Goal: Information Seeking & Learning: Learn about a topic

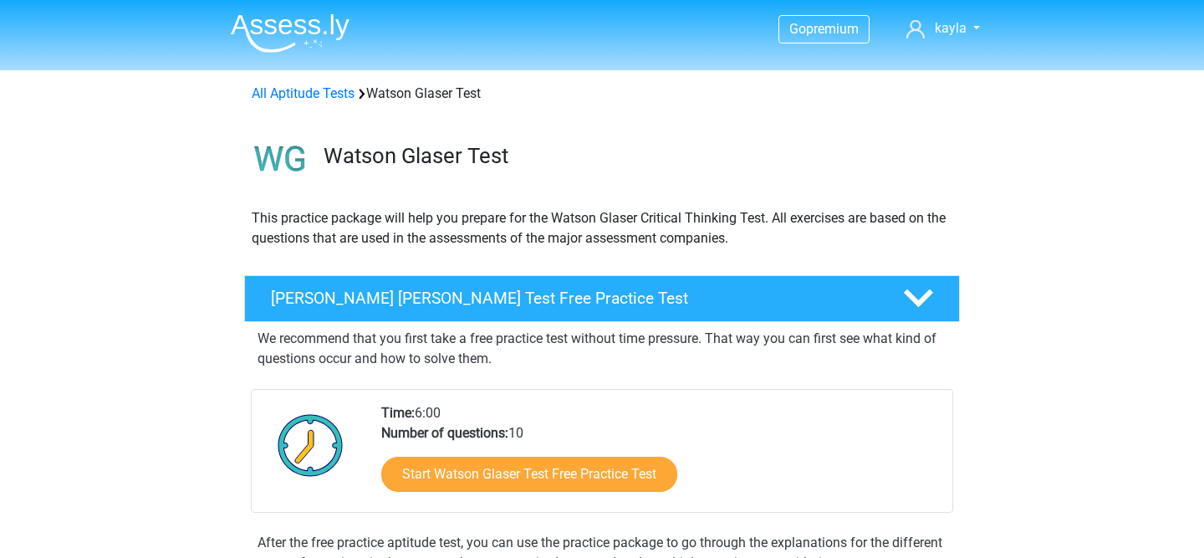
scroll to position [1334, 0]
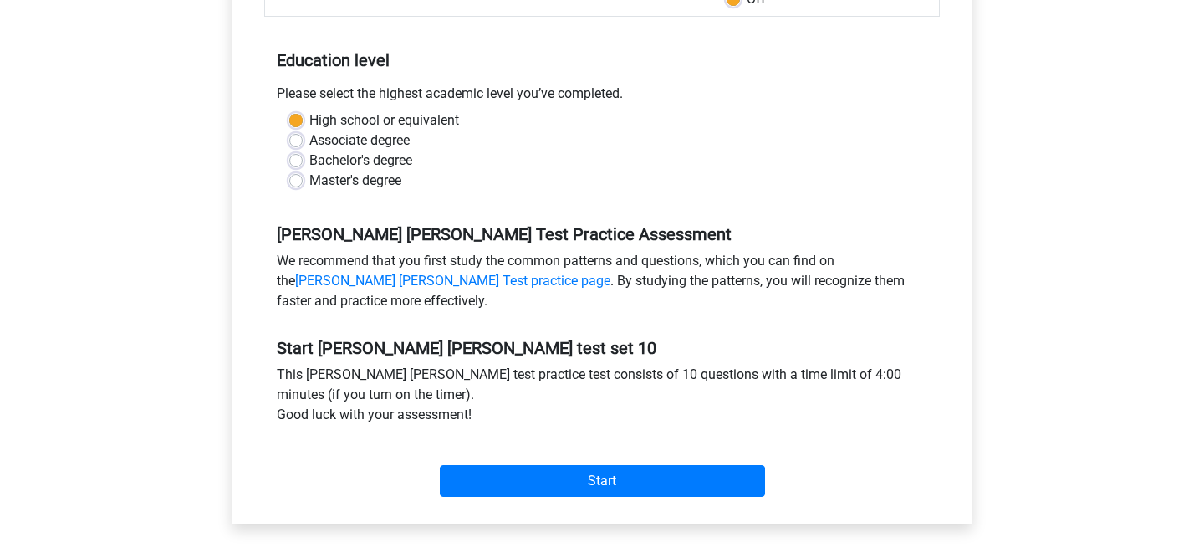
scroll to position [391, 0]
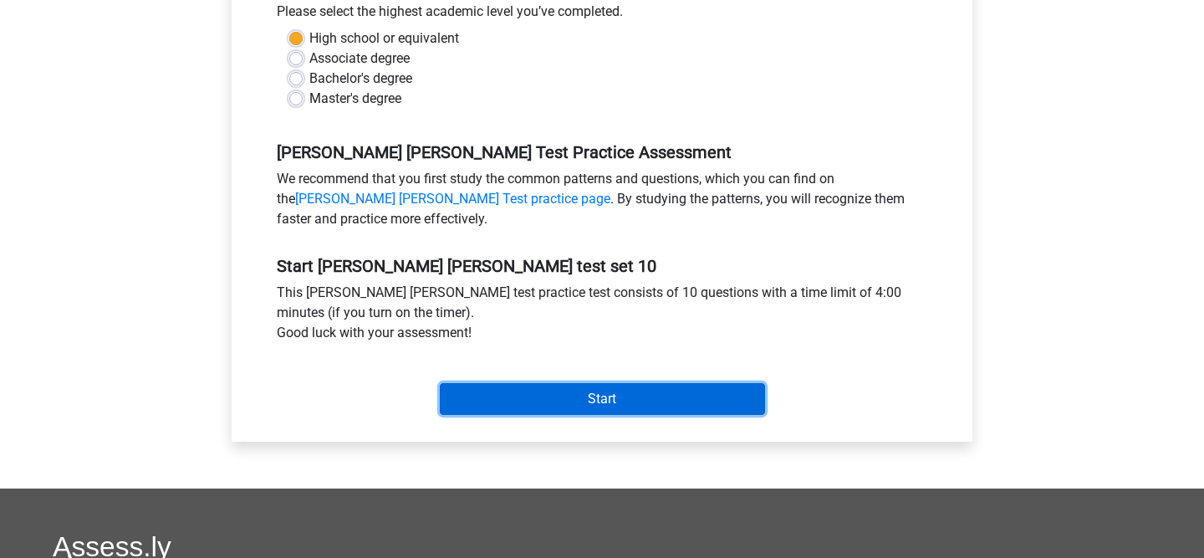
click at [597, 395] on input "Start" at bounding box center [602, 399] width 325 height 32
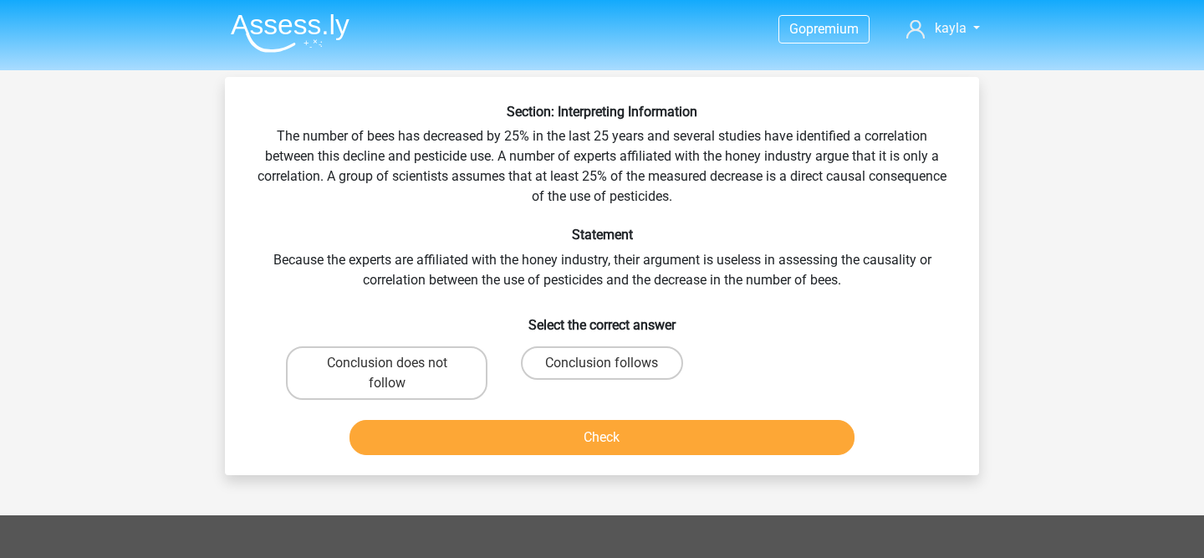
click at [362, 323] on h6 "Select the correct answer" at bounding box center [602, 318] width 701 height 29
click at [345, 346] on label "Conclusion does not follow" at bounding box center [387, 373] width 202 height 54
click at [387, 363] on input "Conclusion does not follow" at bounding box center [392, 368] width 11 height 11
radio input "true"
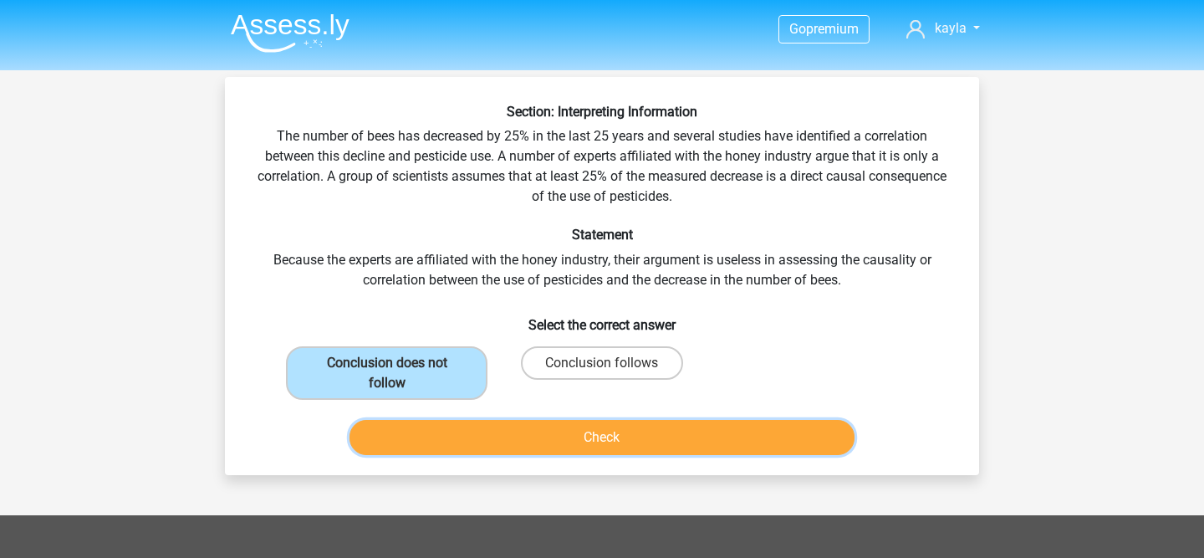
click at [482, 436] on button "Check" at bounding box center [603, 437] width 506 height 35
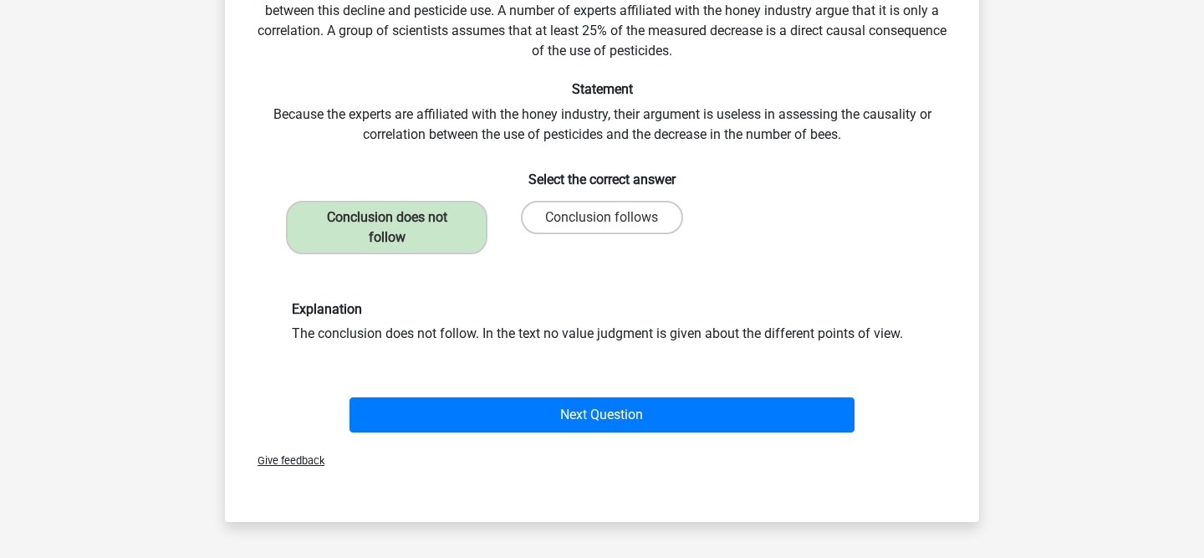
scroll to position [185, 0]
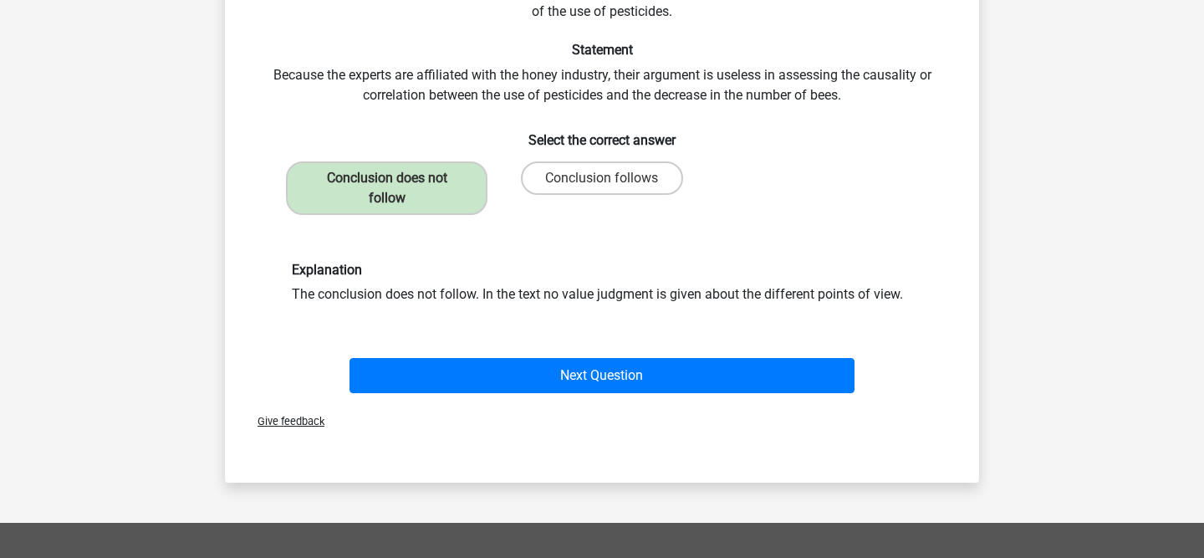
click at [615, 402] on div "Give feedback" at bounding box center [602, 421] width 741 height 43
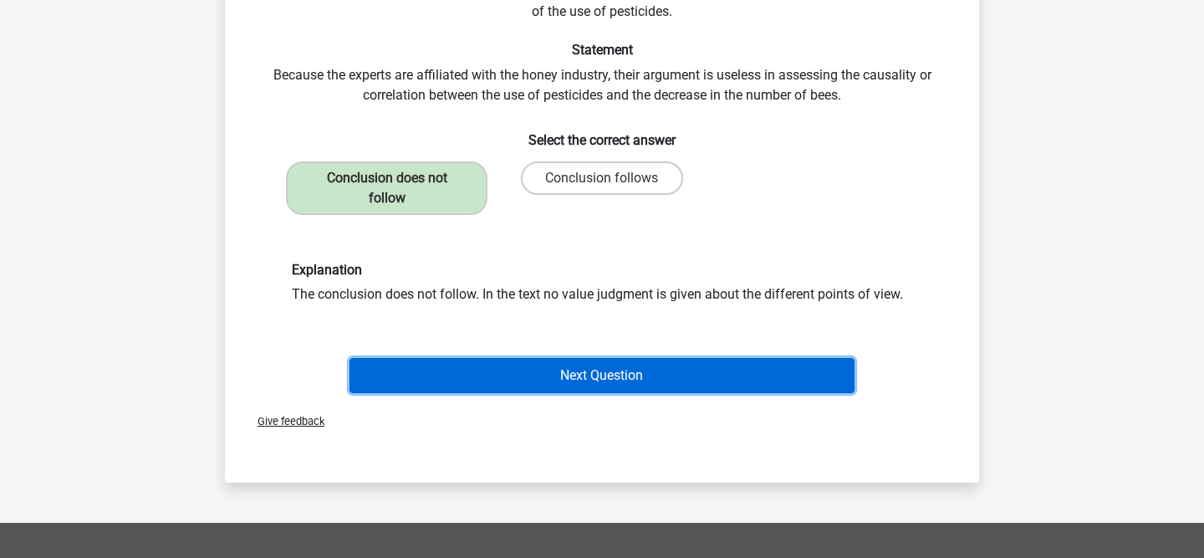
click at [605, 384] on button "Next Question" at bounding box center [603, 375] width 506 height 35
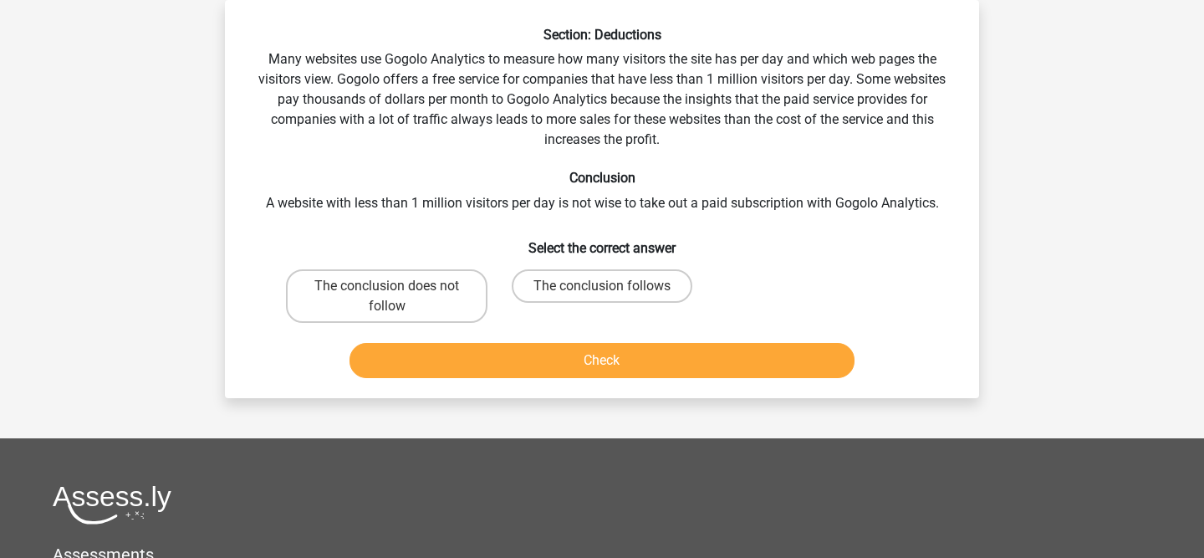
scroll to position [62, 0]
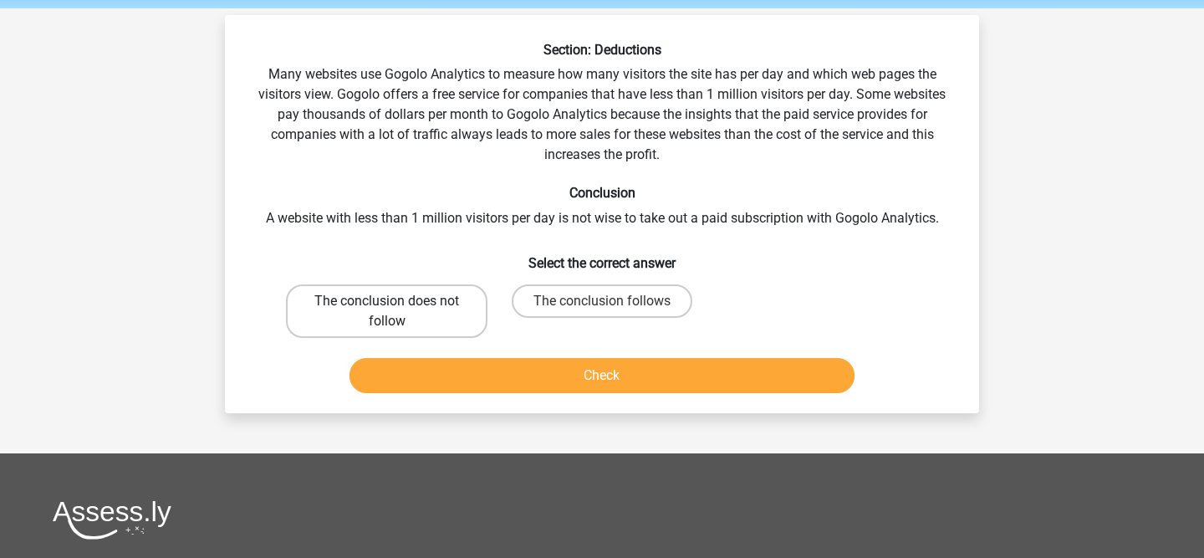
click at [457, 299] on label "The conclusion does not follow" at bounding box center [387, 311] width 202 height 54
click at [398, 301] on input "The conclusion does not follow" at bounding box center [392, 306] width 11 height 11
radio input "true"
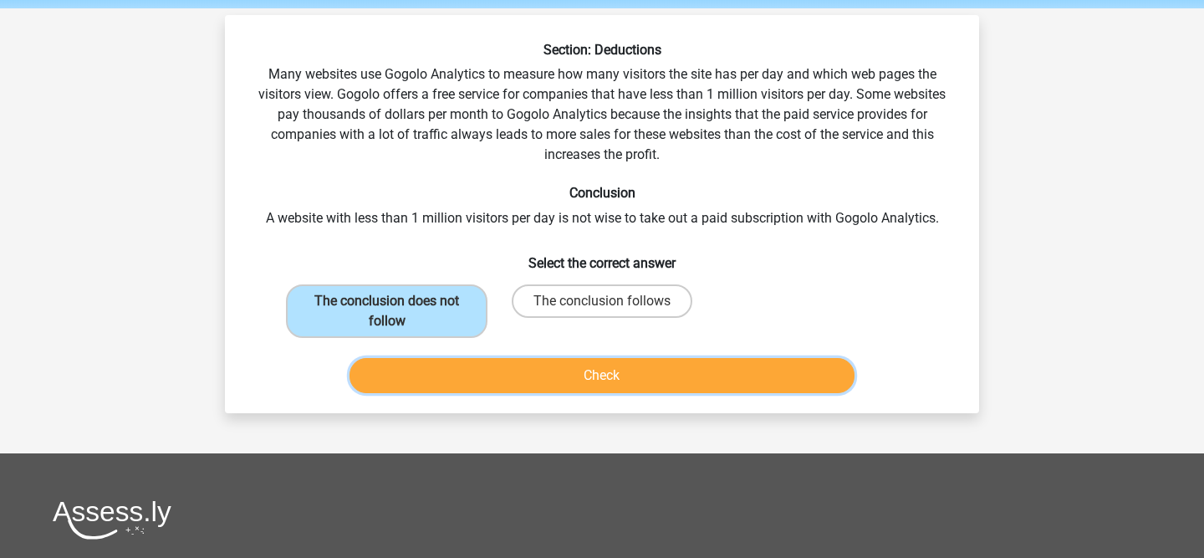
click at [472, 378] on button "Check" at bounding box center [603, 375] width 506 height 35
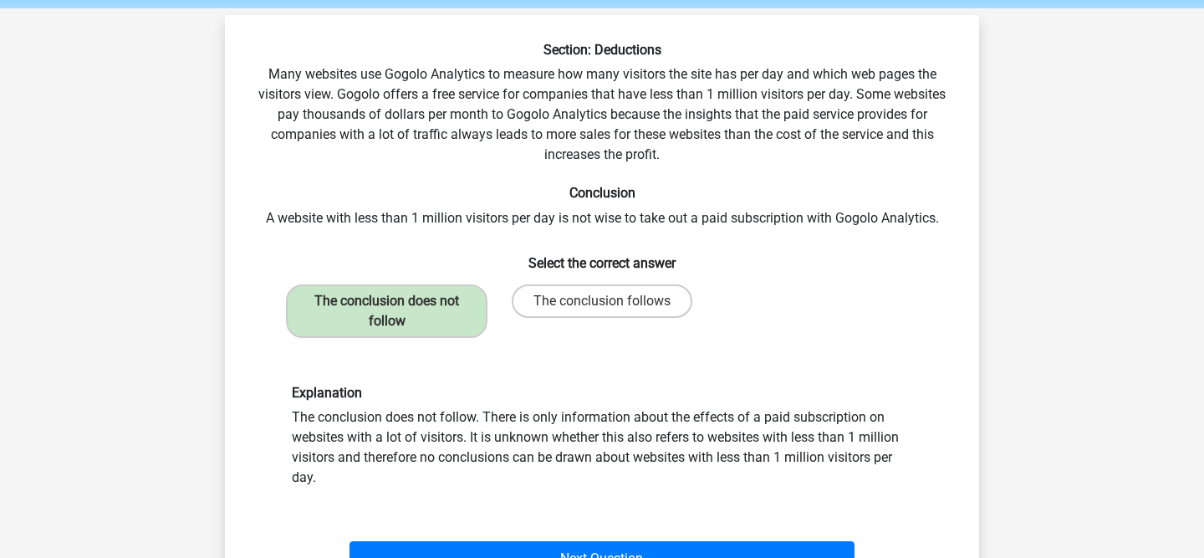
scroll to position [195, 0]
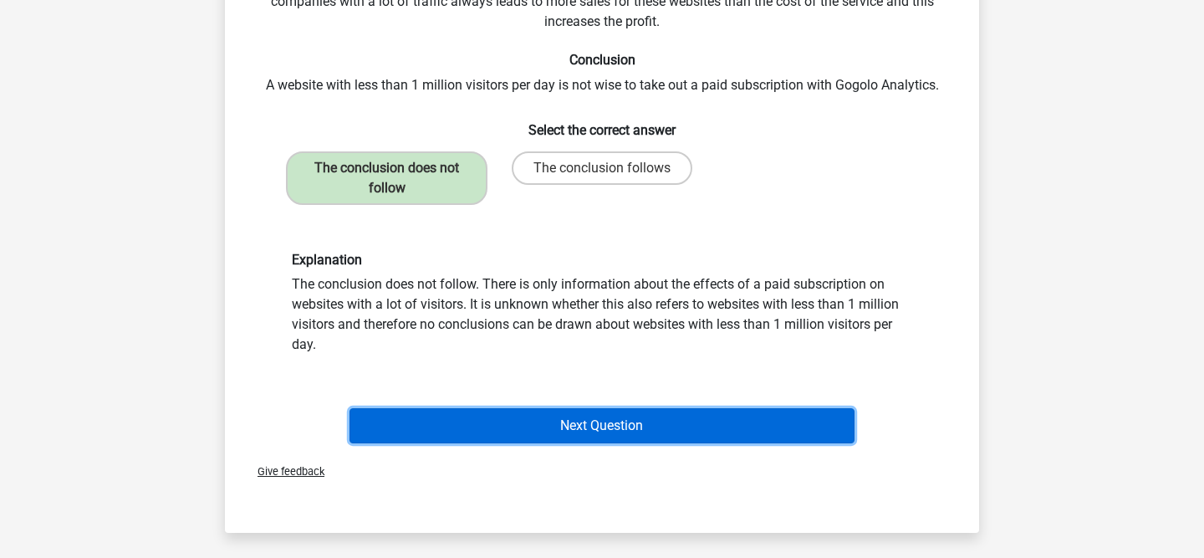
click at [463, 421] on button "Next Question" at bounding box center [603, 425] width 506 height 35
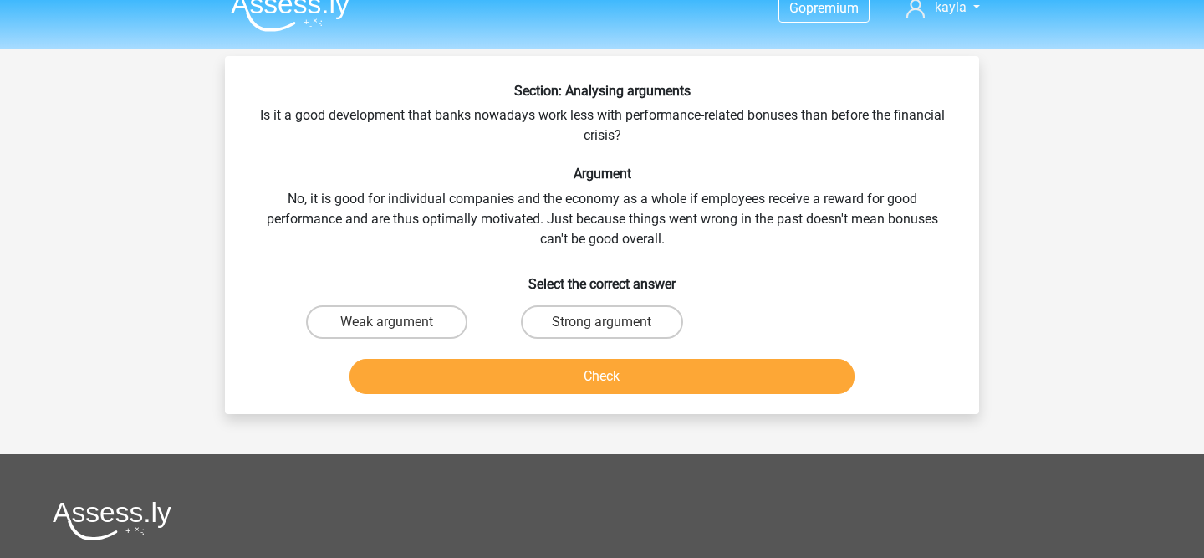
scroll to position [18, 0]
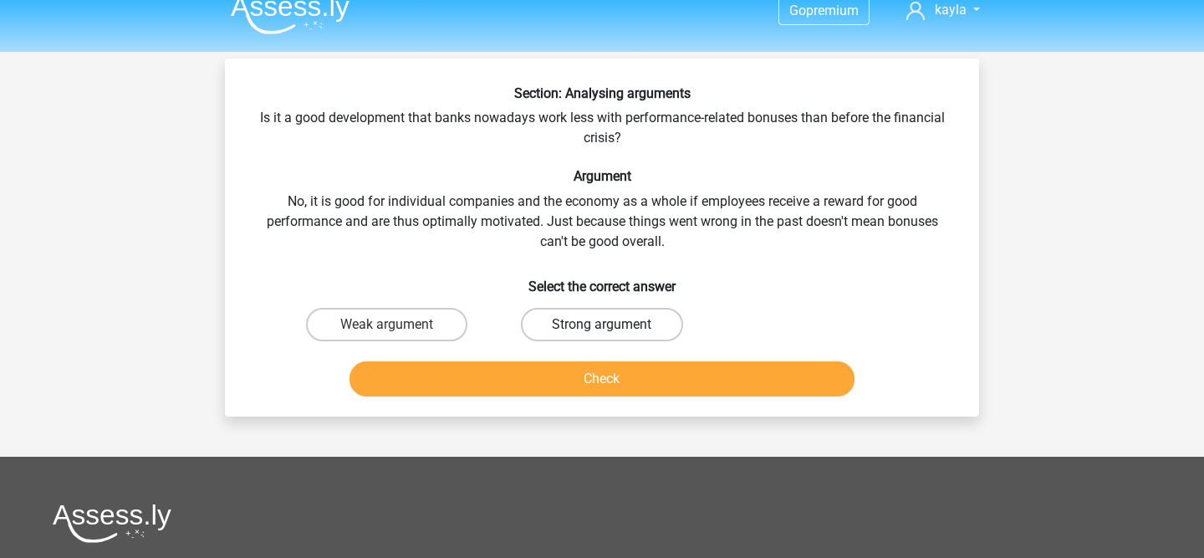
click at [620, 332] on label "Strong argument" at bounding box center [601, 324] width 161 height 33
click at [613, 332] on input "Strong argument" at bounding box center [607, 329] width 11 height 11
radio input "true"
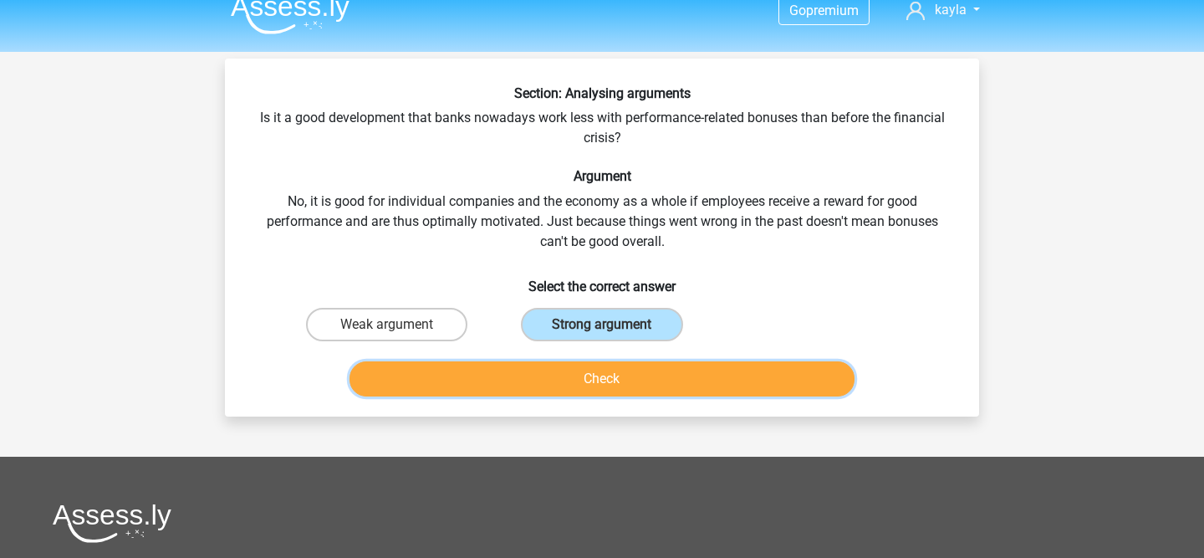
click at [564, 370] on button "Check" at bounding box center [603, 378] width 506 height 35
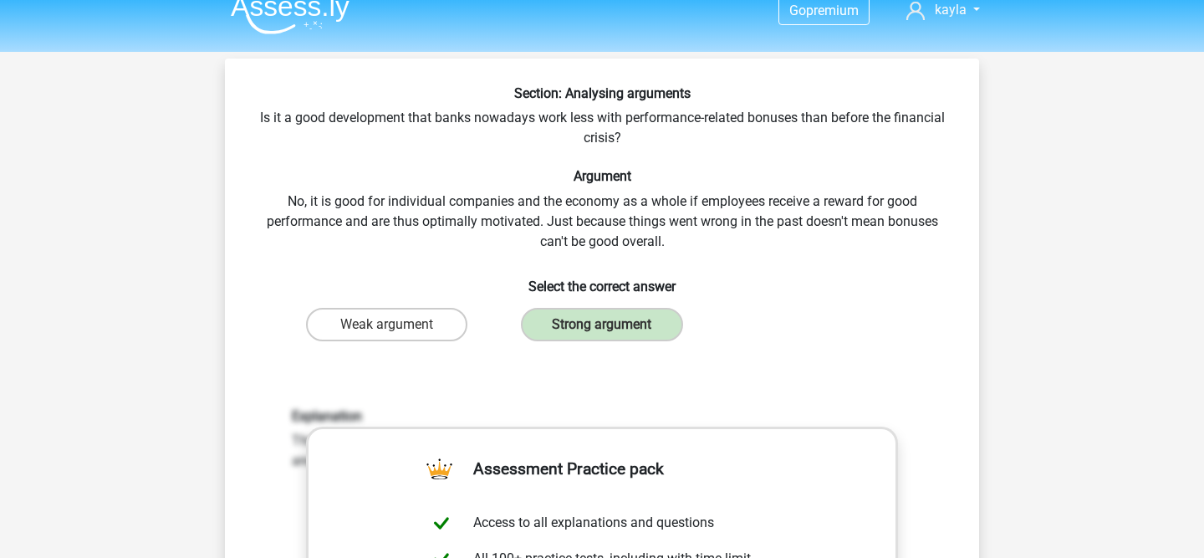
scroll to position [654, 0]
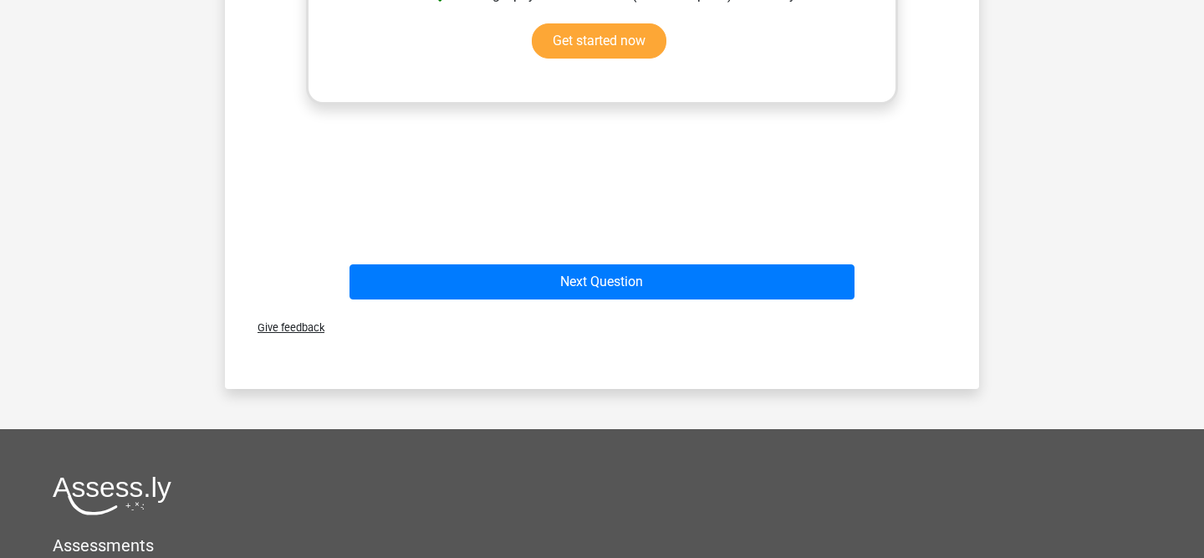
click at [533, 299] on div "Next Question" at bounding box center [602, 285] width 646 height 42
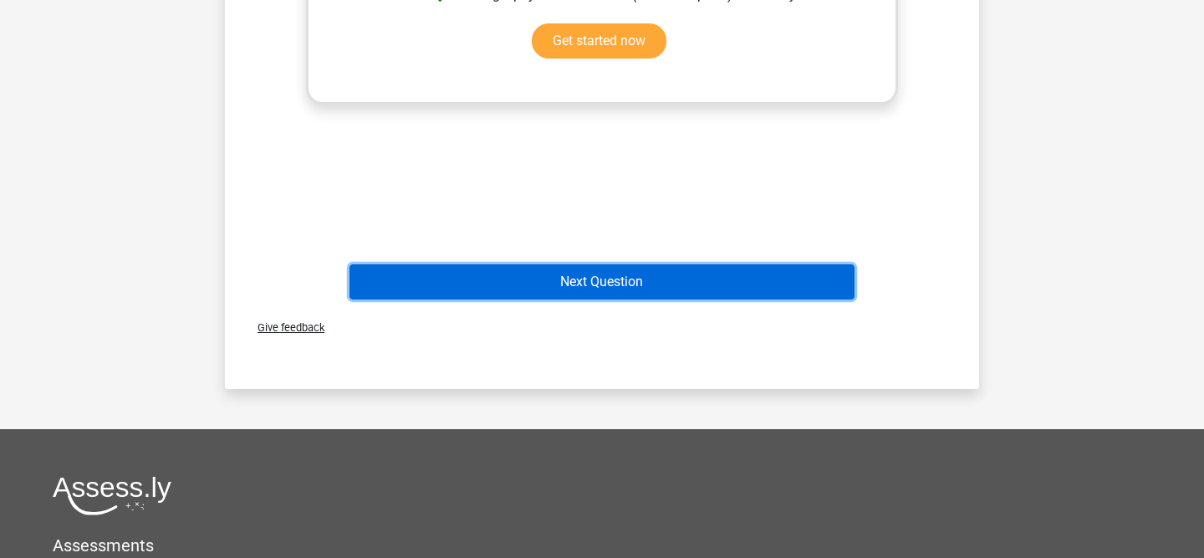
click at [509, 279] on button "Next Question" at bounding box center [603, 281] width 506 height 35
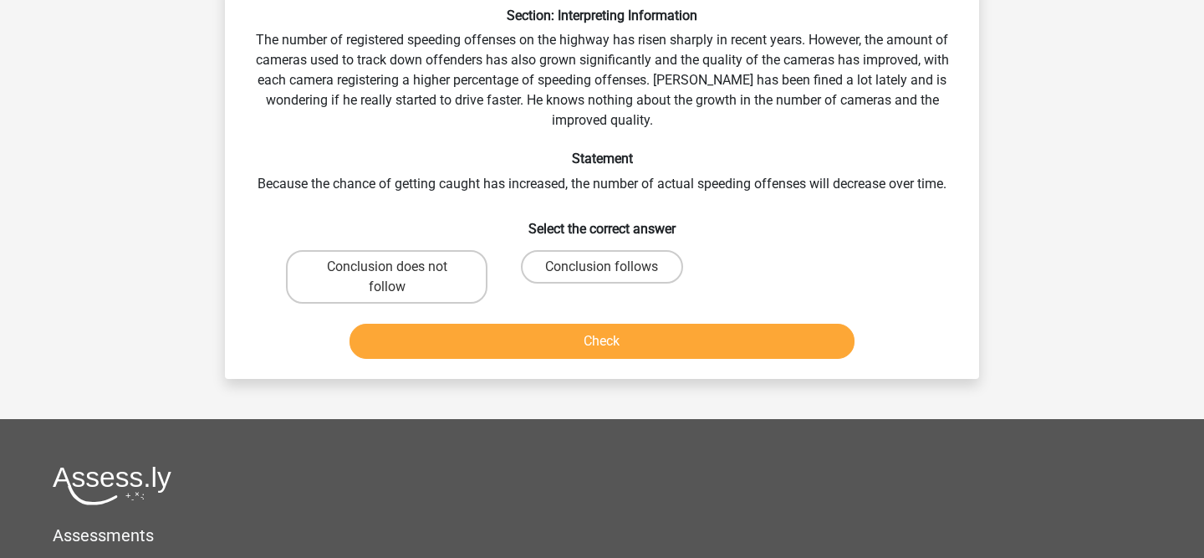
scroll to position [77, 0]
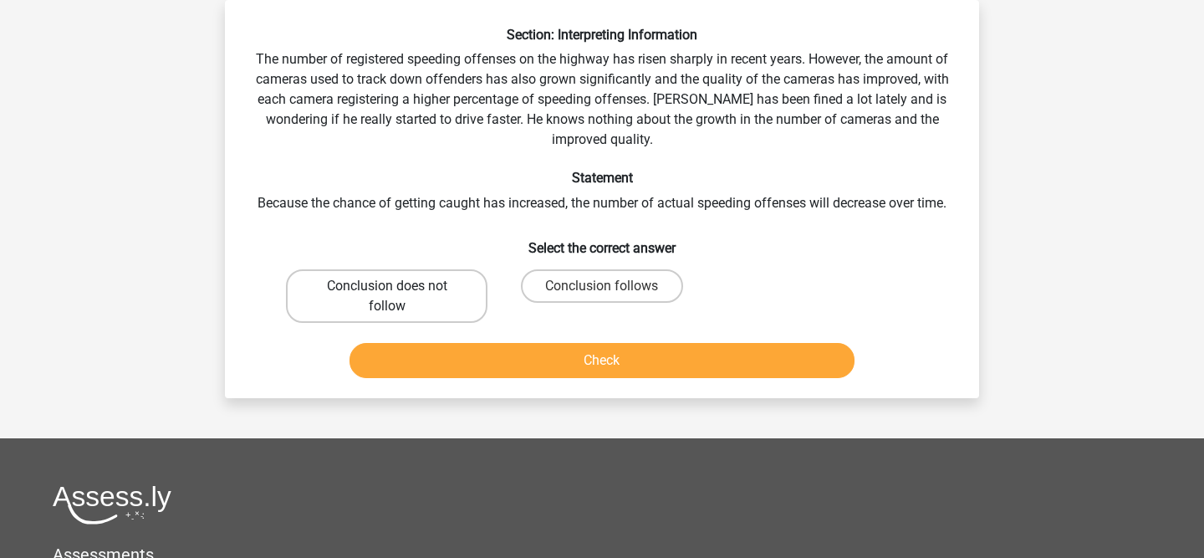
click at [442, 280] on label "Conclusion does not follow" at bounding box center [387, 296] width 202 height 54
click at [398, 286] on input "Conclusion does not follow" at bounding box center [392, 291] width 11 height 11
radio input "true"
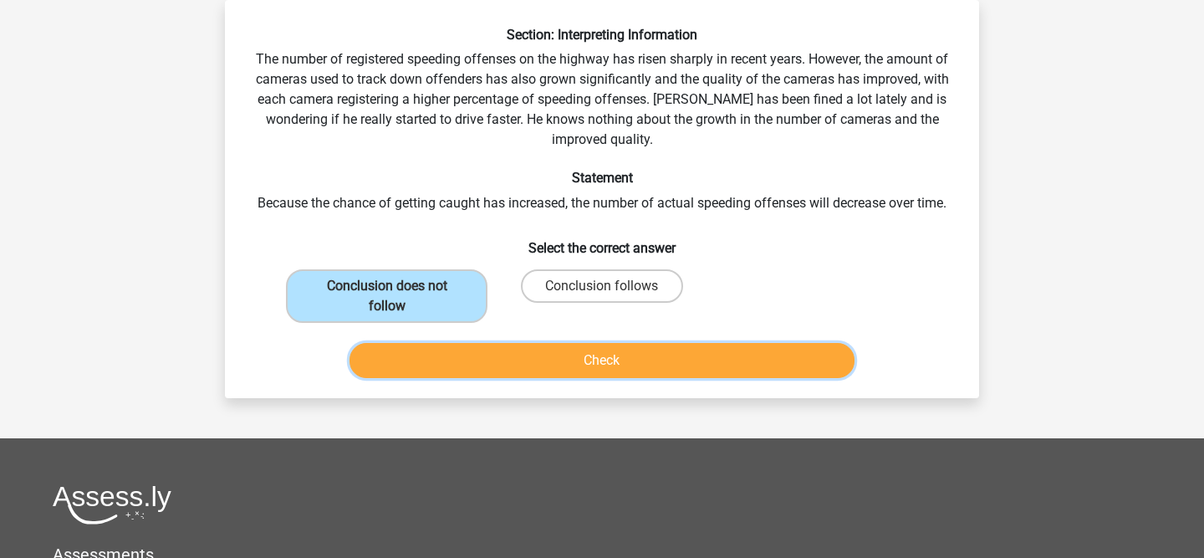
click at [431, 368] on button "Check" at bounding box center [603, 360] width 506 height 35
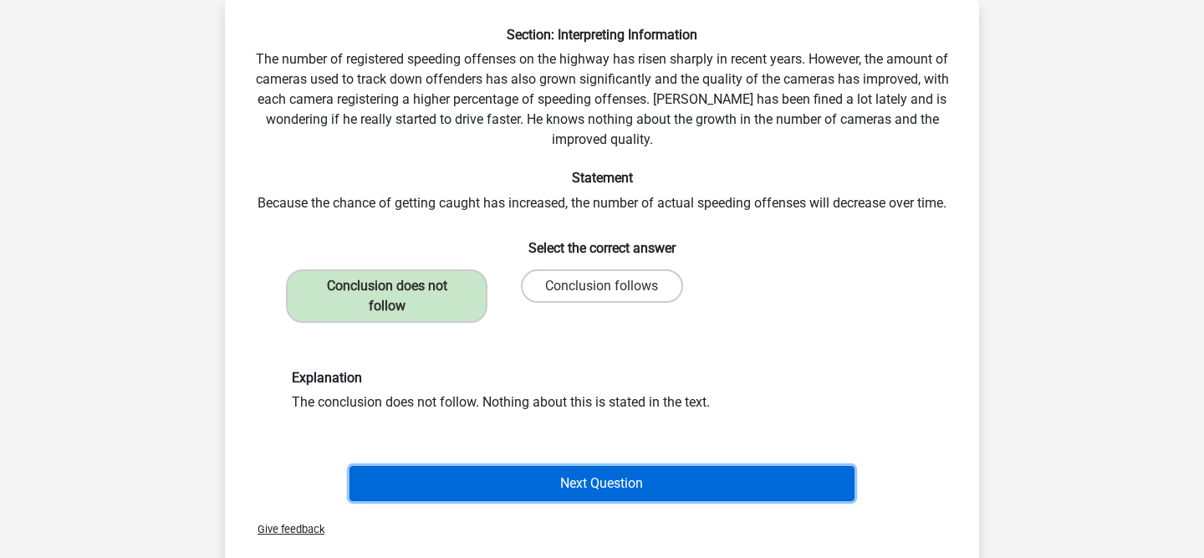
click at [514, 489] on button "Next Question" at bounding box center [603, 483] width 506 height 35
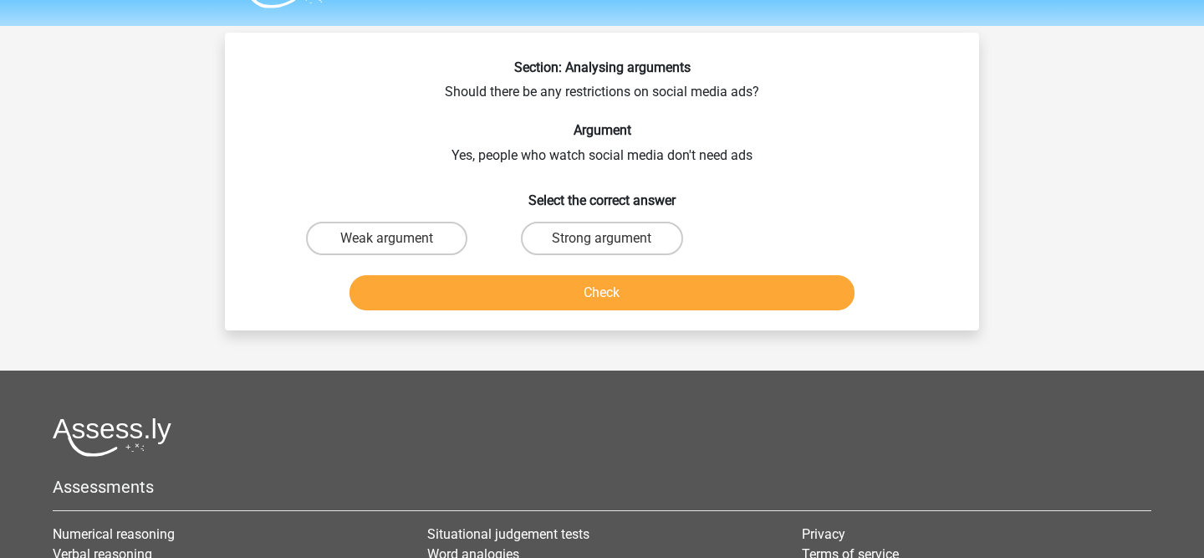
scroll to position [46, 0]
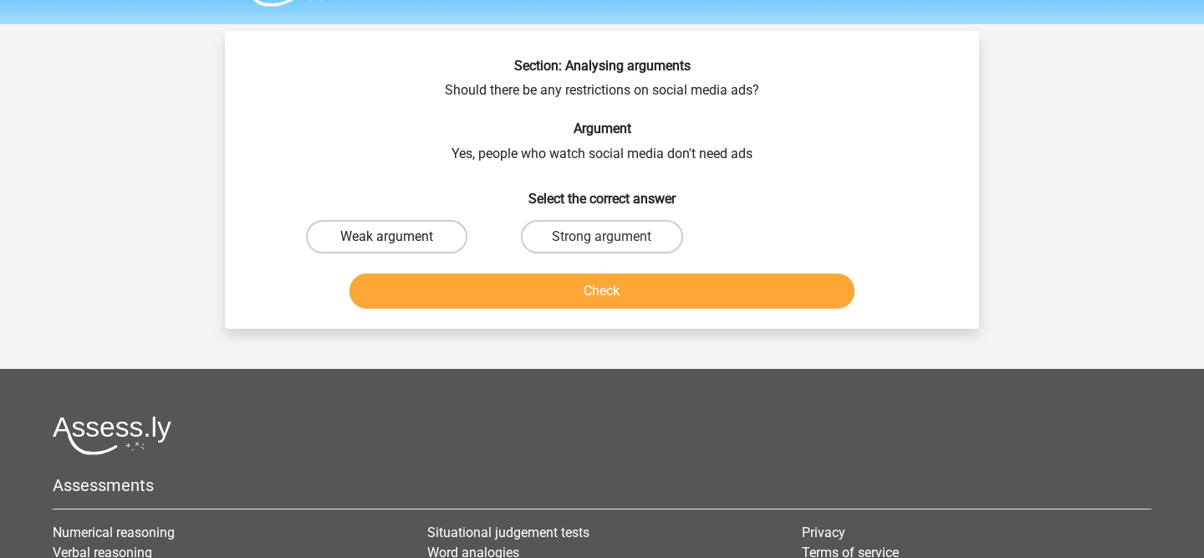
click at [394, 249] on label "Weak argument" at bounding box center [386, 236] width 161 height 33
click at [394, 248] on input "Weak argument" at bounding box center [392, 242] width 11 height 11
radio input "true"
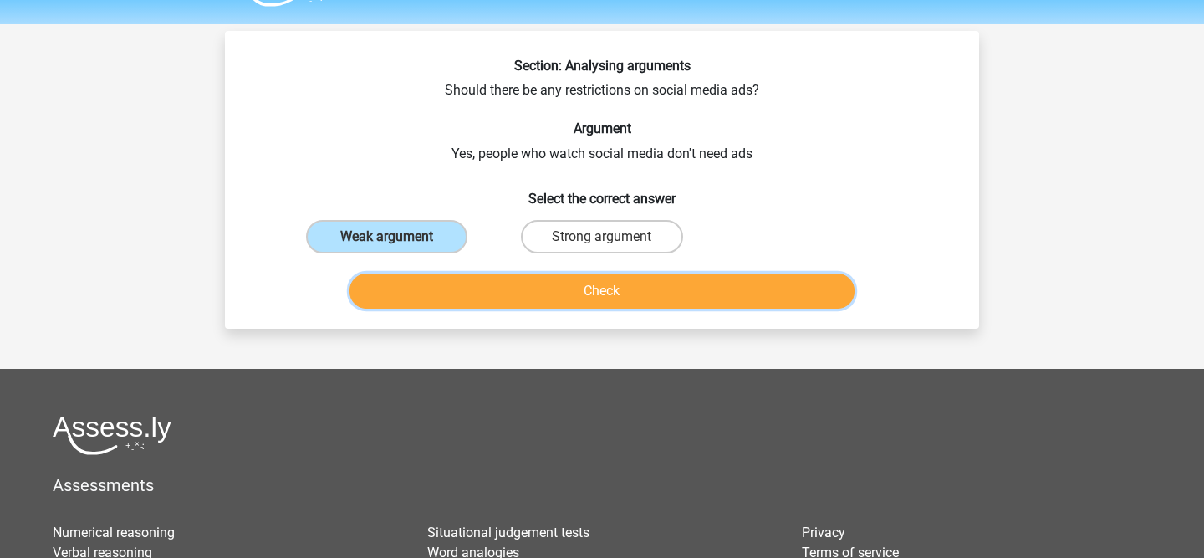
click at [418, 284] on button "Check" at bounding box center [603, 290] width 506 height 35
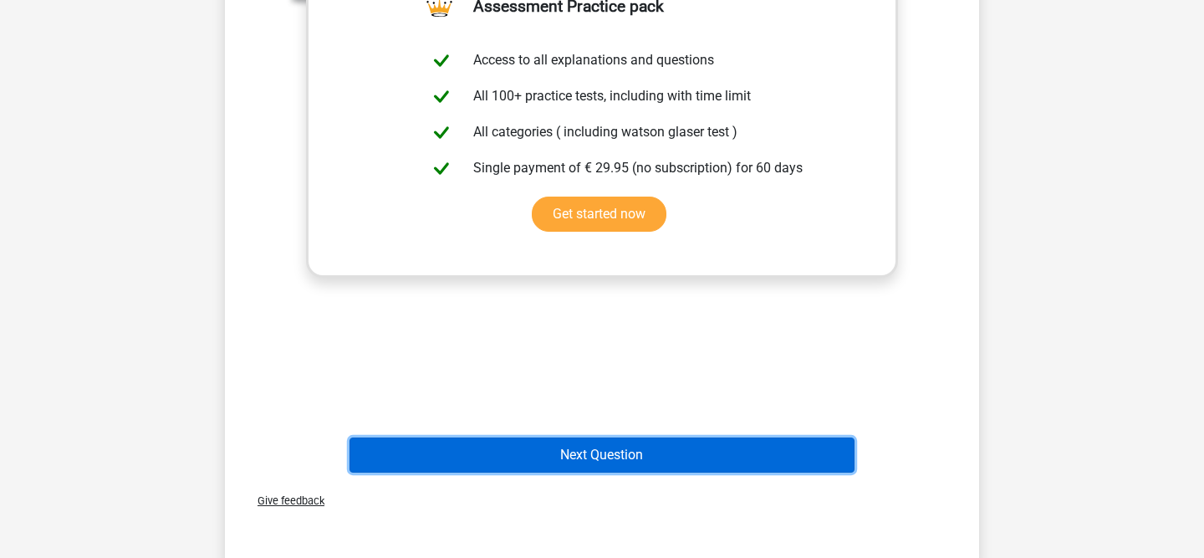
click at [467, 453] on button "Next Question" at bounding box center [603, 454] width 506 height 35
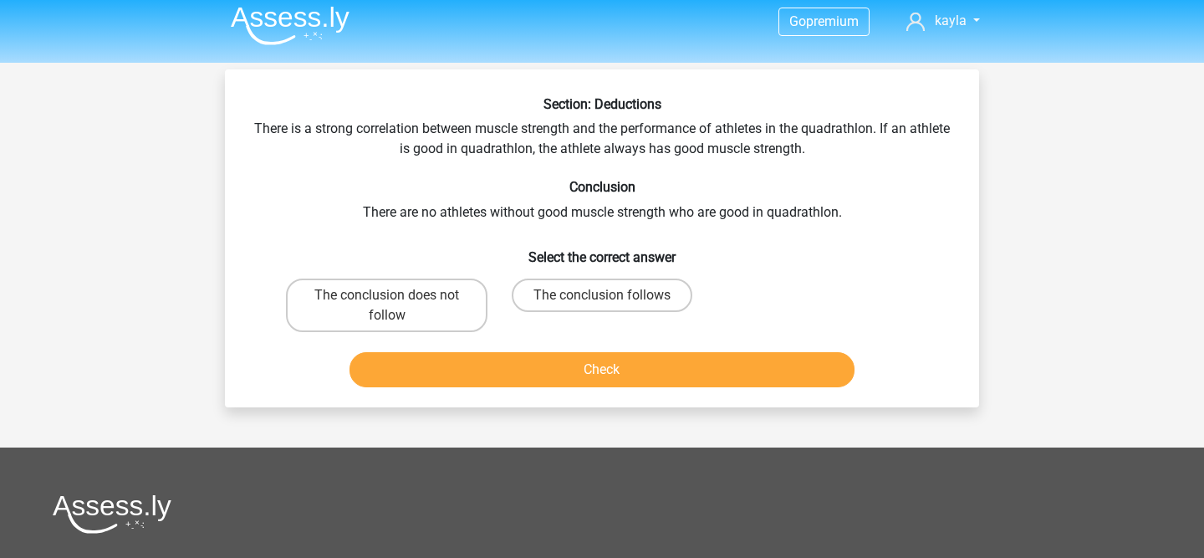
scroll to position [0, 0]
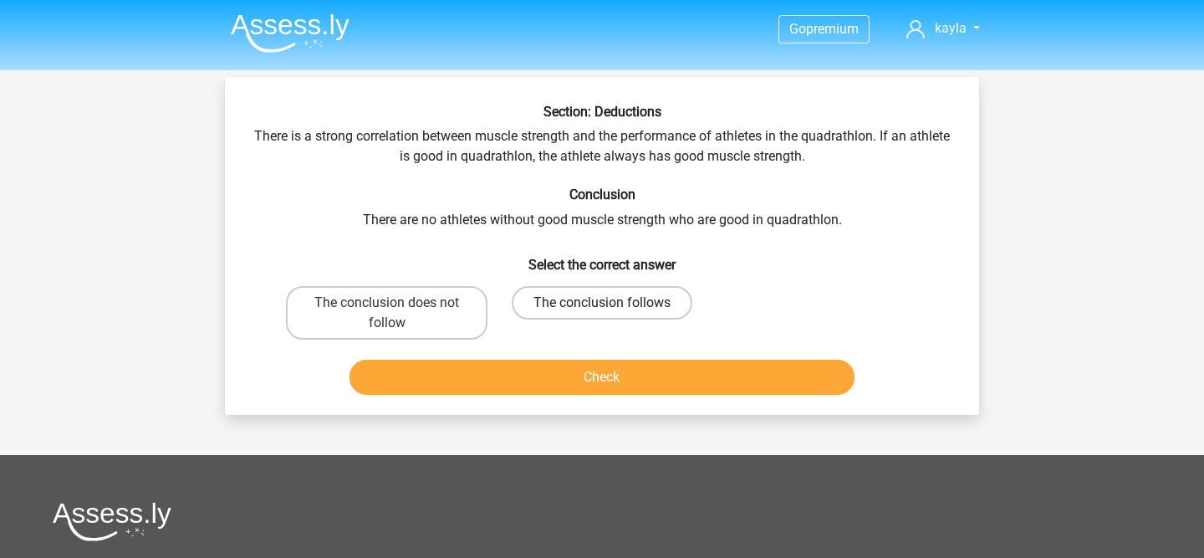
click at [636, 288] on label "The conclusion follows" at bounding box center [602, 302] width 181 height 33
click at [613, 303] on input "The conclusion follows" at bounding box center [607, 308] width 11 height 11
radio input "true"
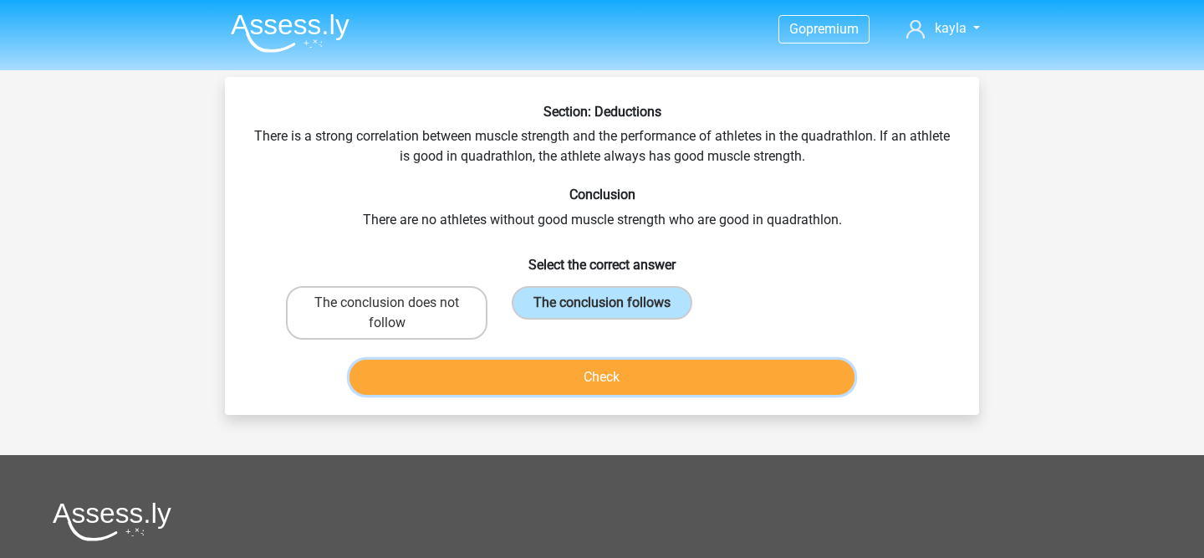
click at [603, 364] on button "Check" at bounding box center [603, 377] width 506 height 35
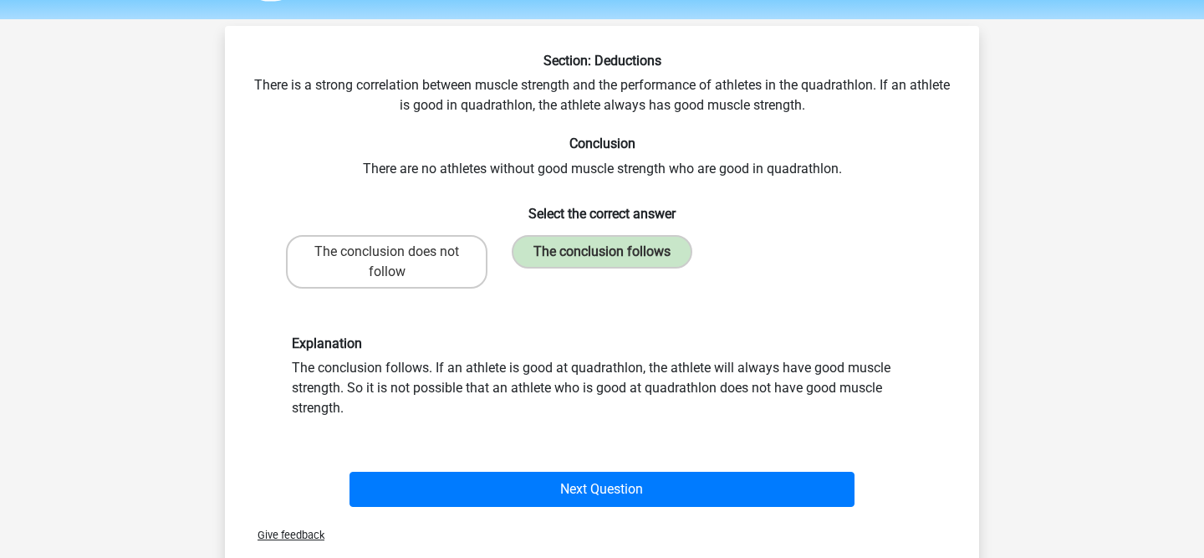
scroll to position [141, 0]
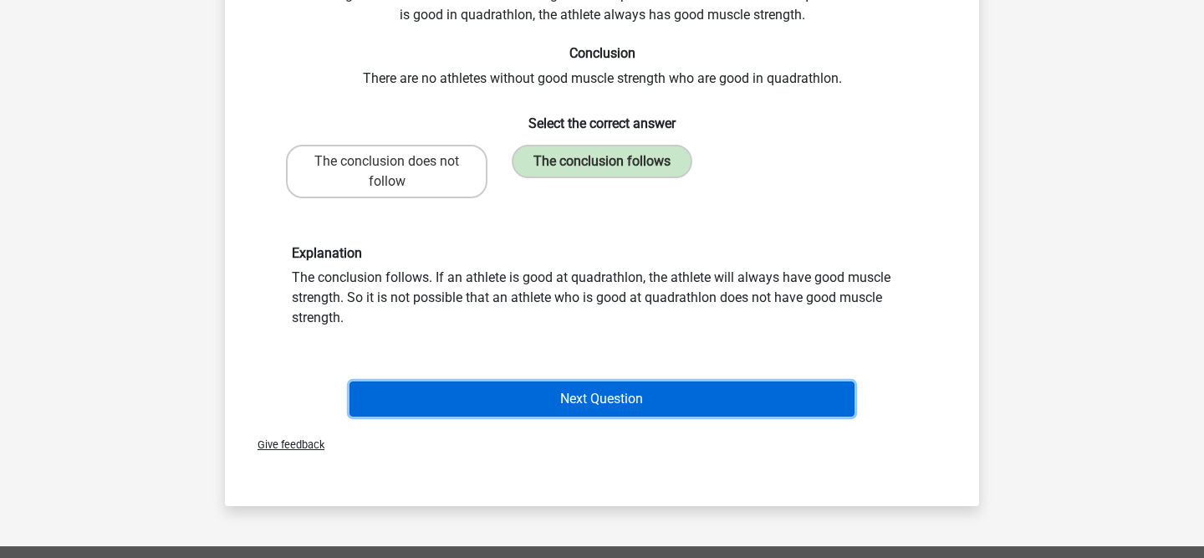
click at [595, 387] on button "Next Question" at bounding box center [603, 398] width 506 height 35
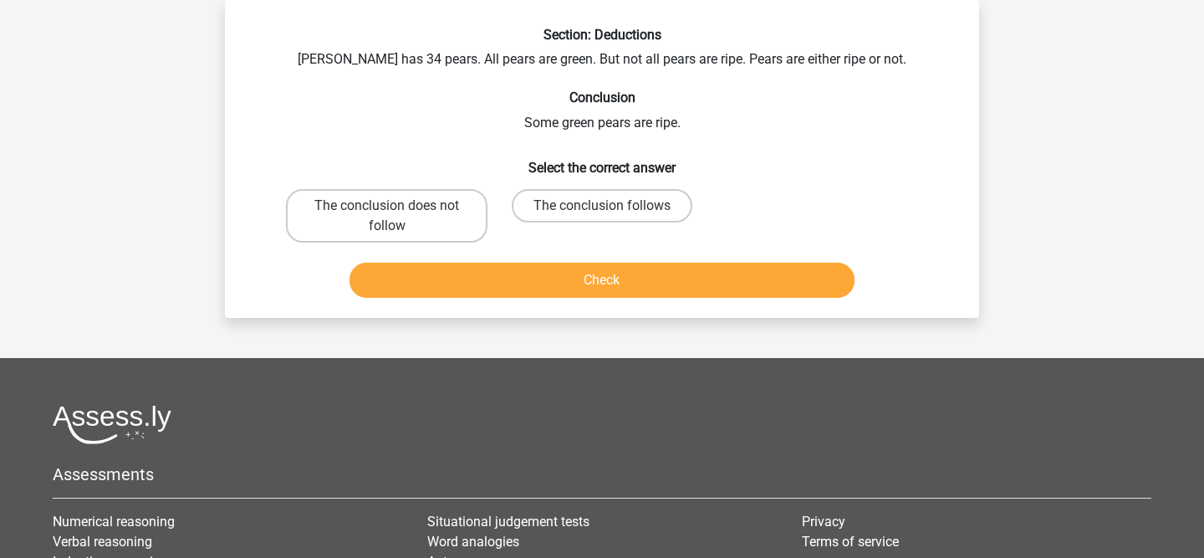
scroll to position [25, 0]
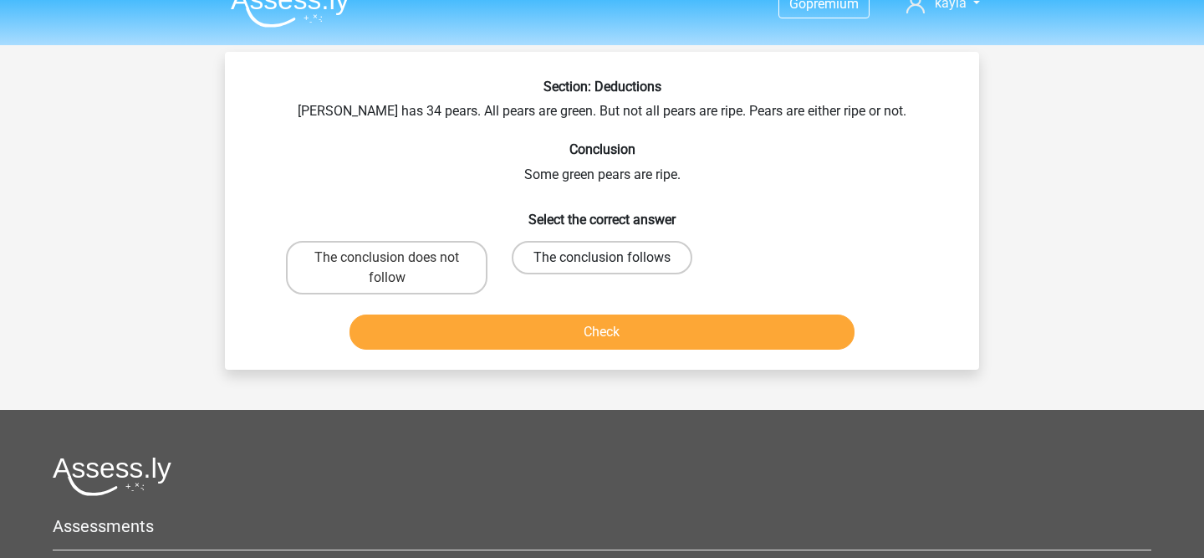
click at [561, 268] on label "The conclusion follows" at bounding box center [602, 257] width 181 height 33
click at [602, 268] on input "The conclusion follows" at bounding box center [607, 263] width 11 height 11
radio input "true"
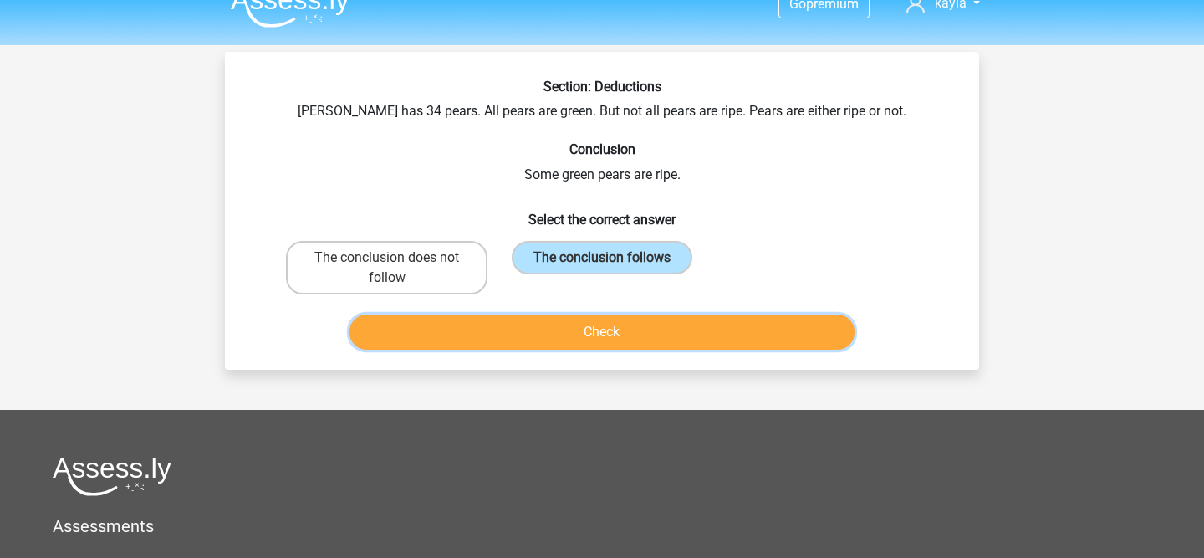
click at [576, 334] on button "Check" at bounding box center [603, 331] width 506 height 35
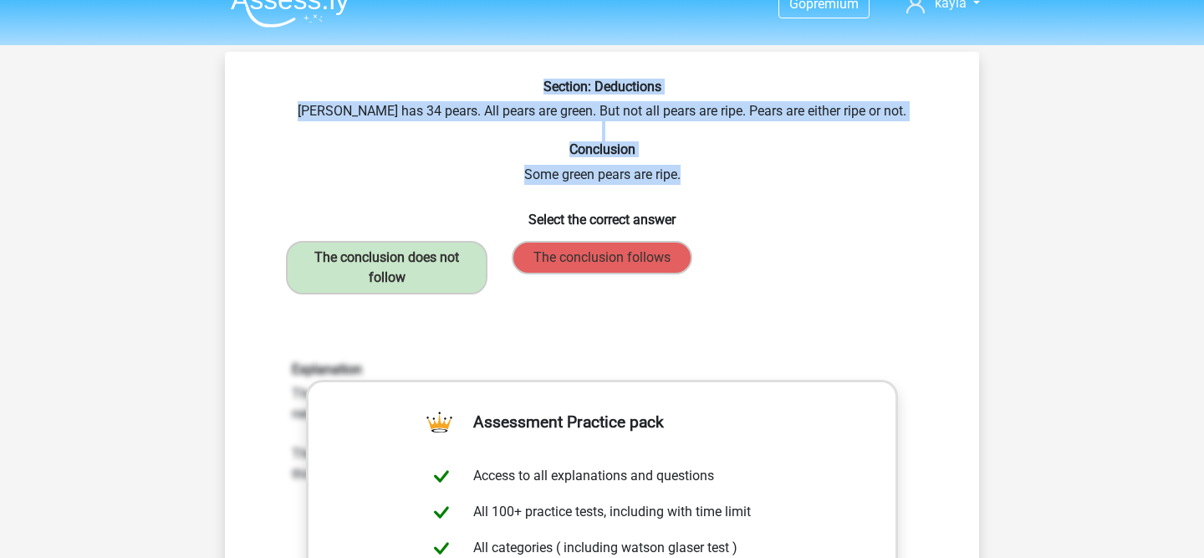
drag, startPoint x: 703, startPoint y: 184, endPoint x: 379, endPoint y: 78, distance: 341.4
click at [379, 78] on div "Section: Deductions Peter has 34 pears. All pears are green. But not all pears …" at bounding box center [602, 515] width 754 height 926
copy div "Section: Deductions Peter has 34 pears. All pears are green. But not all pears …"
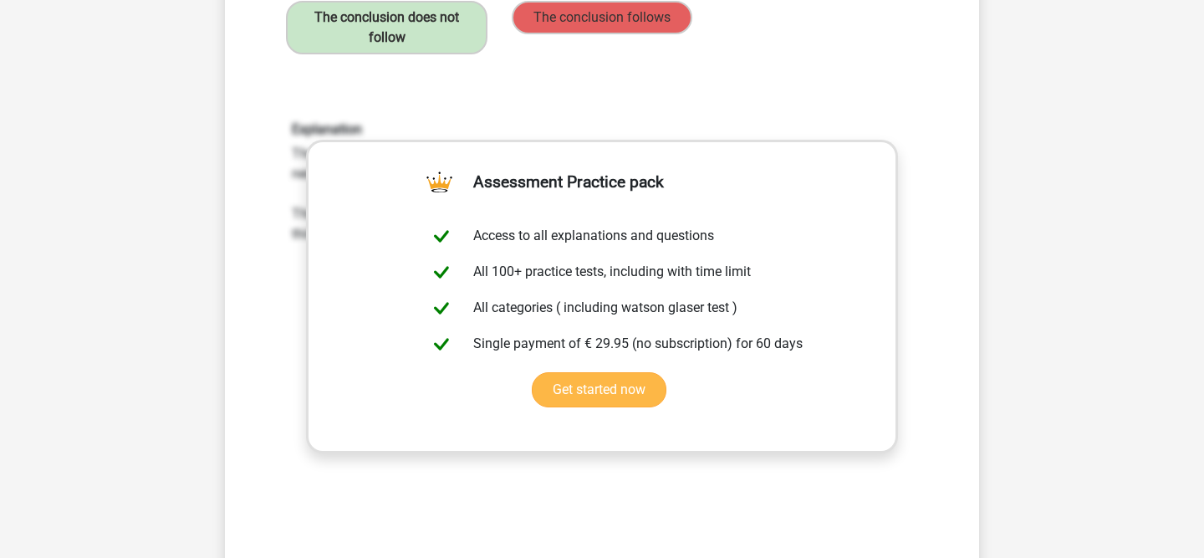
scroll to position [570, 0]
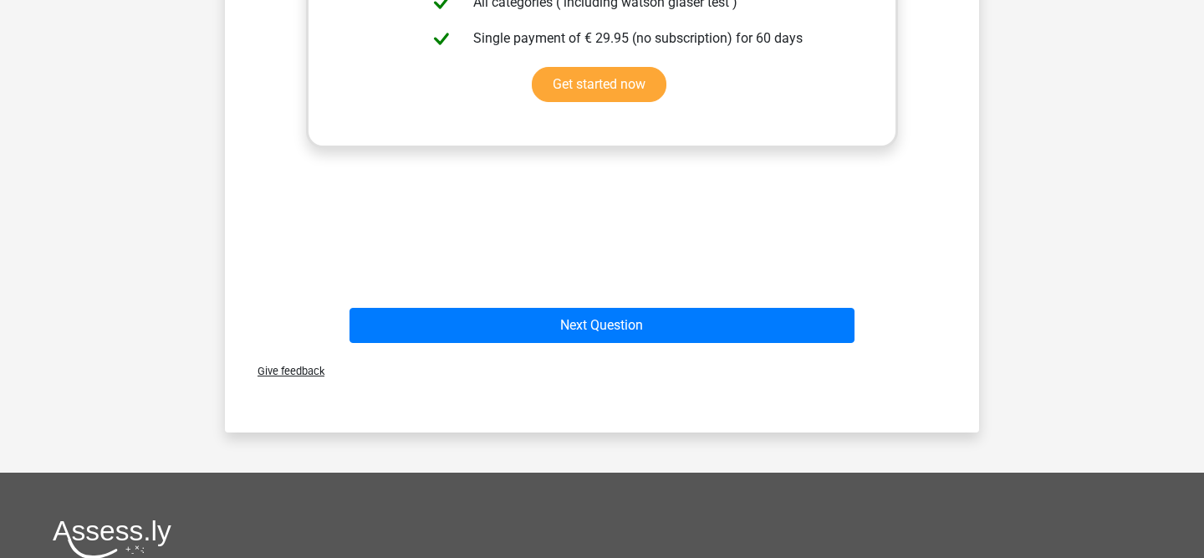
click at [630, 343] on div "Next Question" at bounding box center [602, 329] width 646 height 42
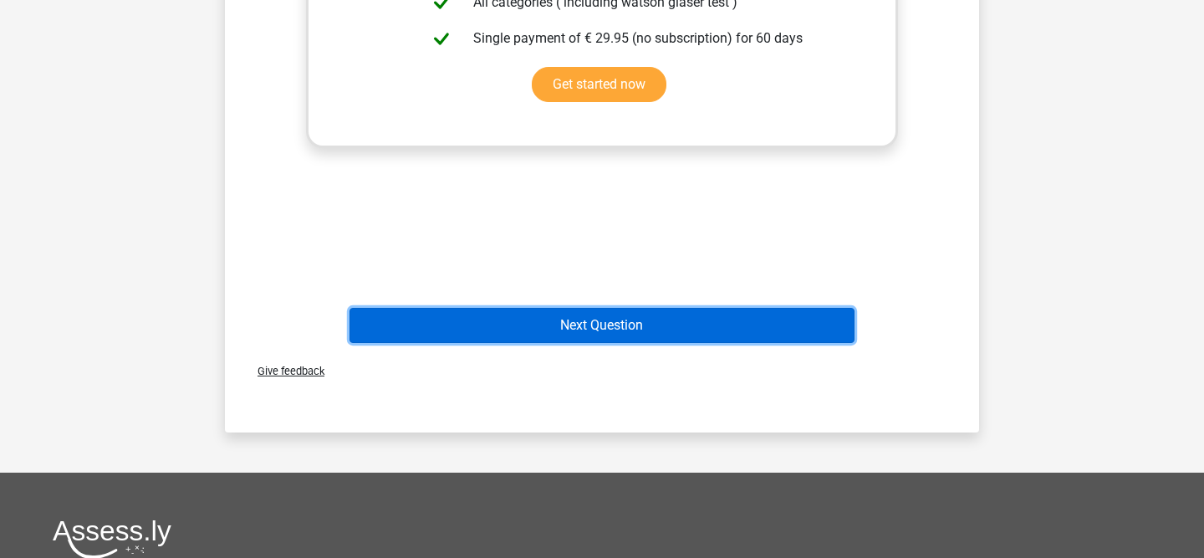
click at [636, 333] on button "Next Question" at bounding box center [603, 325] width 506 height 35
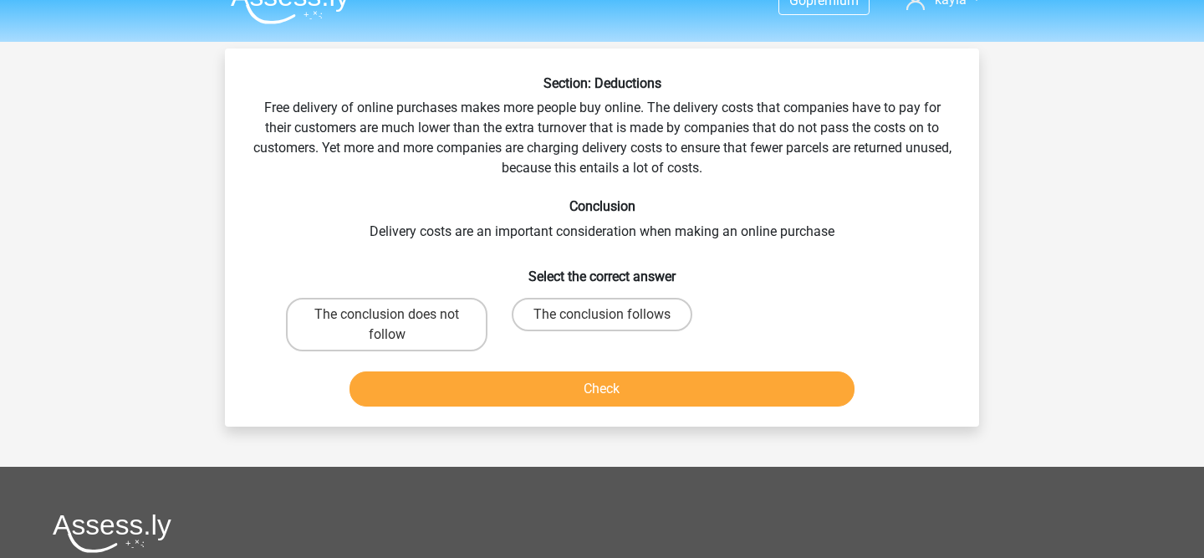
scroll to position [23, 0]
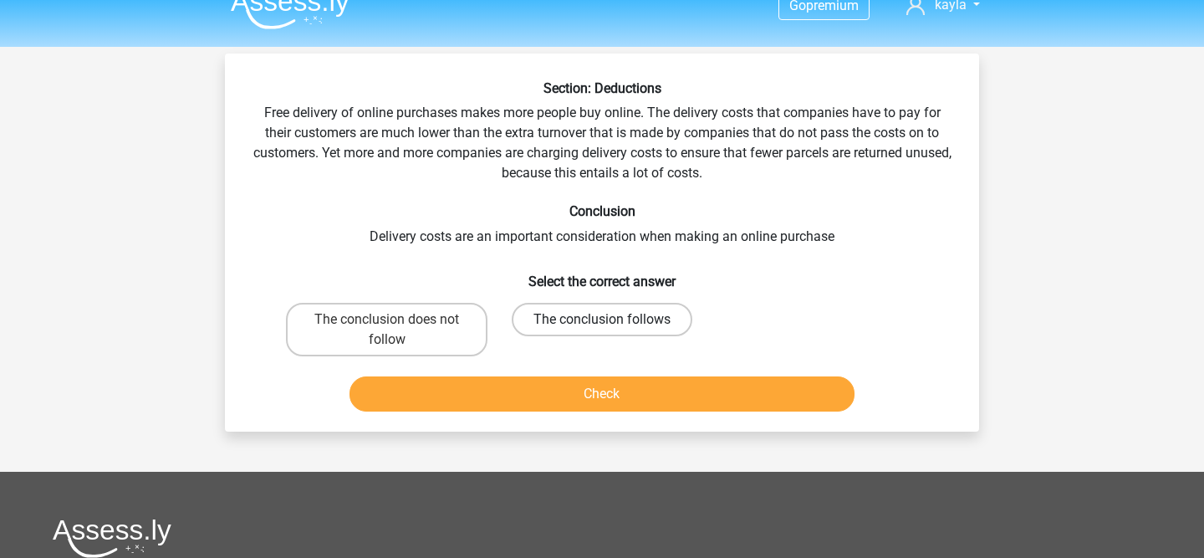
click at [651, 324] on label "The conclusion follows" at bounding box center [602, 319] width 181 height 33
click at [613, 324] on input "The conclusion follows" at bounding box center [607, 324] width 11 height 11
radio input "true"
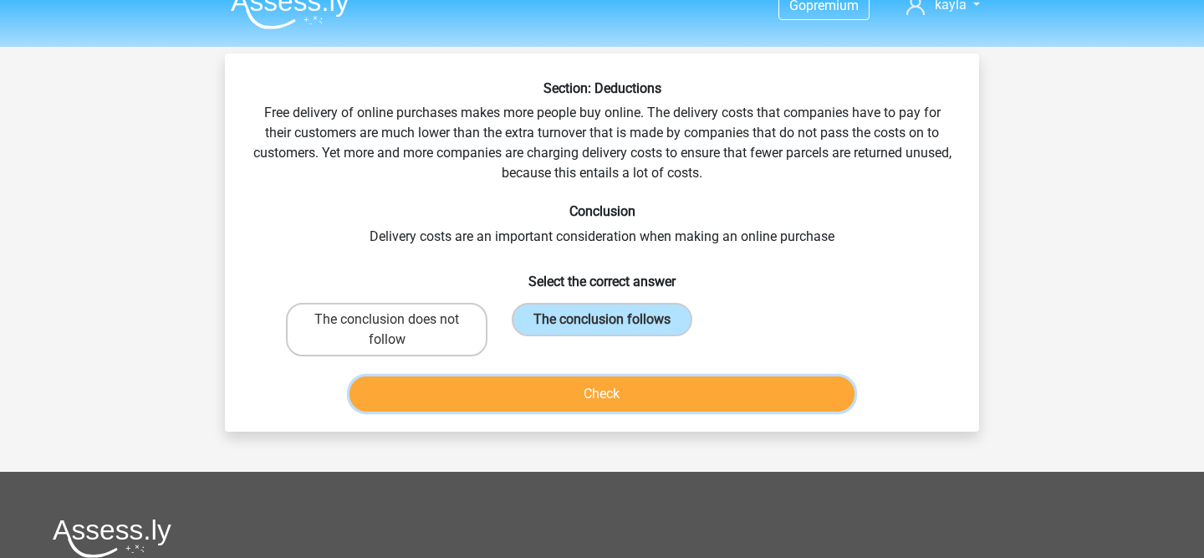
click at [617, 382] on button "Check" at bounding box center [603, 393] width 506 height 35
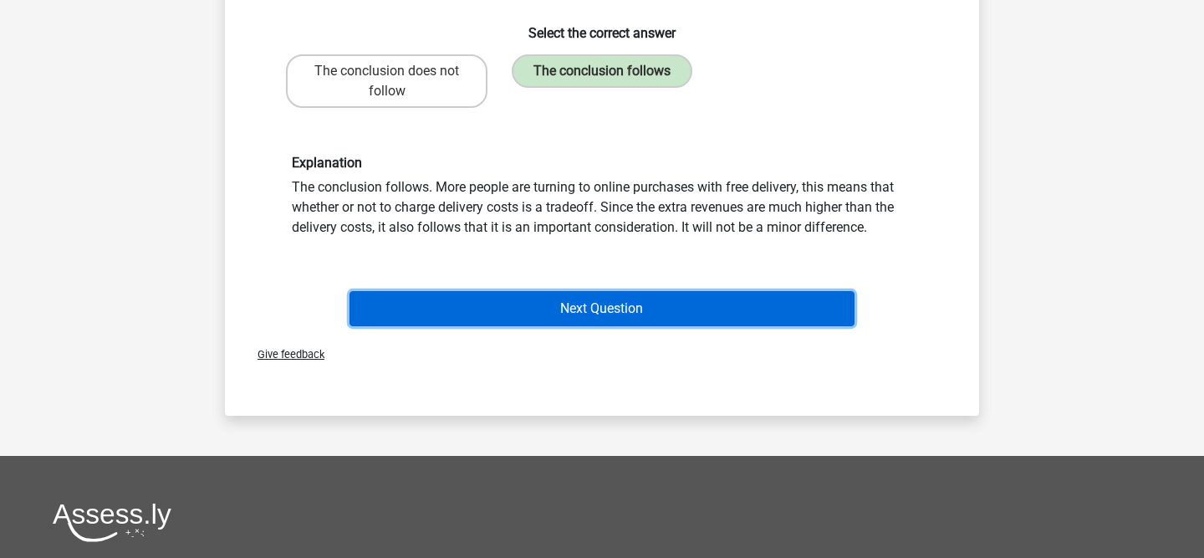
click at [600, 314] on button "Next Question" at bounding box center [603, 308] width 506 height 35
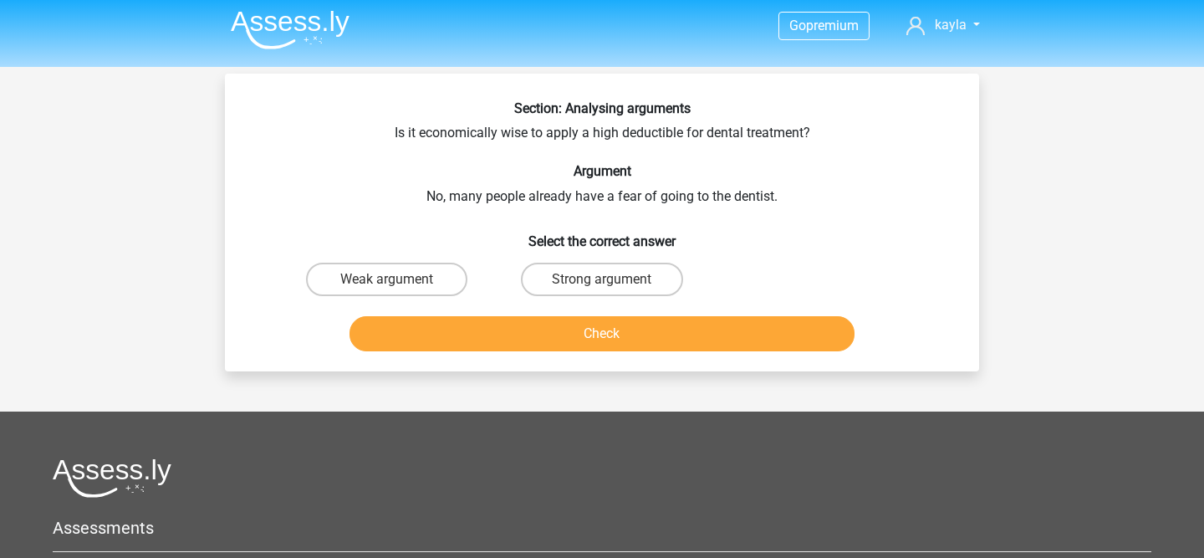
scroll to position [0, 0]
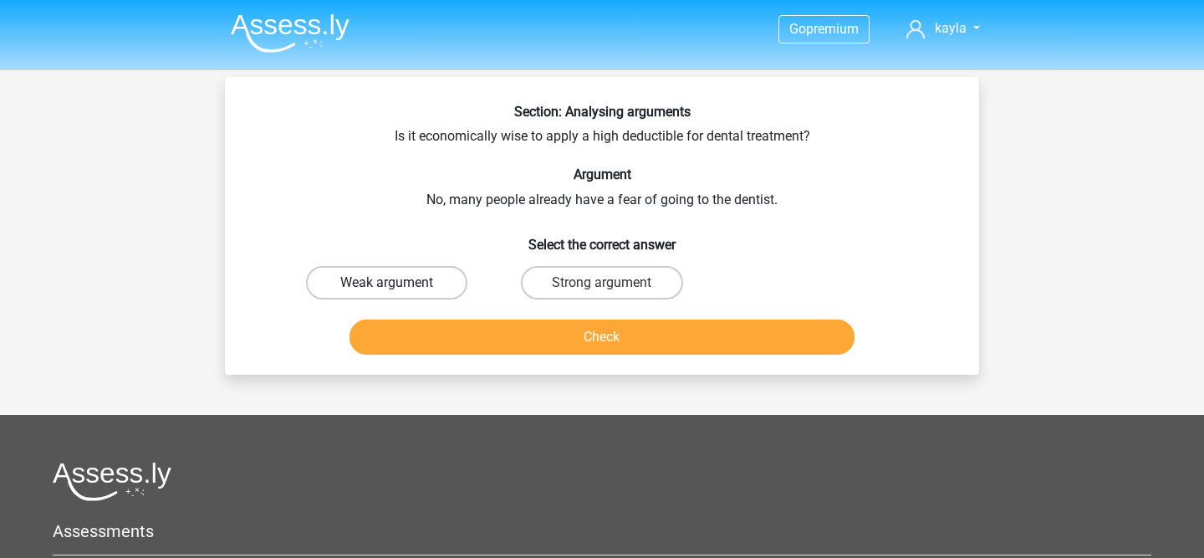
click at [442, 294] on label "Weak argument" at bounding box center [386, 282] width 161 height 33
click at [398, 294] on input "Weak argument" at bounding box center [392, 288] width 11 height 11
radio input "true"
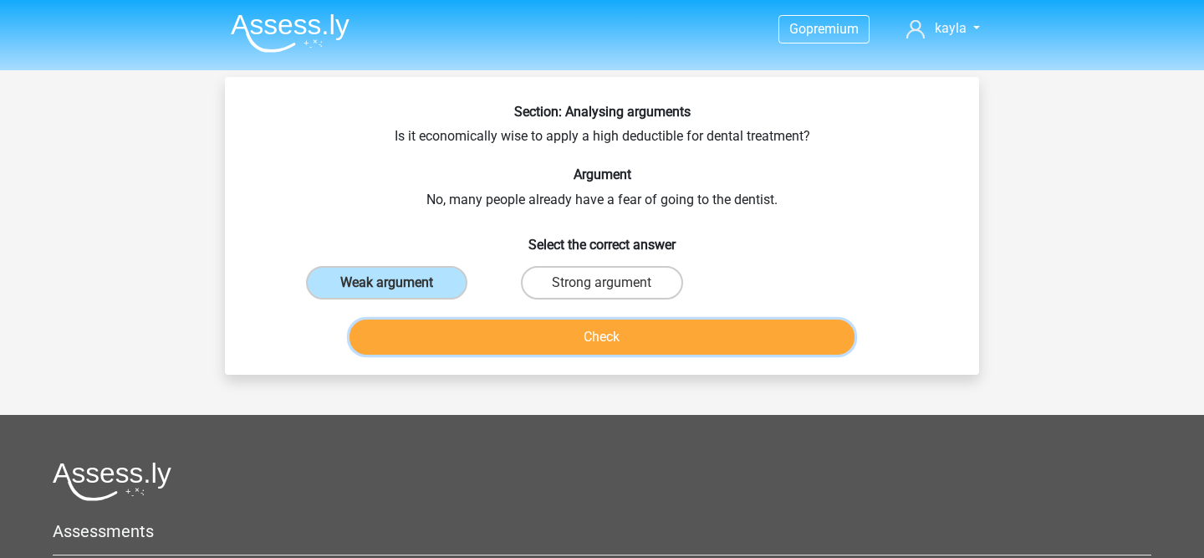
click at [471, 333] on button "Check" at bounding box center [603, 336] width 506 height 35
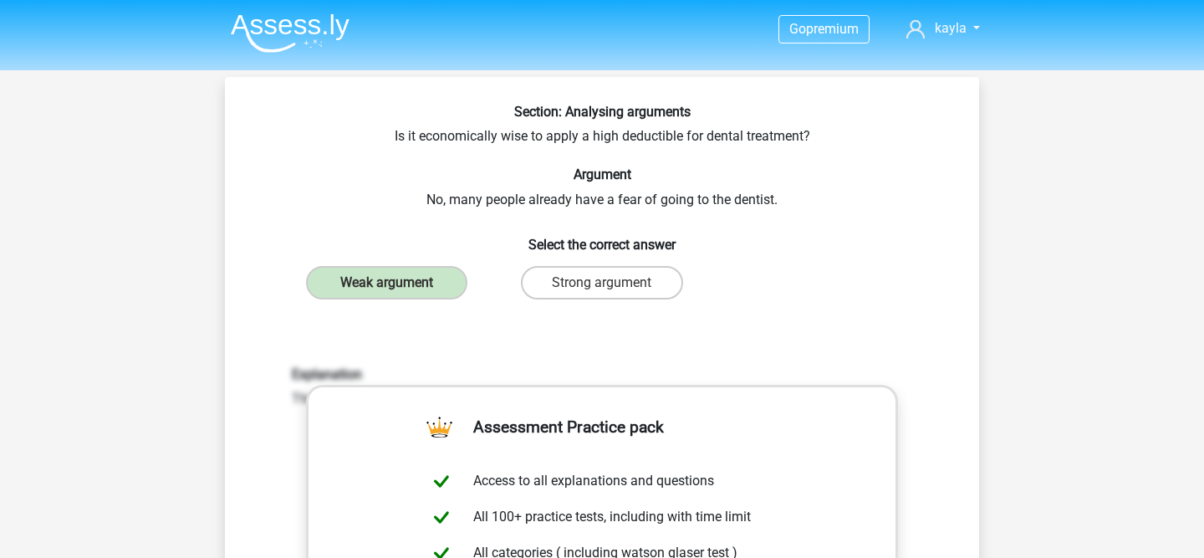
scroll to position [330, 0]
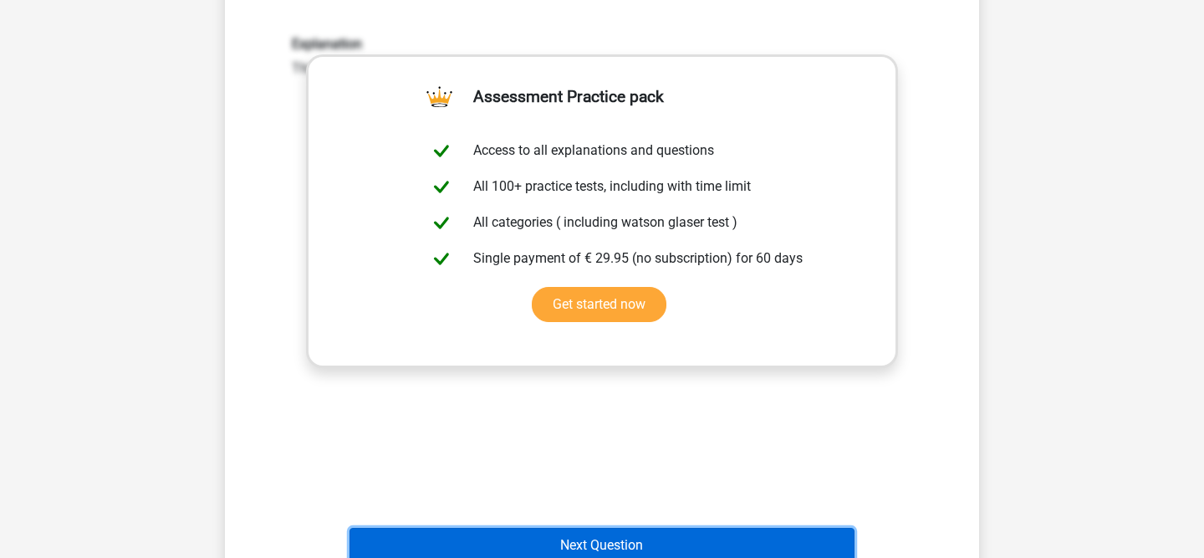
click at [564, 543] on button "Next Question" at bounding box center [603, 545] width 506 height 35
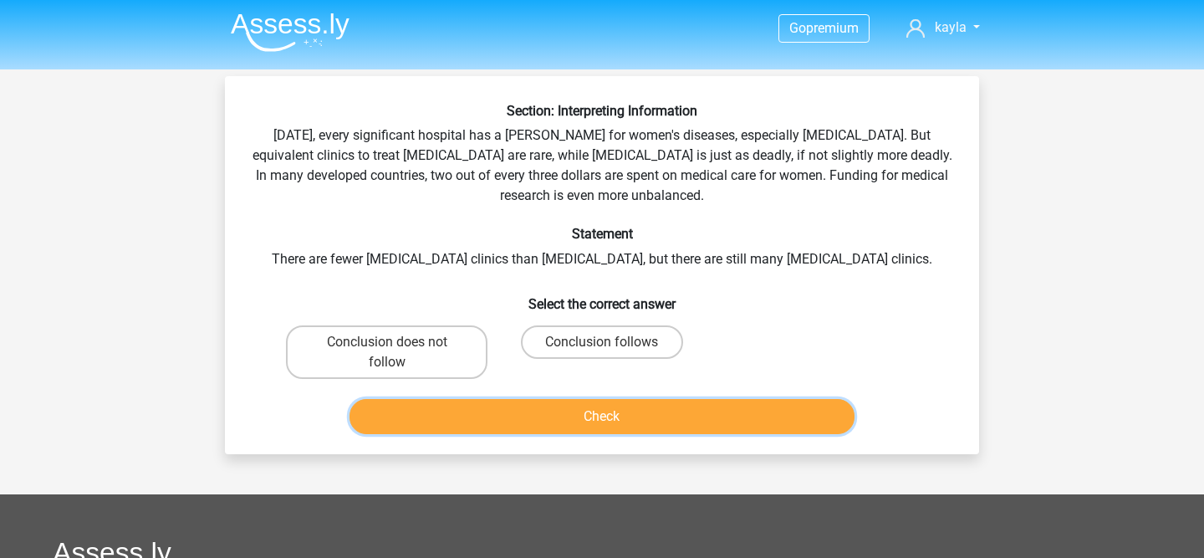
scroll to position [2, 0]
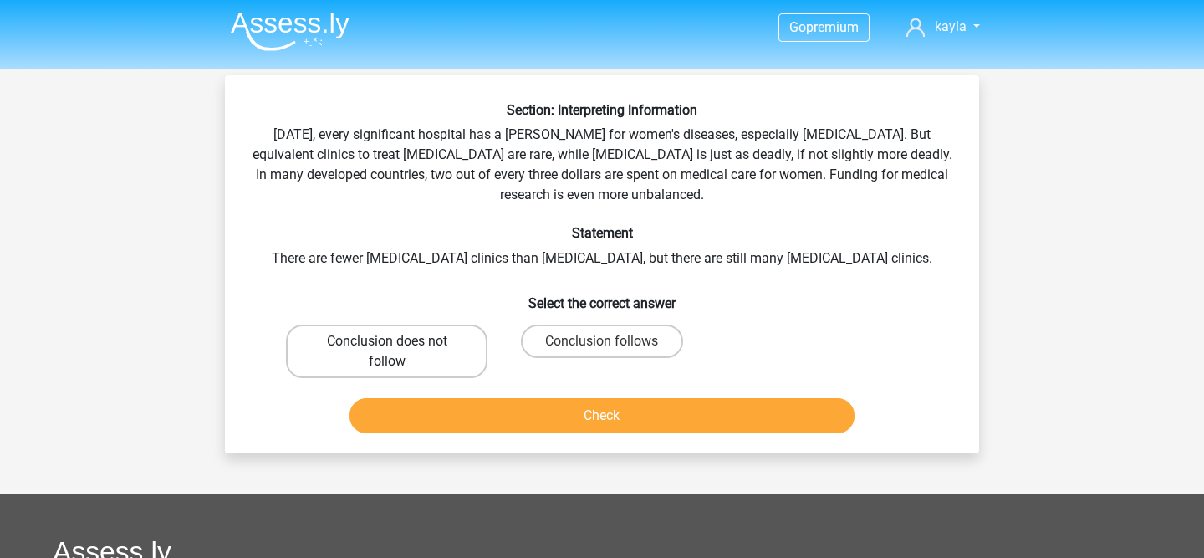
click at [360, 338] on label "Conclusion does not follow" at bounding box center [387, 351] width 202 height 54
click at [387, 341] on input "Conclusion does not follow" at bounding box center [392, 346] width 11 height 11
radio input "true"
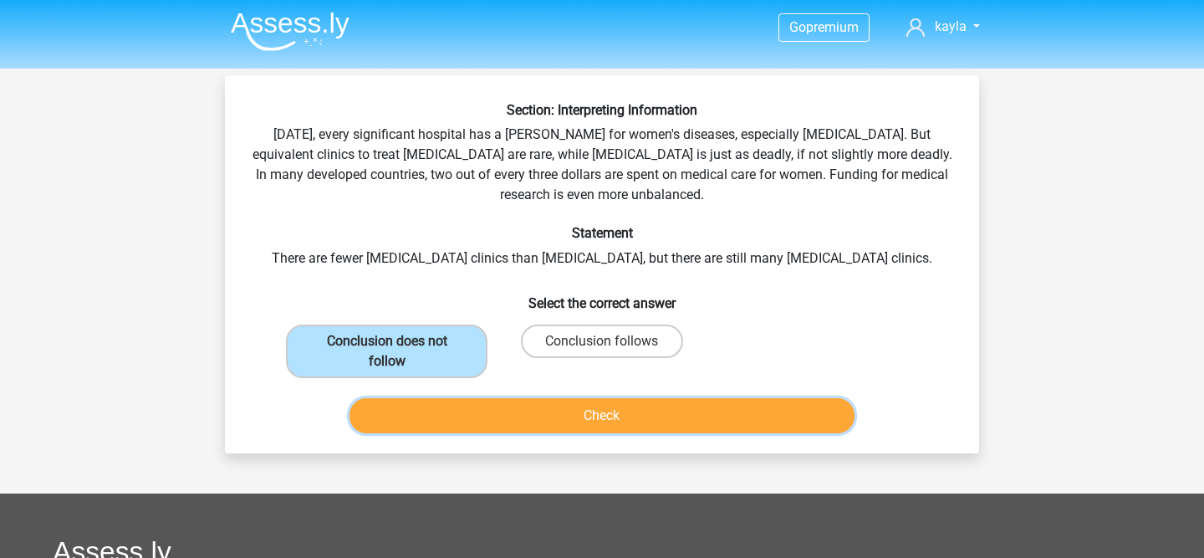
click at [446, 414] on button "Check" at bounding box center [603, 415] width 506 height 35
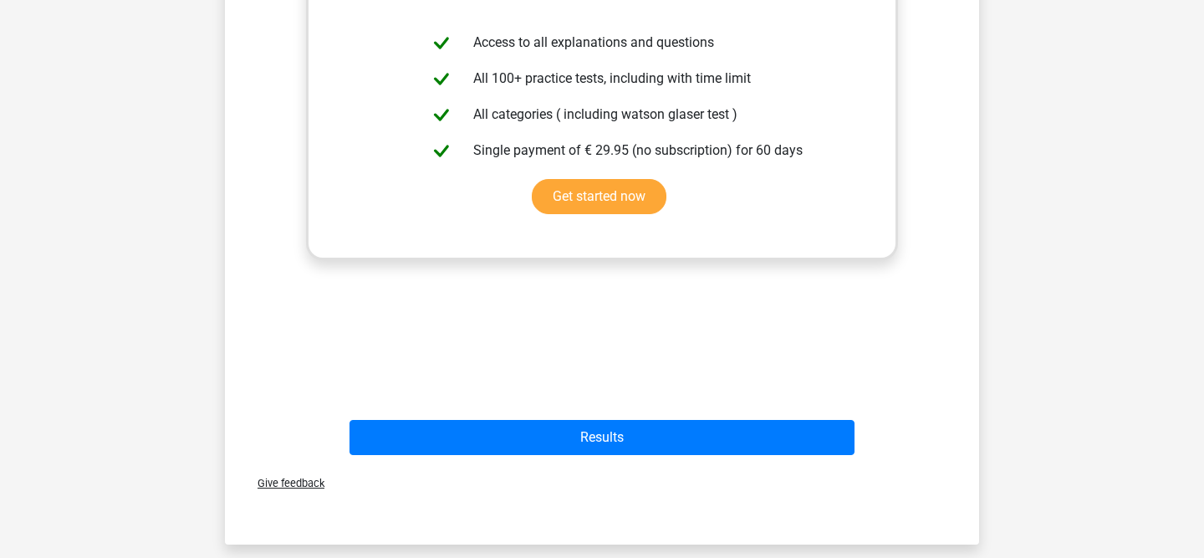
scroll to position [573, 0]
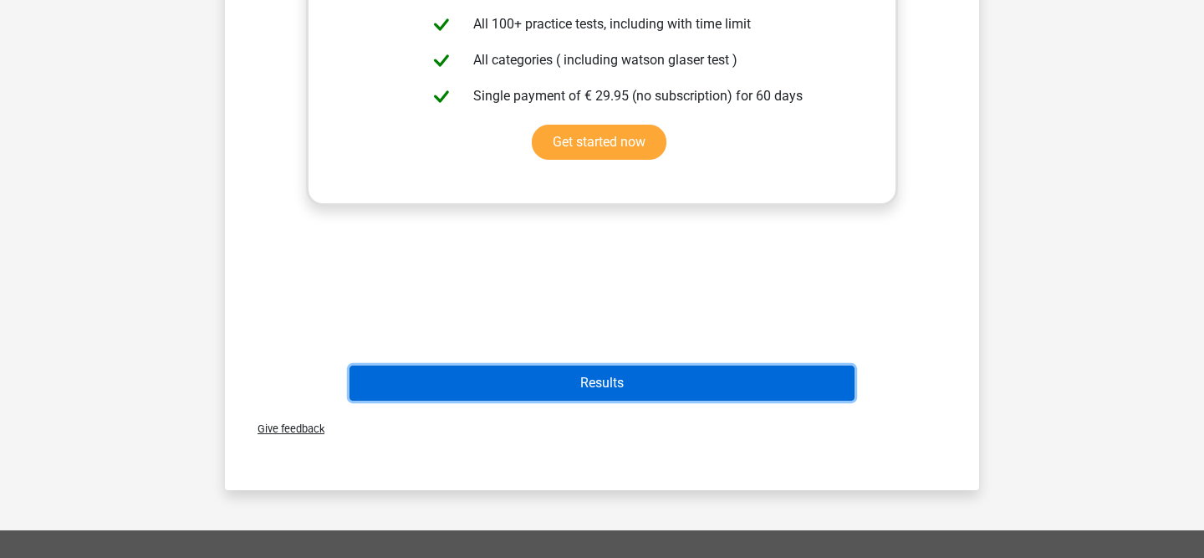
click at [462, 376] on button "Results" at bounding box center [603, 382] width 506 height 35
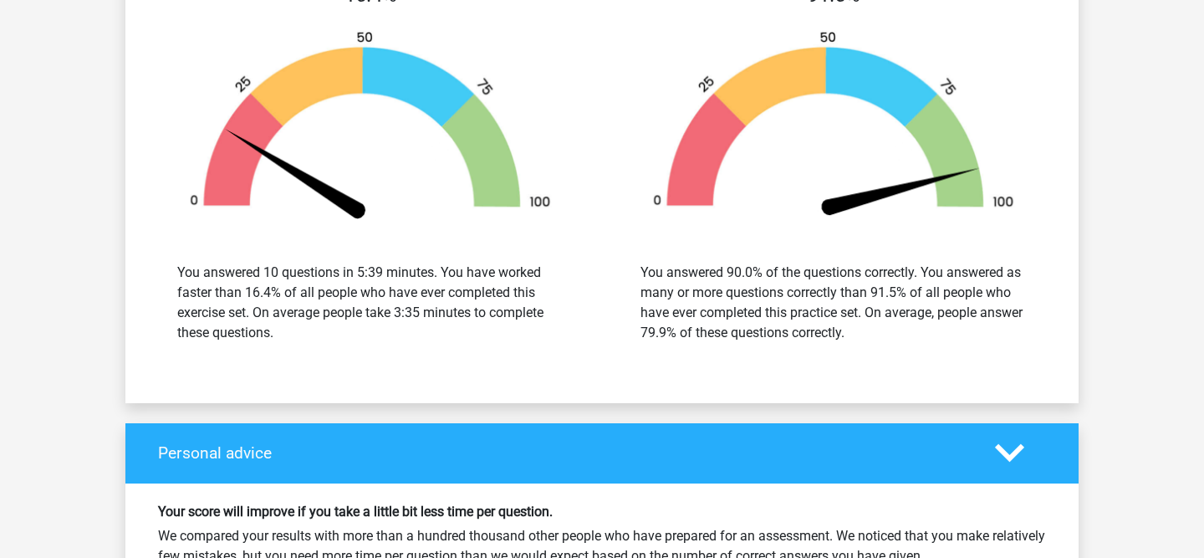
scroll to position [2383, 0]
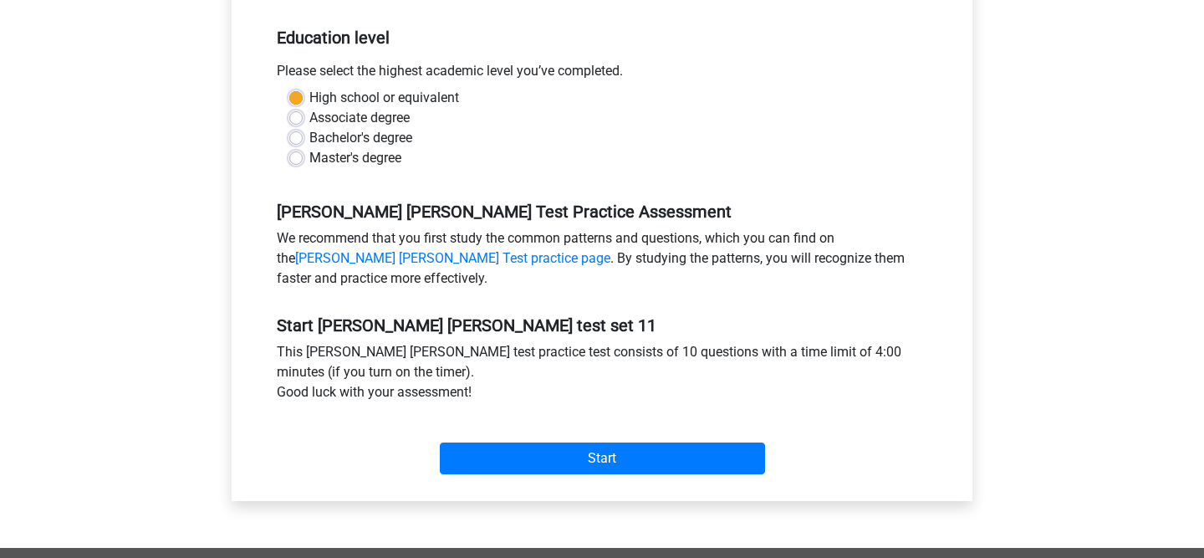
scroll to position [469, 0]
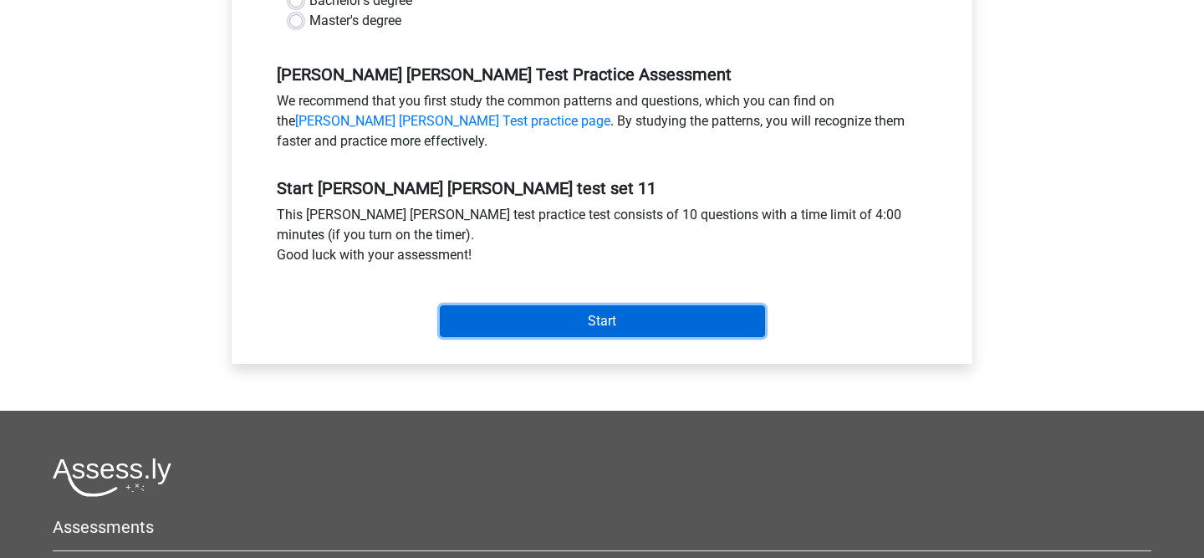
click at [532, 332] on input "Start" at bounding box center [602, 321] width 325 height 32
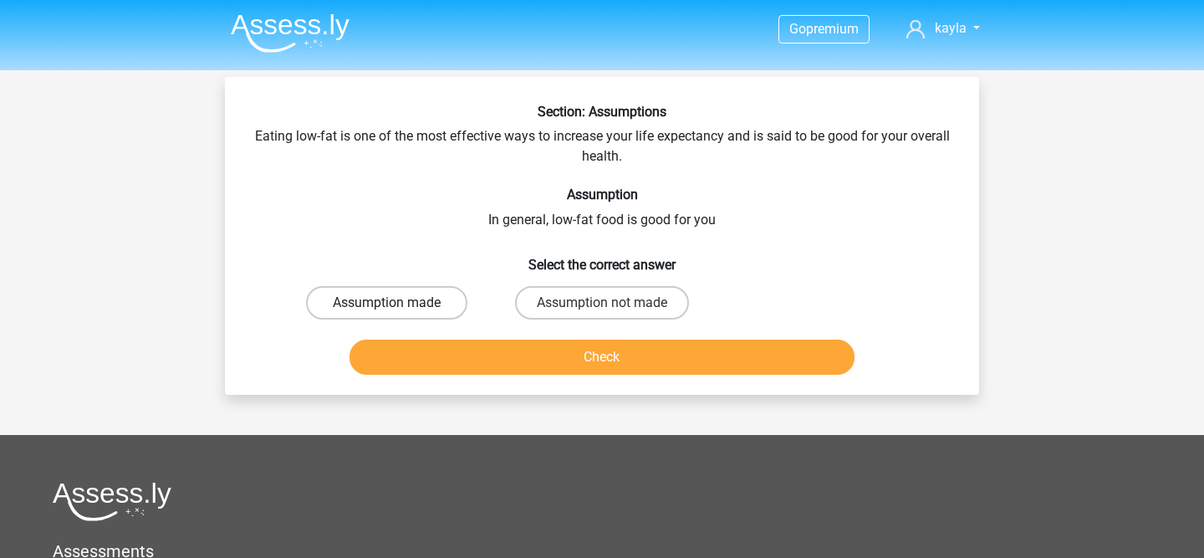
click at [437, 306] on label "Assumption made" at bounding box center [386, 302] width 161 height 33
click at [398, 306] on input "Assumption made" at bounding box center [392, 308] width 11 height 11
radio input "true"
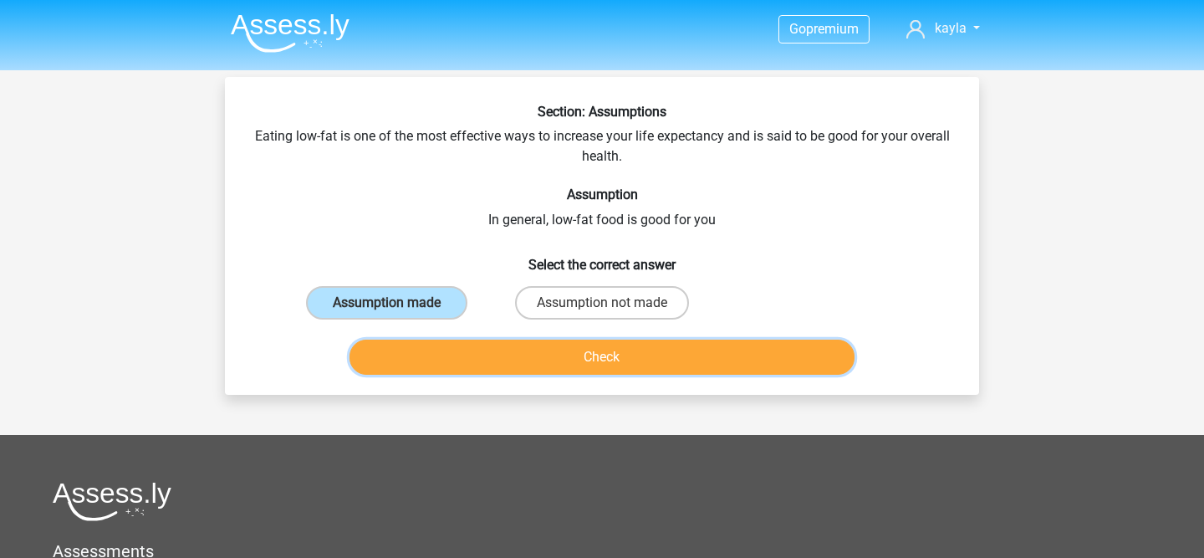
click at [478, 355] on button "Check" at bounding box center [603, 356] width 506 height 35
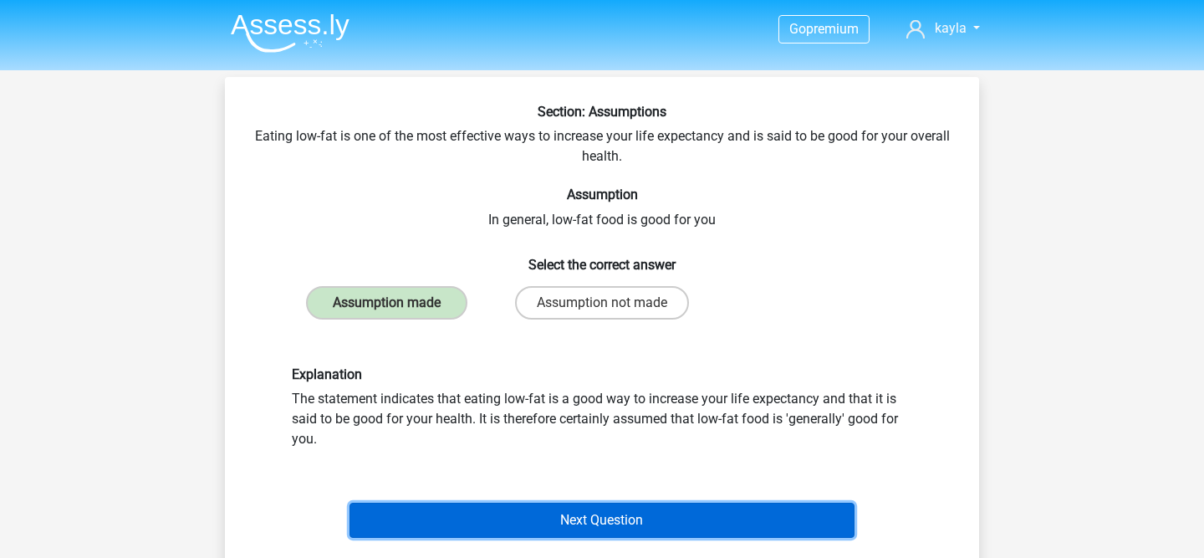
click at [498, 508] on button "Next Question" at bounding box center [603, 520] width 506 height 35
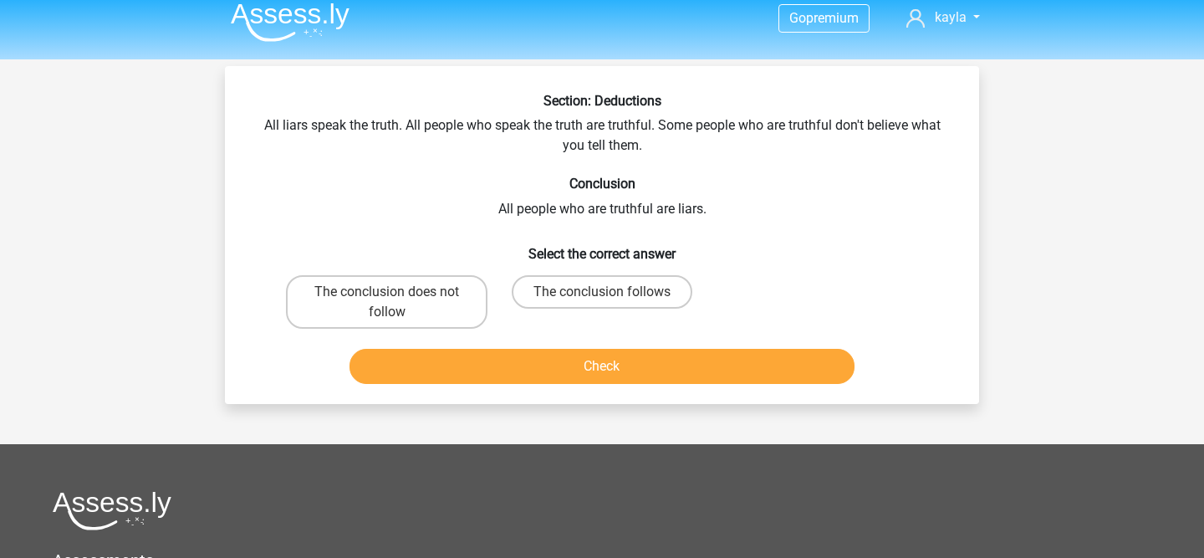
scroll to position [9, 0]
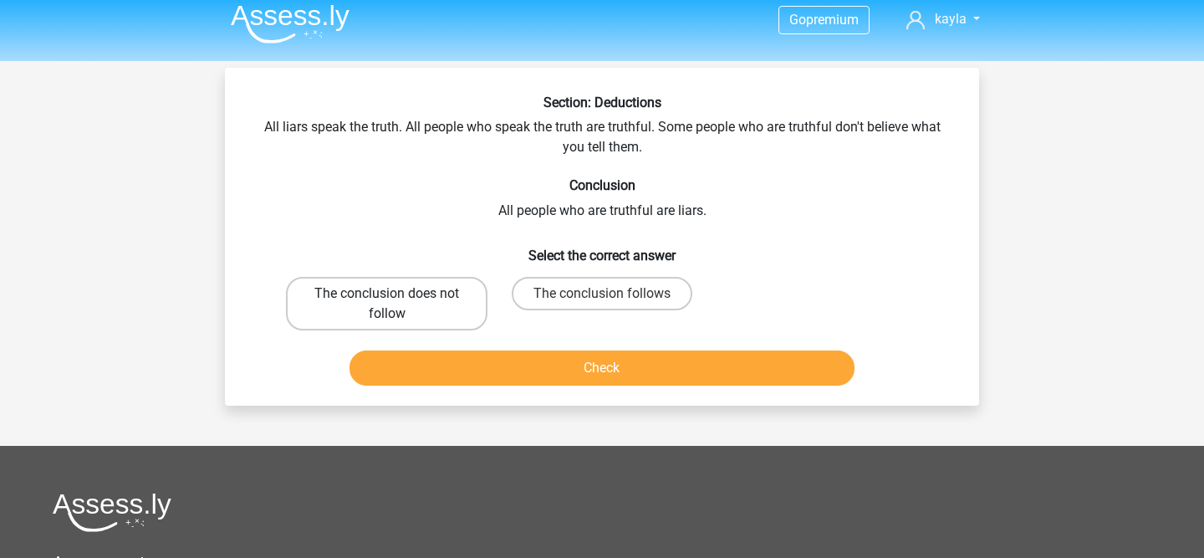
click at [417, 294] on label "The conclusion does not follow" at bounding box center [387, 304] width 202 height 54
click at [398, 294] on input "The conclusion does not follow" at bounding box center [392, 299] width 11 height 11
radio input "true"
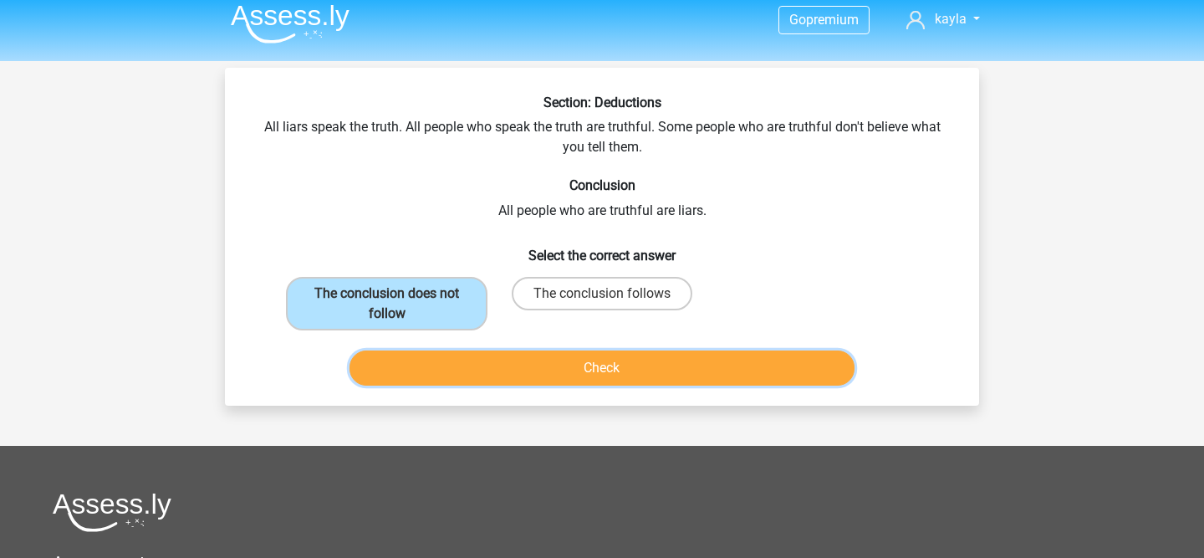
click at [470, 366] on button "Check" at bounding box center [603, 367] width 506 height 35
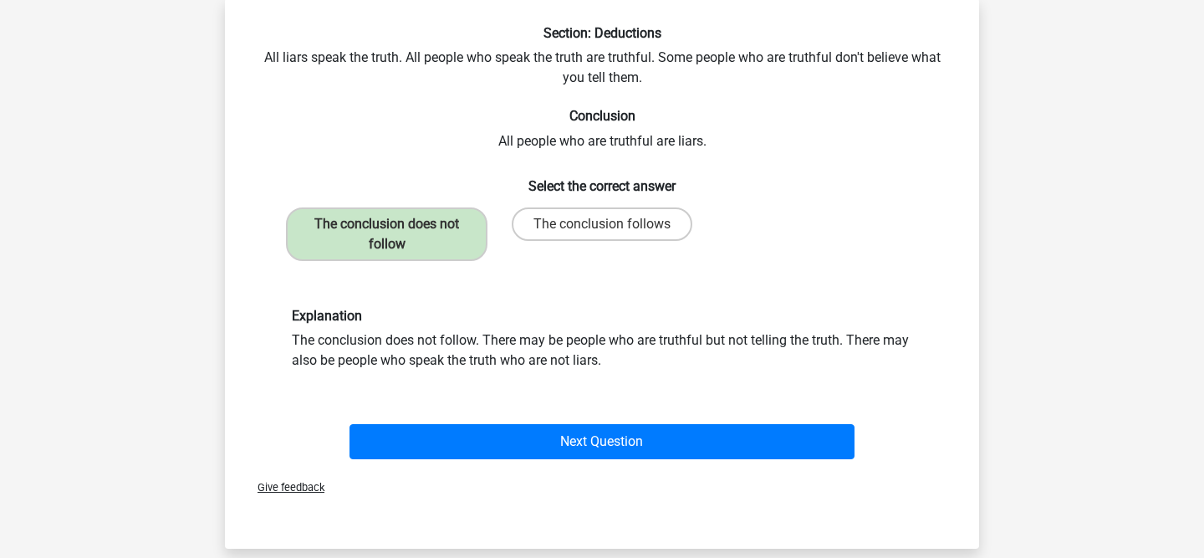
scroll to position [250, 0]
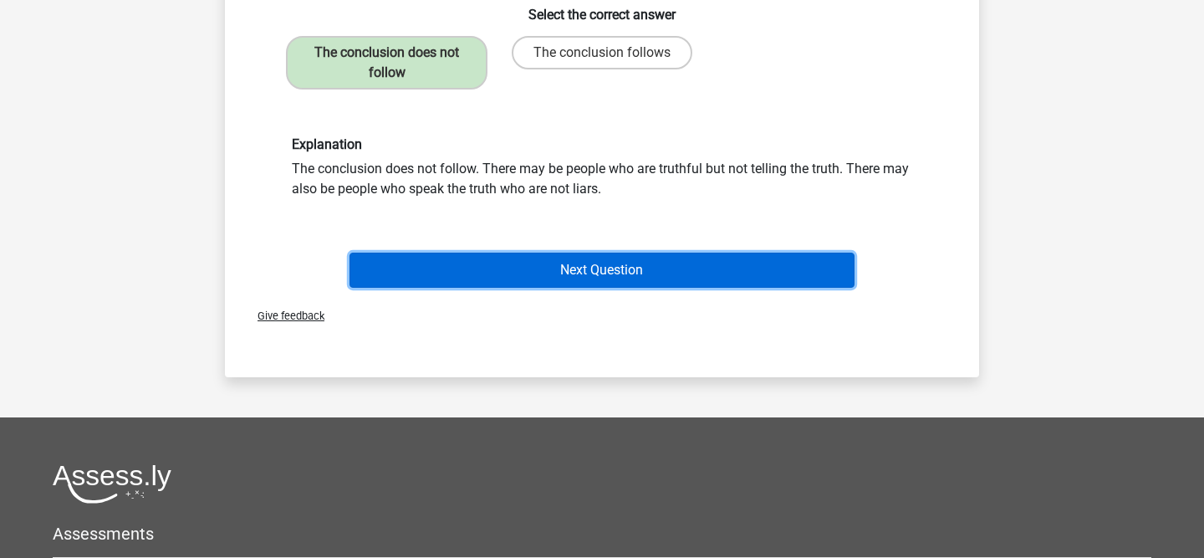
click at [547, 257] on button "Next Question" at bounding box center [603, 270] width 506 height 35
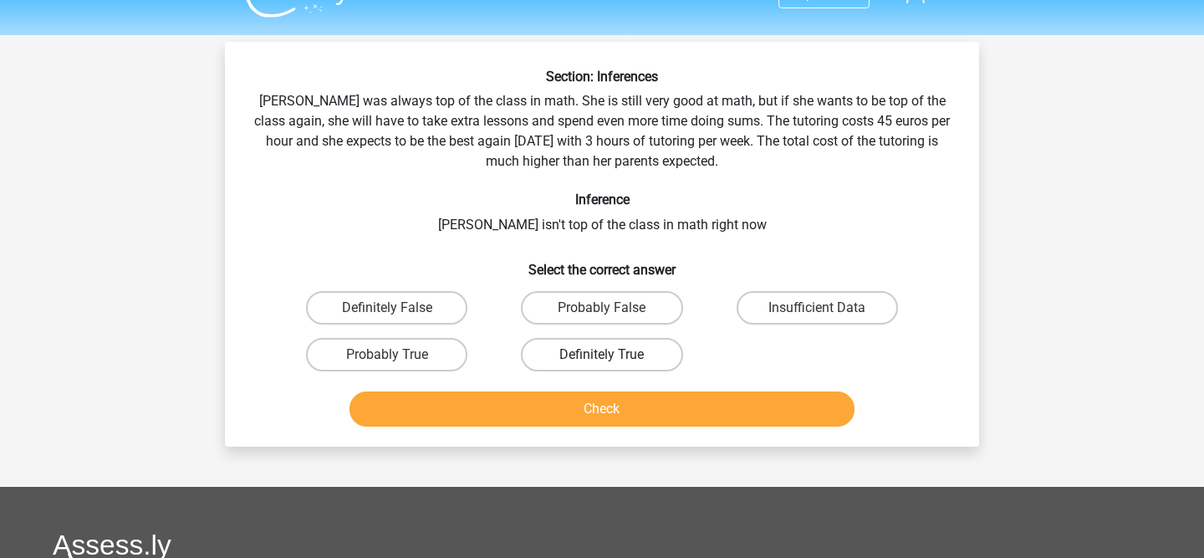
scroll to position [23, 0]
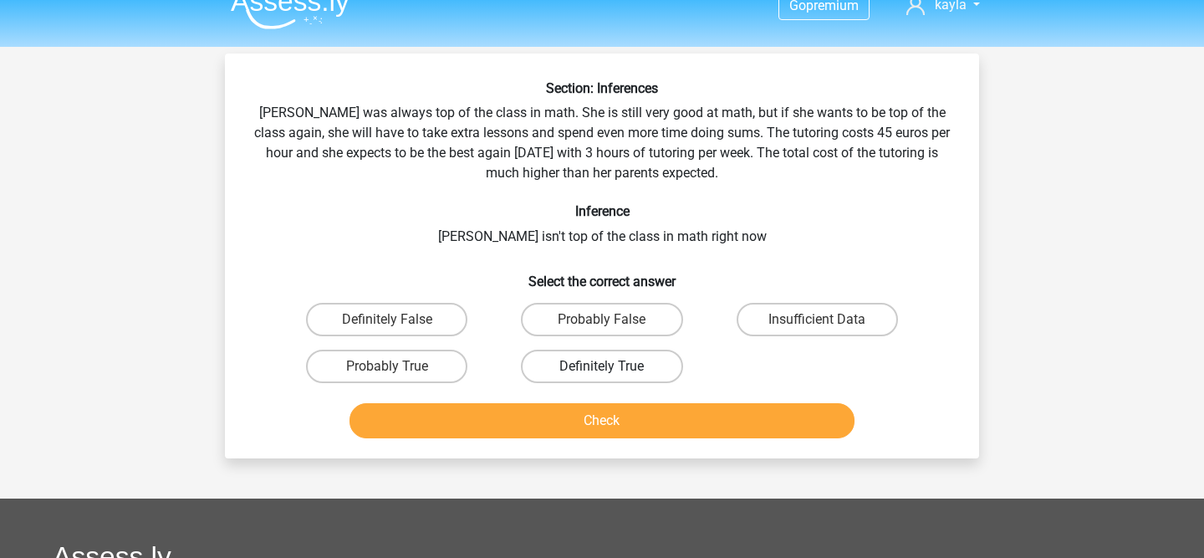
click at [548, 365] on label "Definitely True" at bounding box center [601, 366] width 161 height 33
click at [602, 366] on input "Definitely True" at bounding box center [607, 371] width 11 height 11
radio input "true"
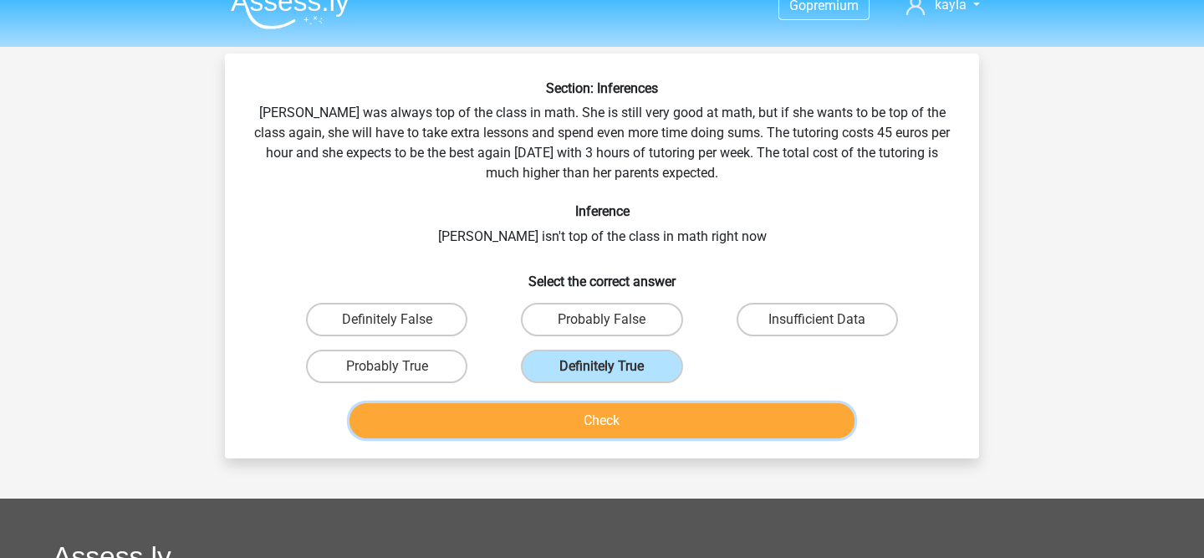
click at [535, 408] on button "Check" at bounding box center [603, 420] width 506 height 35
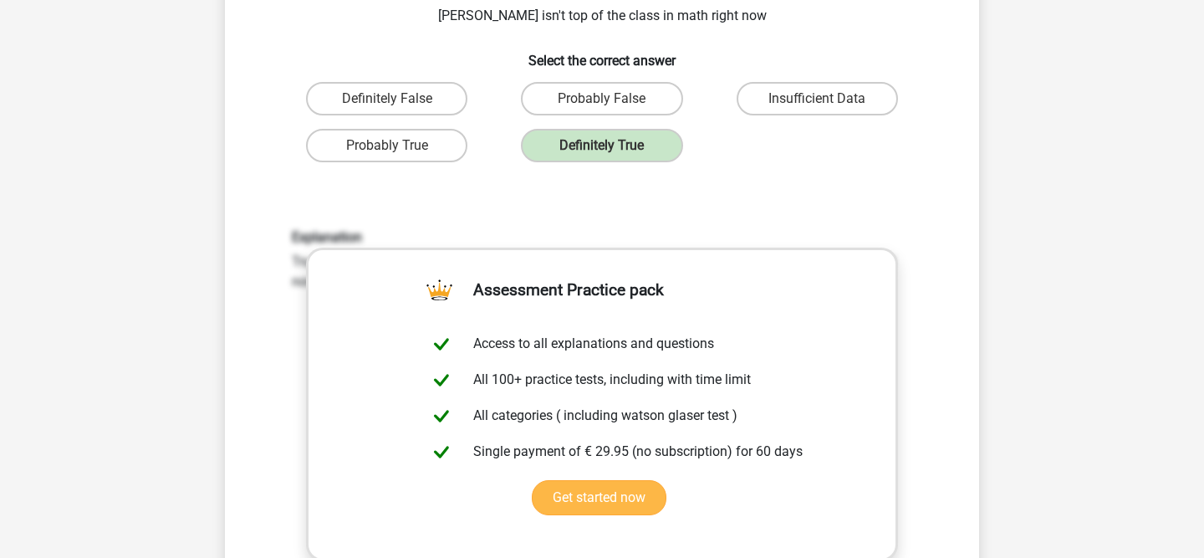
scroll to position [435, 0]
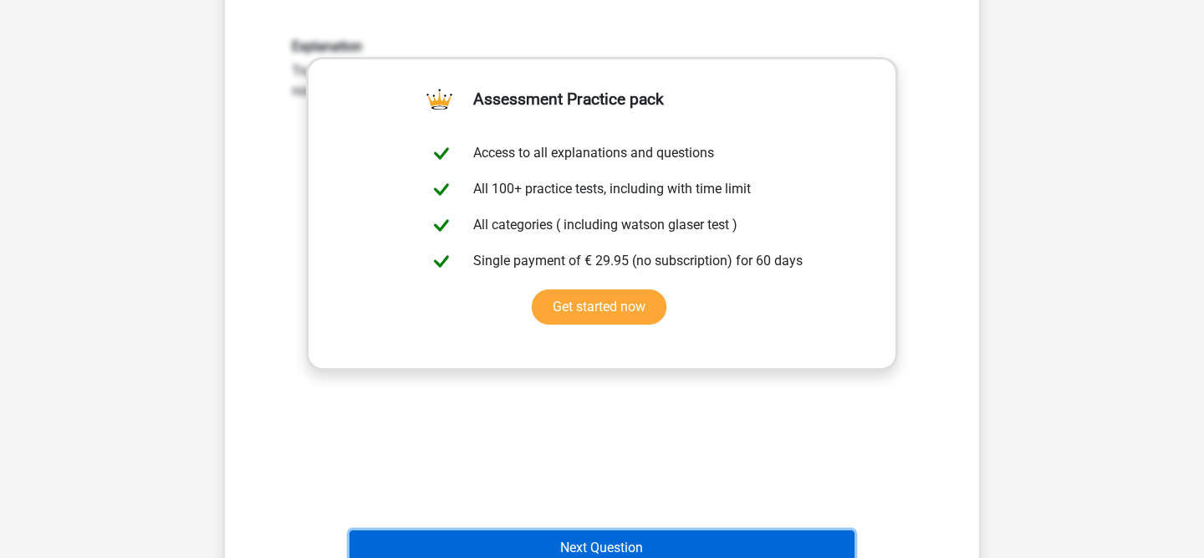
click at [492, 544] on button "Next Question" at bounding box center [603, 547] width 506 height 35
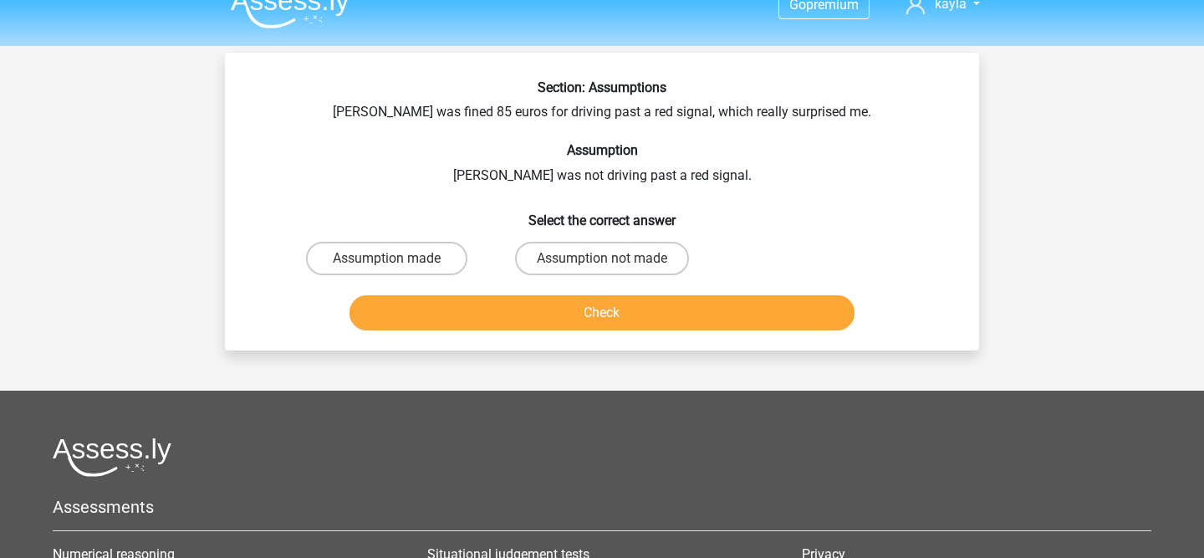
scroll to position [21, 0]
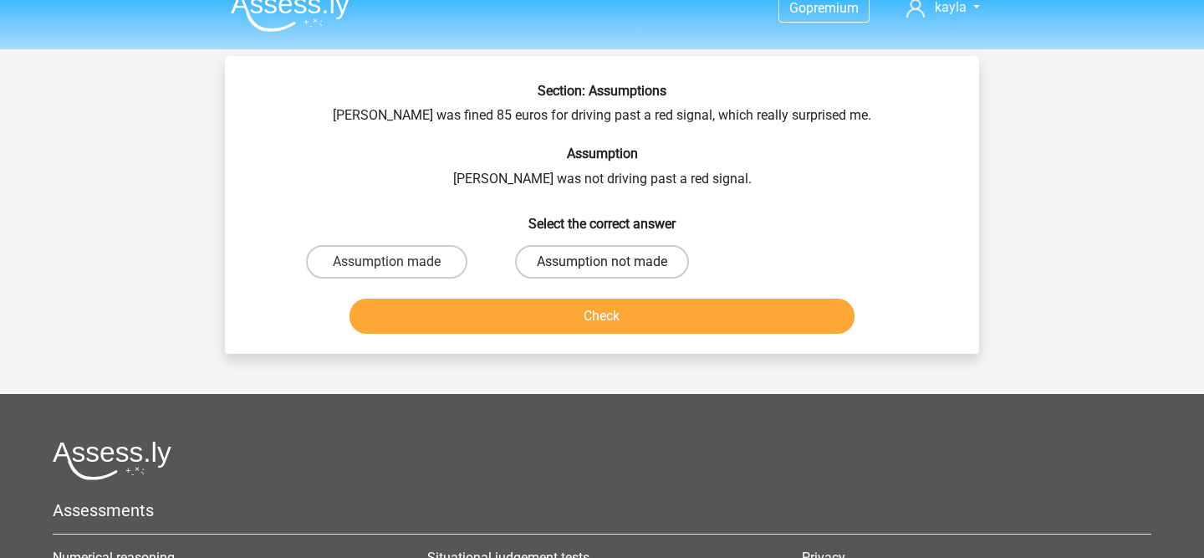
click at [560, 272] on label "Assumption not made" at bounding box center [602, 261] width 174 height 33
click at [602, 272] on input "Assumption not made" at bounding box center [607, 267] width 11 height 11
radio input "true"
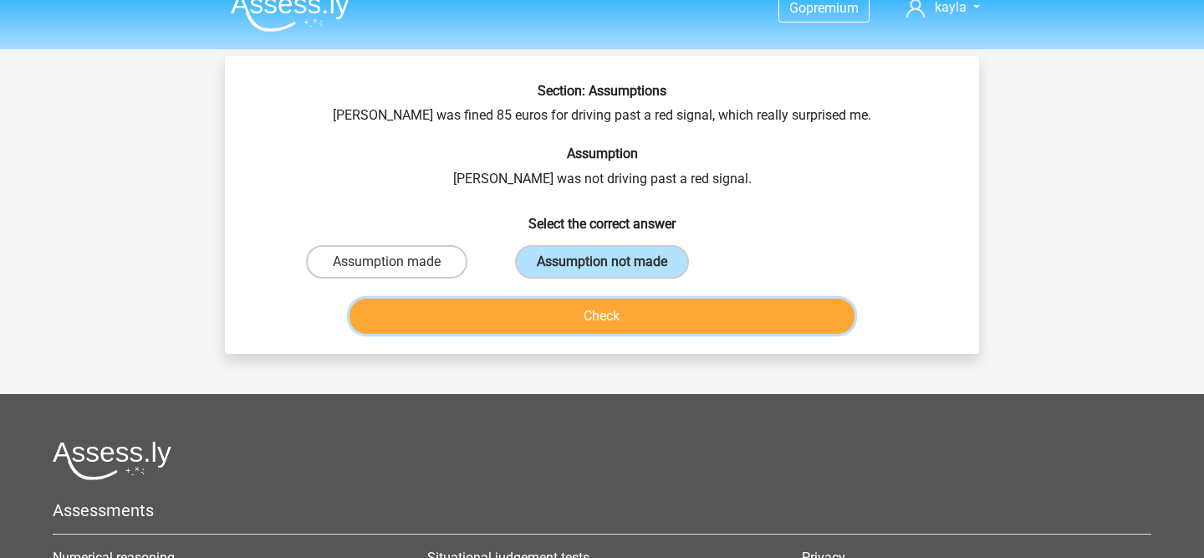
click at [557, 325] on button "Check" at bounding box center [603, 316] width 506 height 35
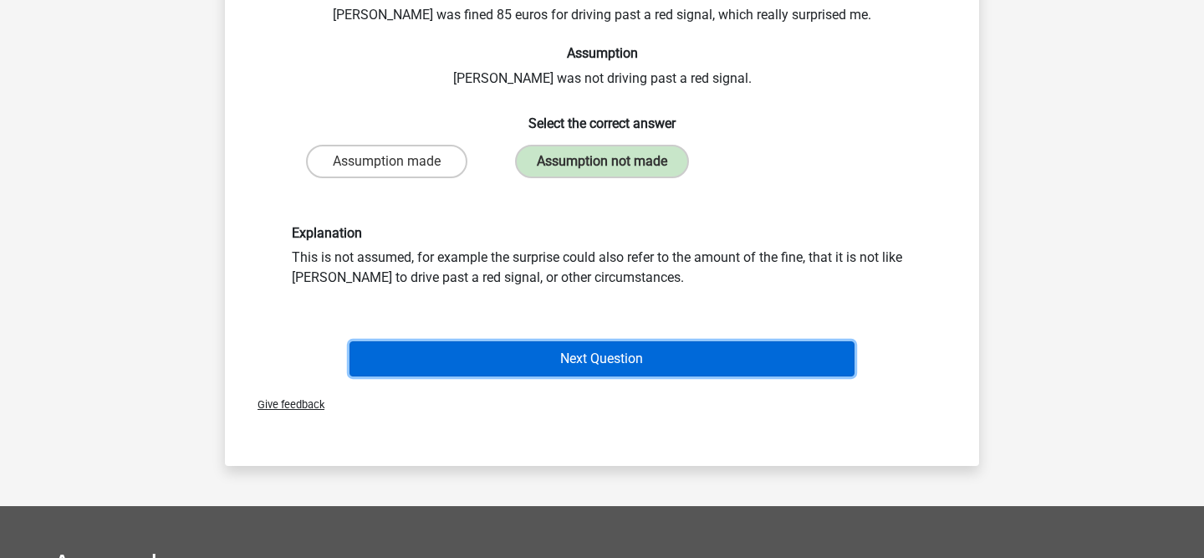
click at [536, 365] on button "Next Question" at bounding box center [603, 358] width 506 height 35
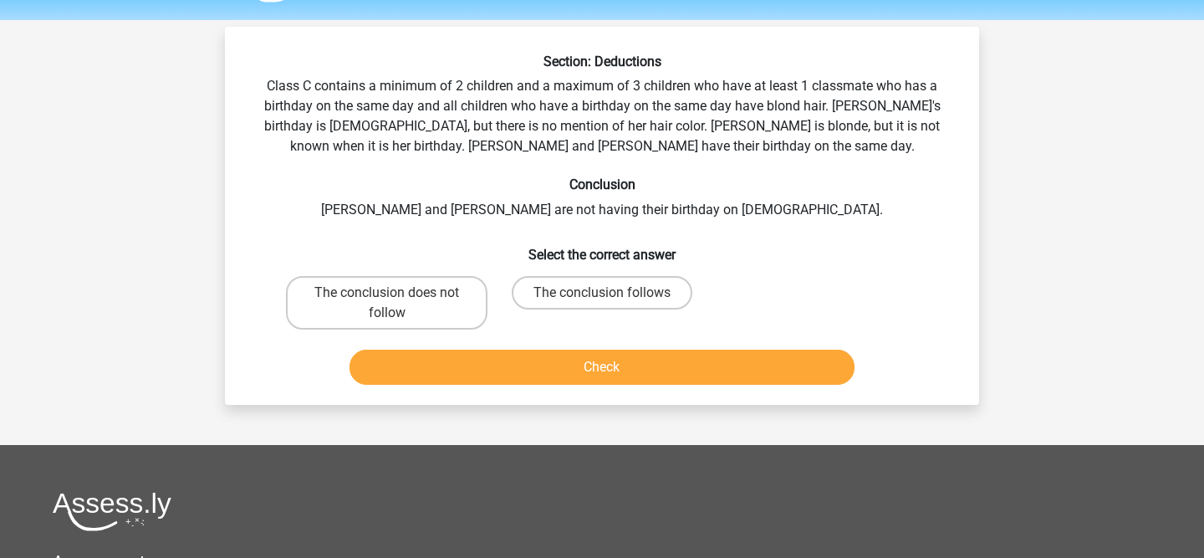
scroll to position [44, 0]
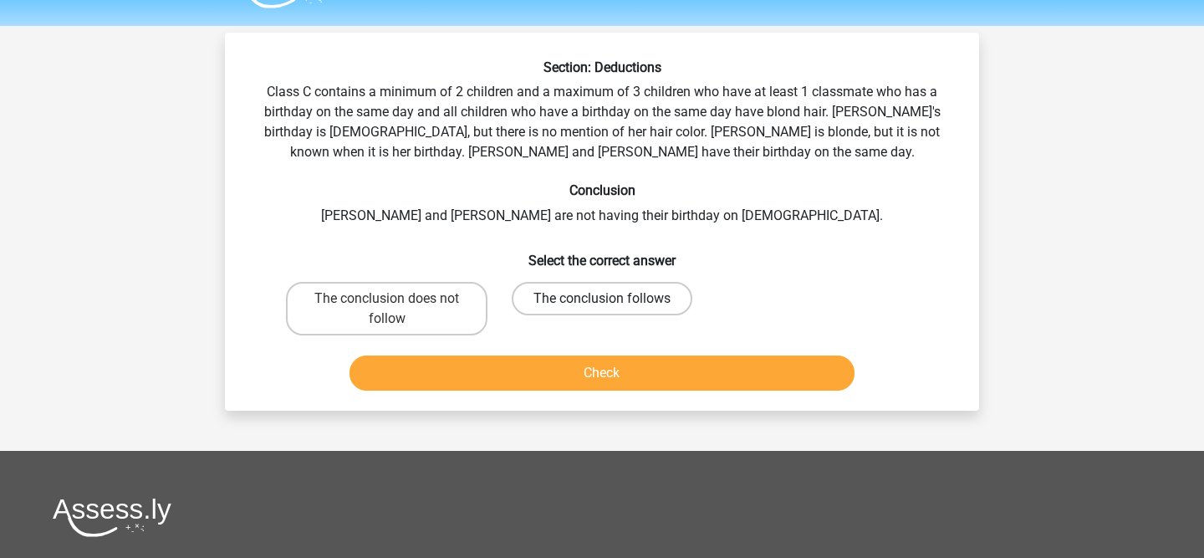
click at [646, 290] on label "The conclusion follows" at bounding box center [602, 298] width 181 height 33
click at [613, 299] on input "The conclusion follows" at bounding box center [607, 304] width 11 height 11
radio input "true"
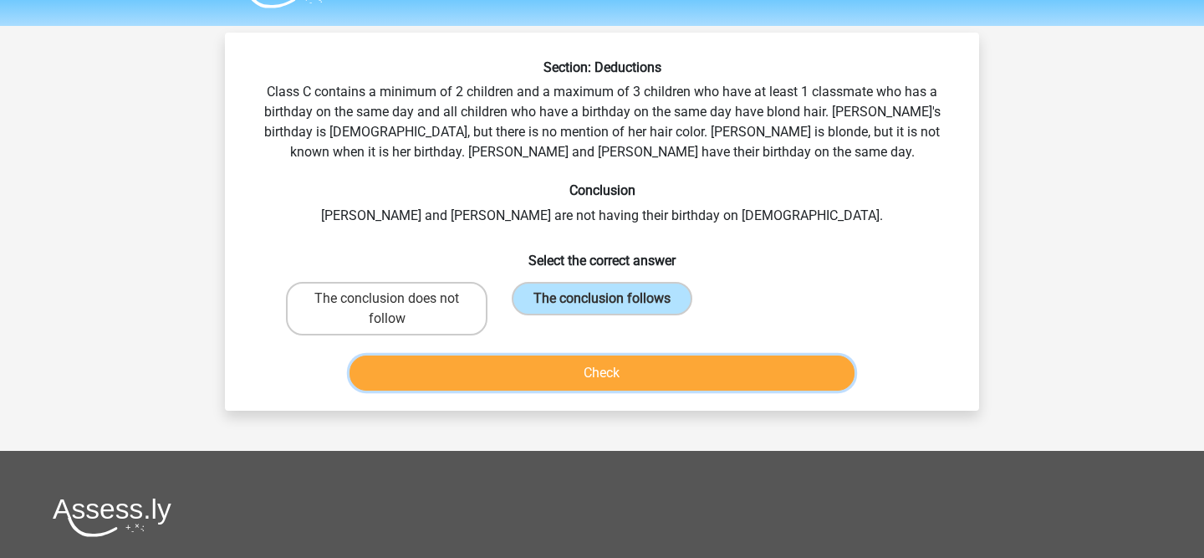
click at [615, 375] on button "Check" at bounding box center [603, 372] width 506 height 35
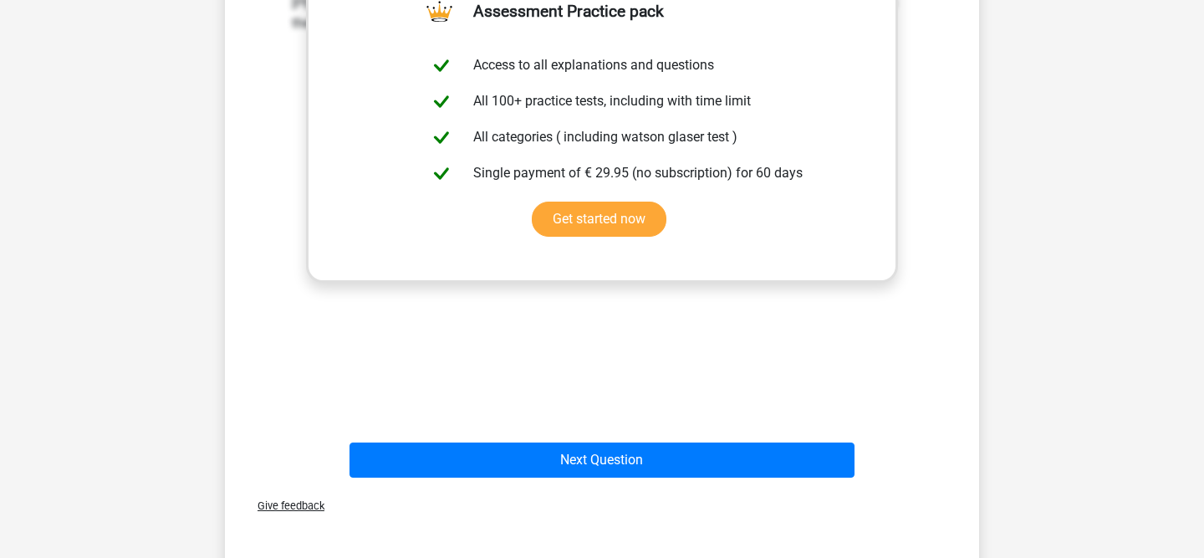
scroll to position [532, 0]
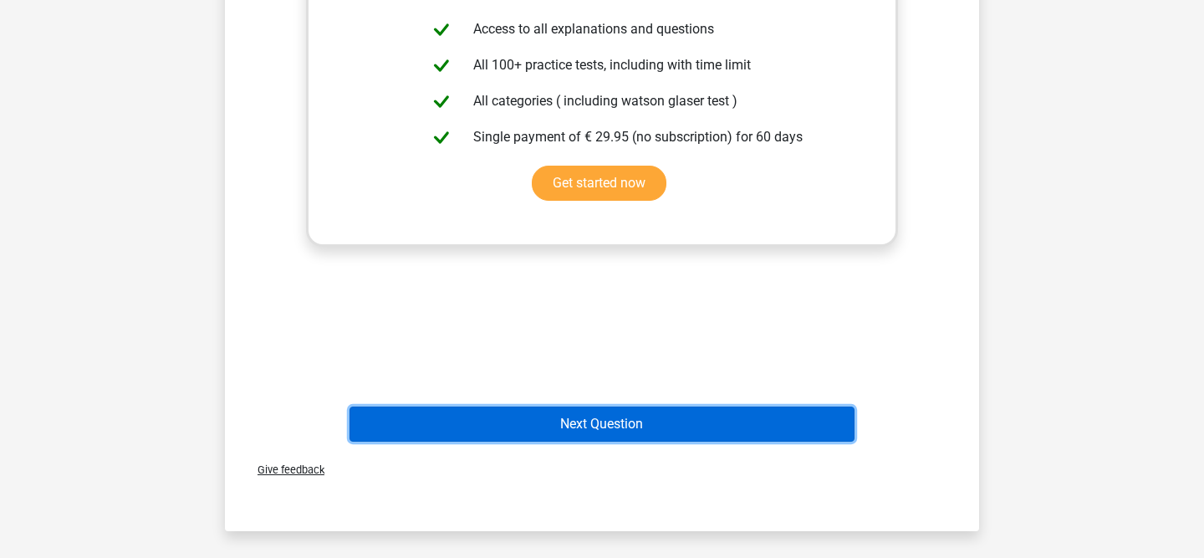
click at [625, 409] on button "Next Question" at bounding box center [603, 423] width 506 height 35
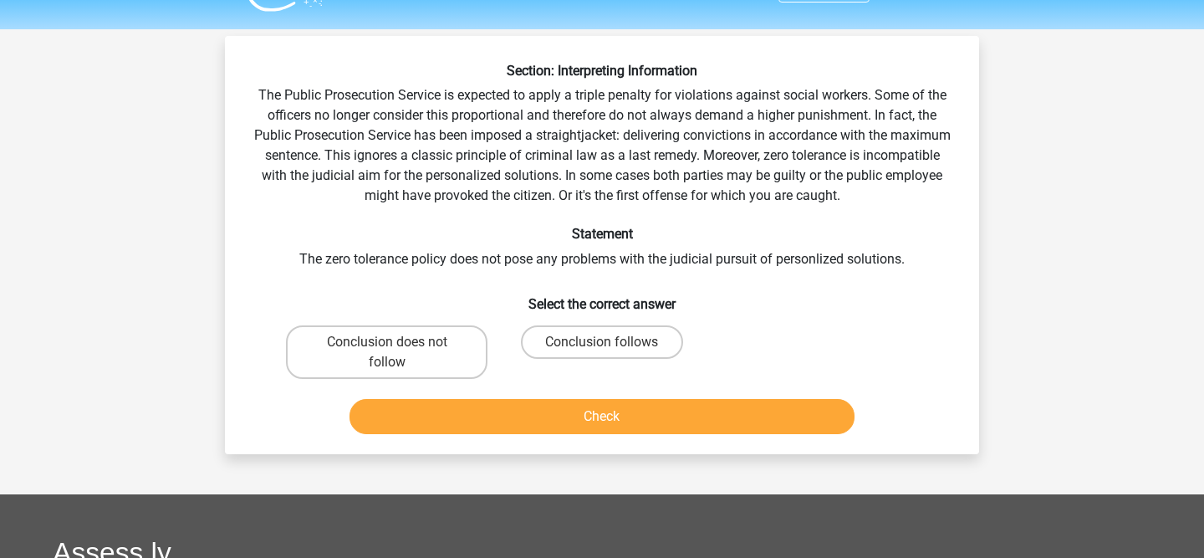
scroll to position [43, 0]
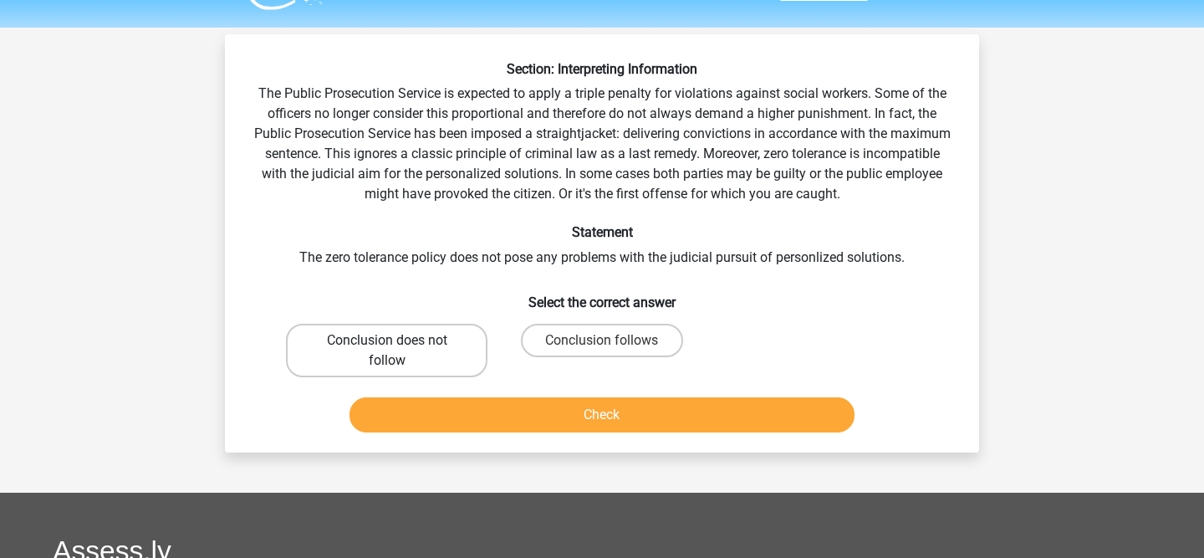
click at [457, 353] on label "Conclusion does not follow" at bounding box center [387, 351] width 202 height 54
click at [398, 351] on input "Conclusion does not follow" at bounding box center [392, 345] width 11 height 11
radio input "true"
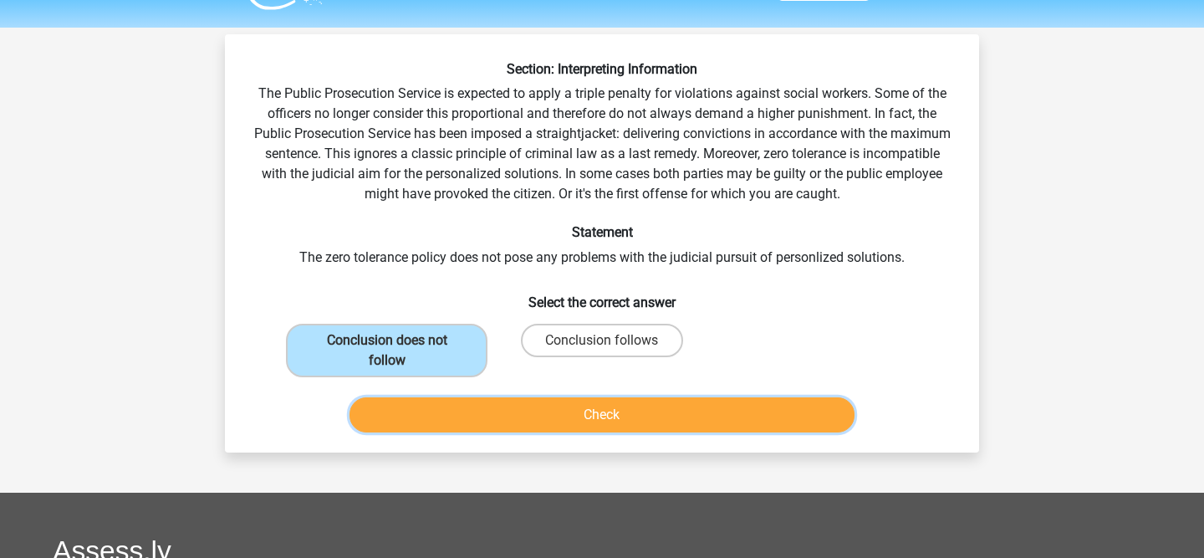
click at [472, 401] on button "Check" at bounding box center [603, 414] width 506 height 35
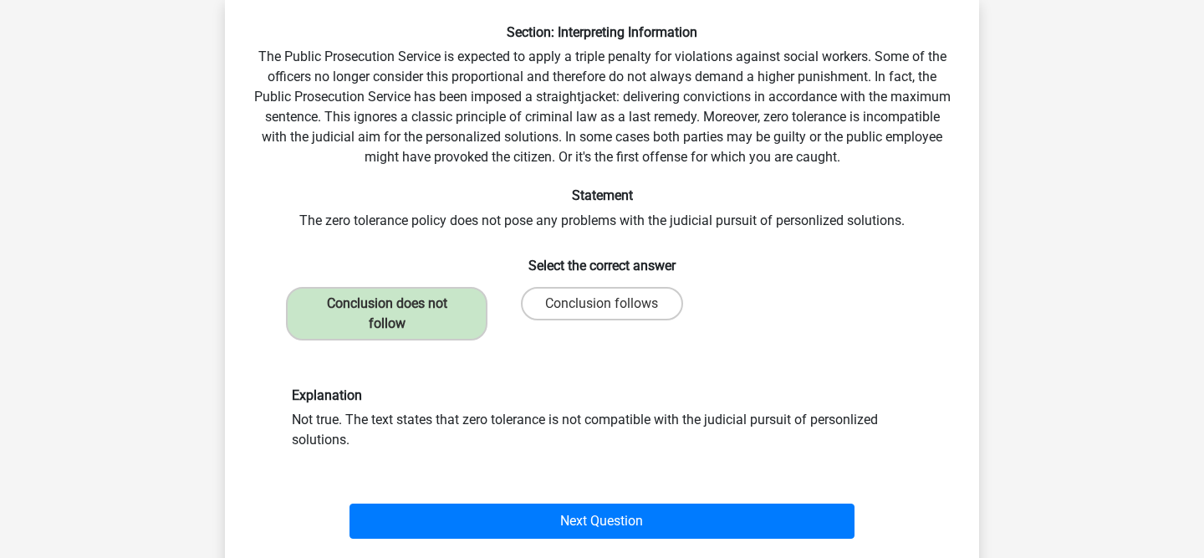
scroll to position [104, 0]
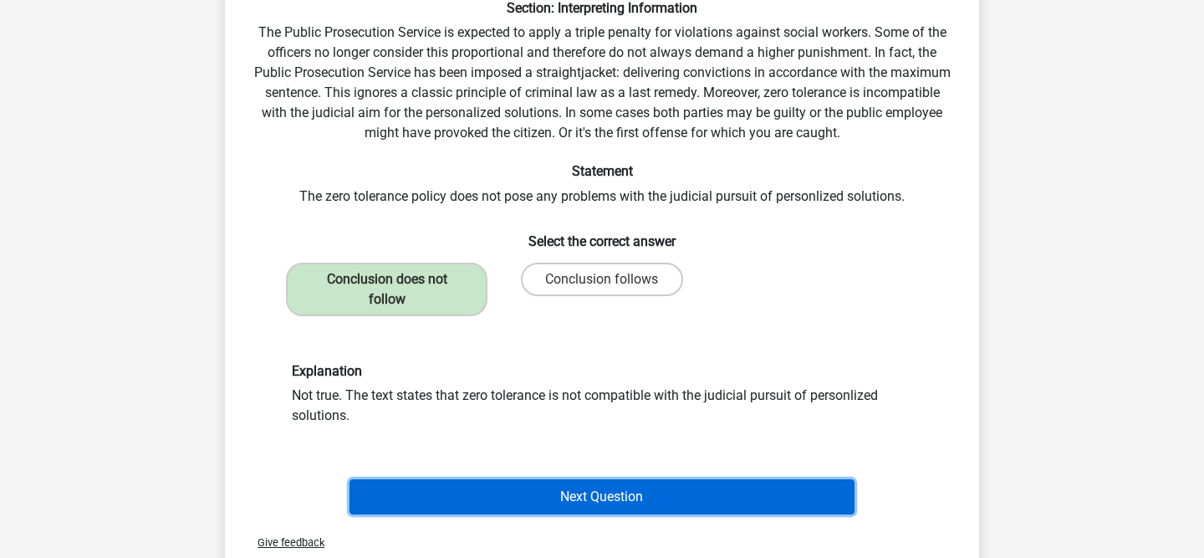
click at [561, 487] on button "Next Question" at bounding box center [603, 496] width 506 height 35
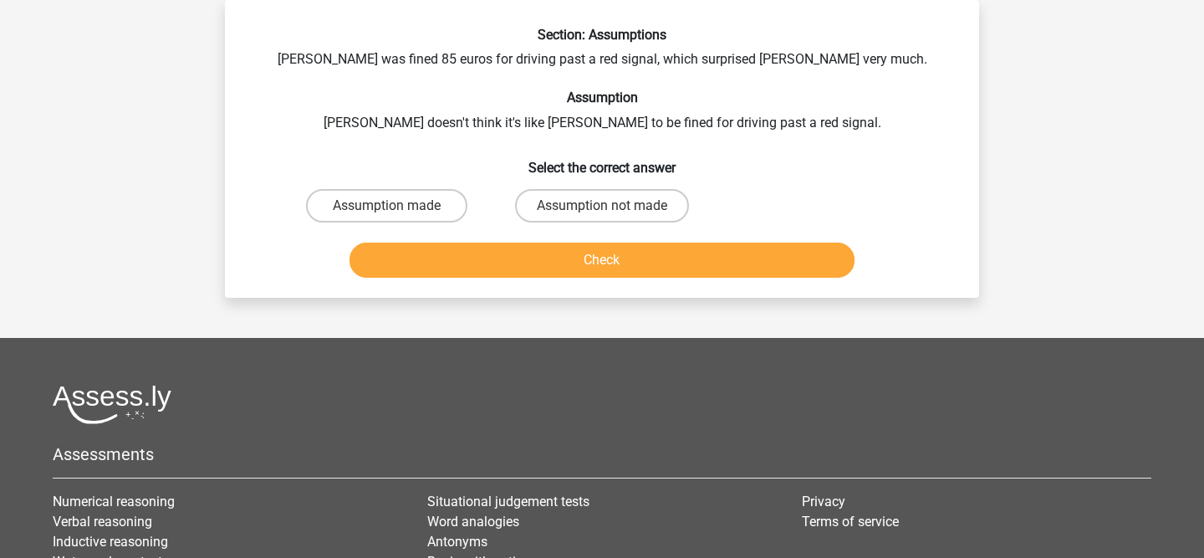
scroll to position [4, 0]
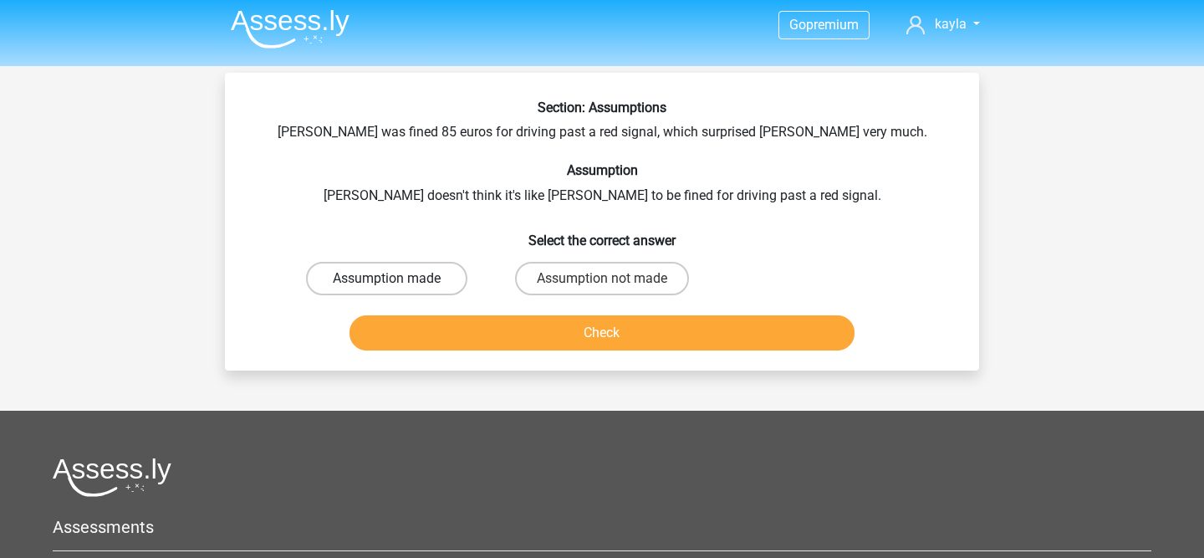
click at [448, 276] on label "Assumption made" at bounding box center [386, 278] width 161 height 33
click at [398, 278] on input "Assumption made" at bounding box center [392, 283] width 11 height 11
radio input "true"
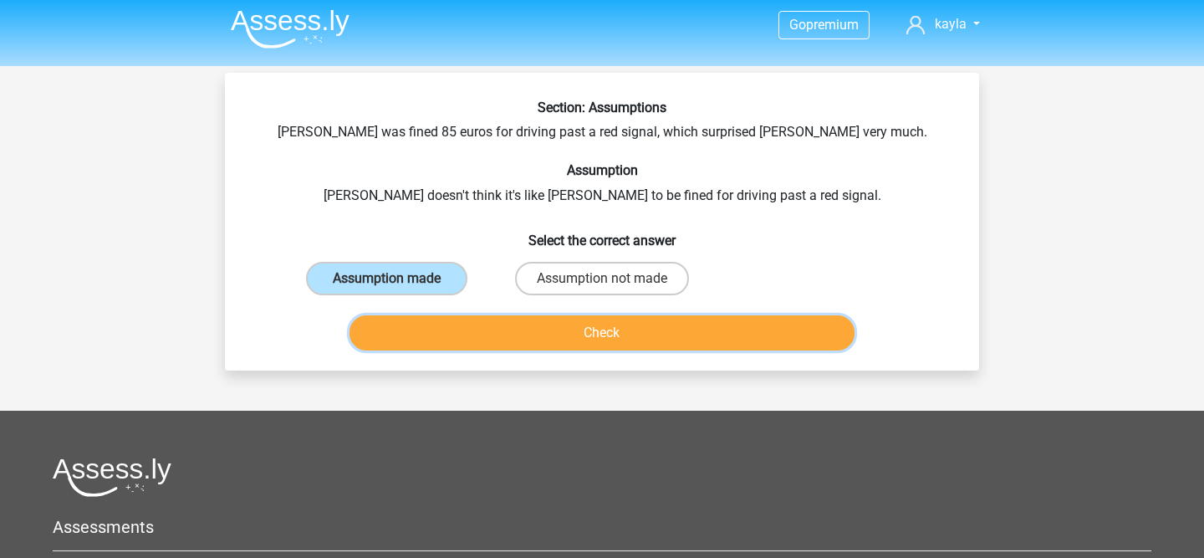
click at [515, 323] on button "Check" at bounding box center [603, 332] width 506 height 35
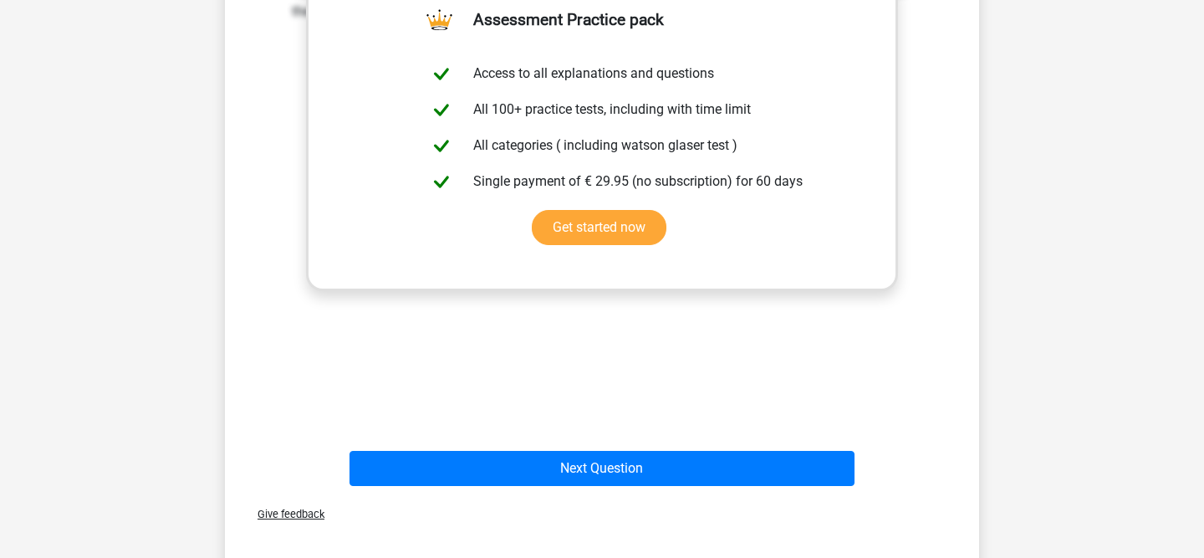
scroll to position [447, 0]
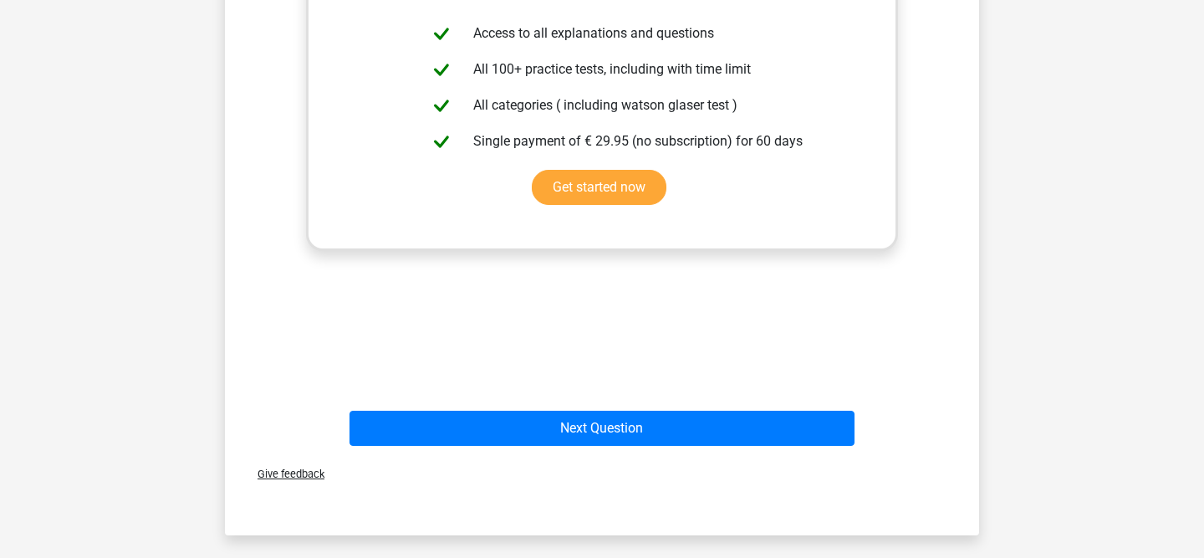
click at [508, 406] on div "Next Question" at bounding box center [602, 424] width 701 height 55
click at [508, 408] on div "Next Question" at bounding box center [602, 424] width 701 height 55
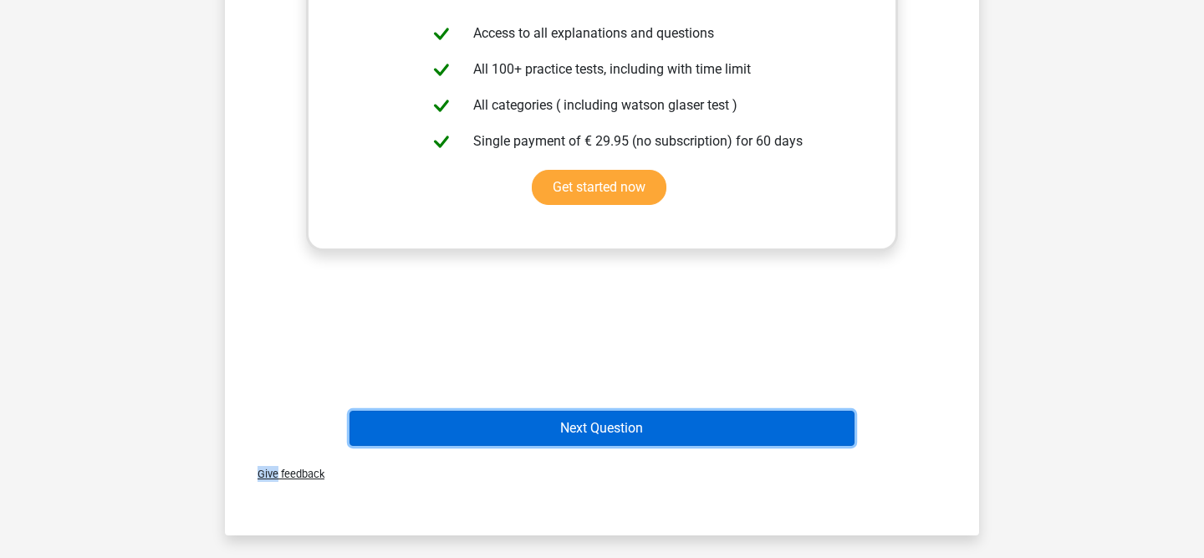
click at [508, 411] on button "Next Question" at bounding box center [603, 428] width 506 height 35
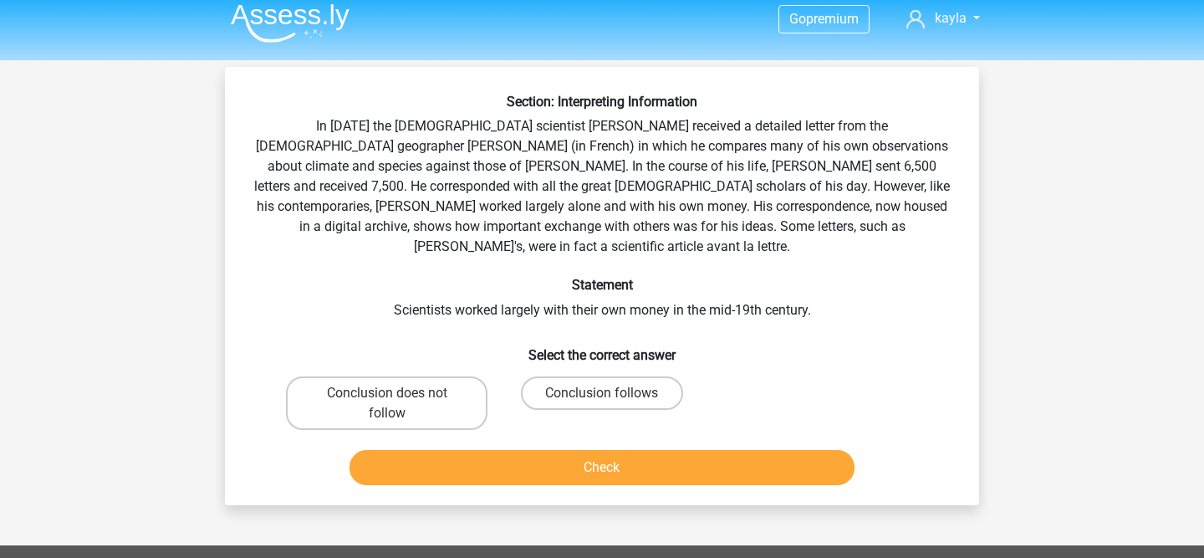
scroll to position [15, 0]
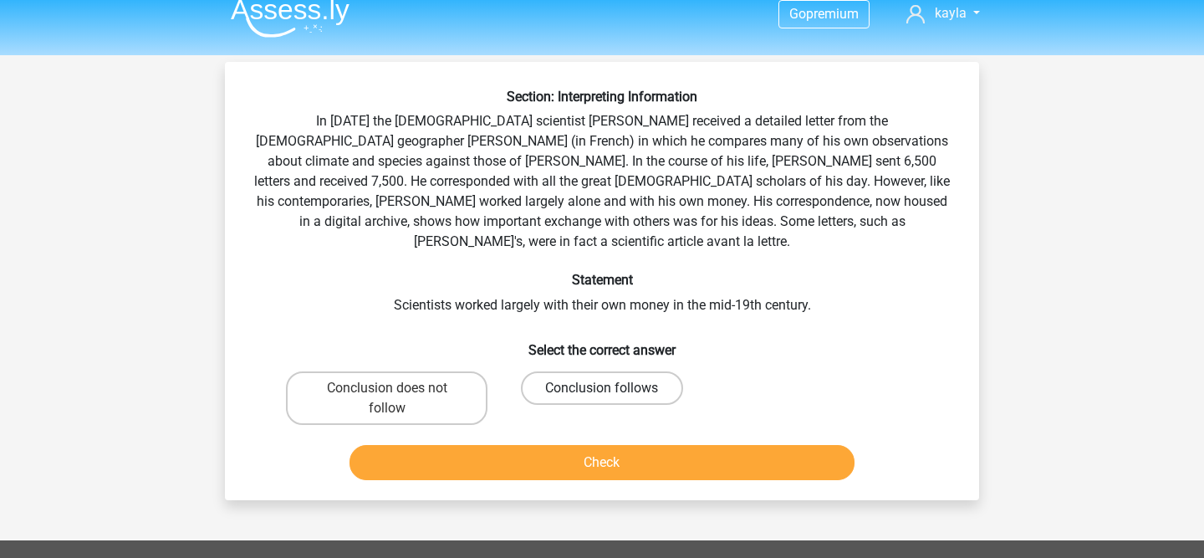
click at [556, 371] on label "Conclusion follows" at bounding box center [601, 387] width 161 height 33
click at [602, 388] on input "Conclusion follows" at bounding box center [607, 393] width 11 height 11
radio input "true"
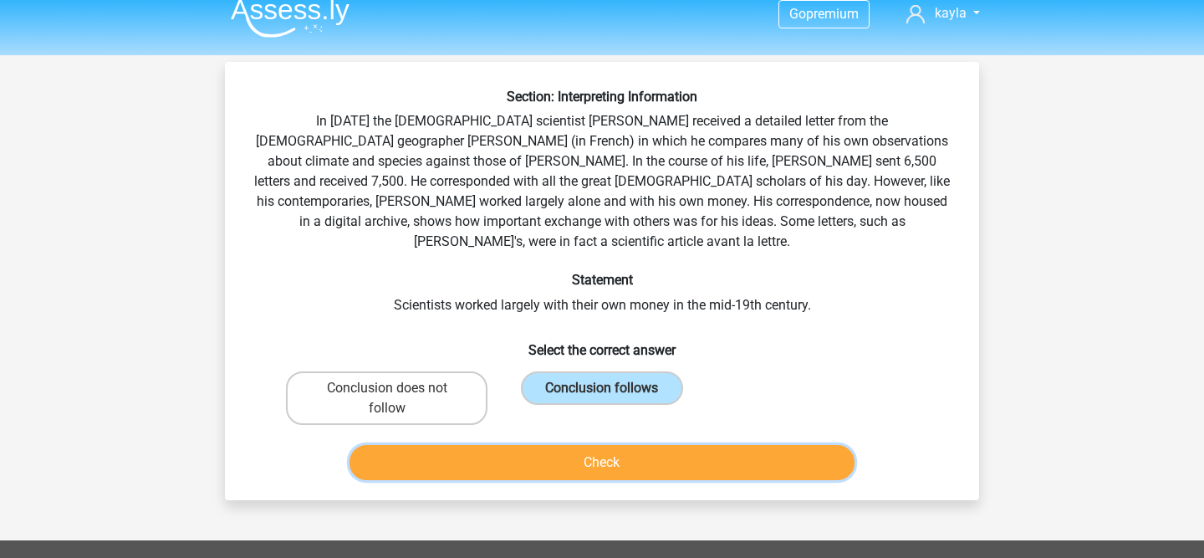
click at [549, 452] on button "Check" at bounding box center [603, 462] width 506 height 35
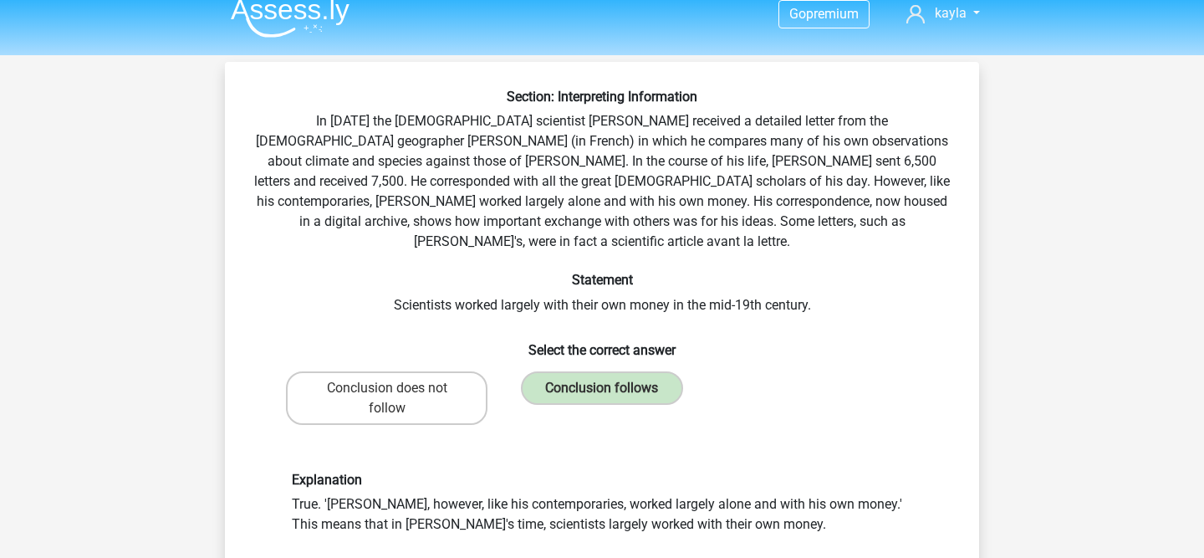
scroll to position [346, 0]
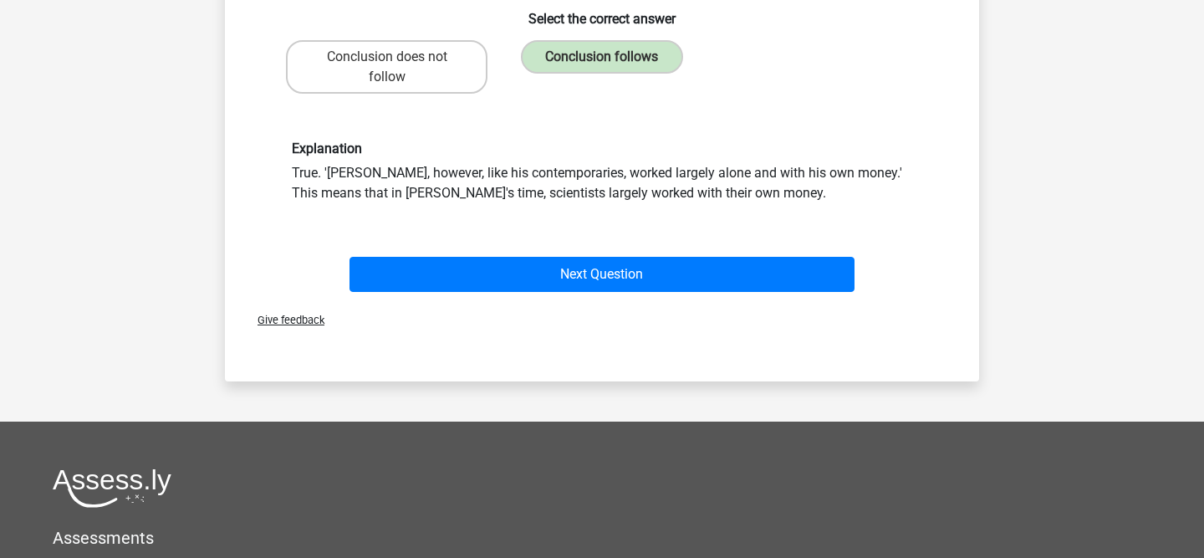
click at [546, 243] on div "Next Question" at bounding box center [602, 270] width 701 height 55
click at [537, 299] on div "Give feedback" at bounding box center [602, 320] width 741 height 43
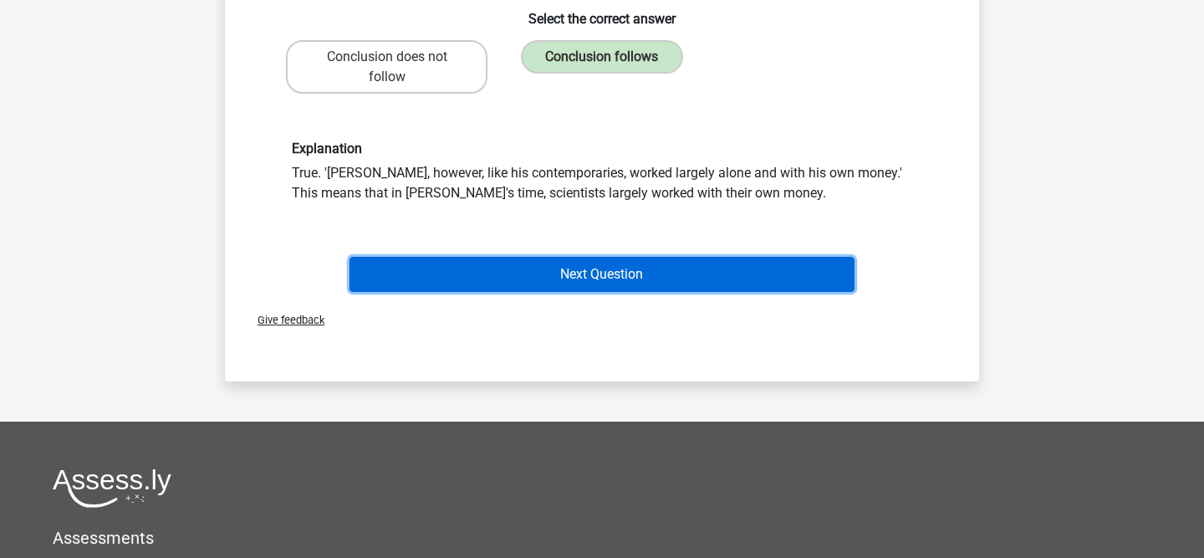
click at [533, 263] on button "Next Question" at bounding box center [603, 274] width 506 height 35
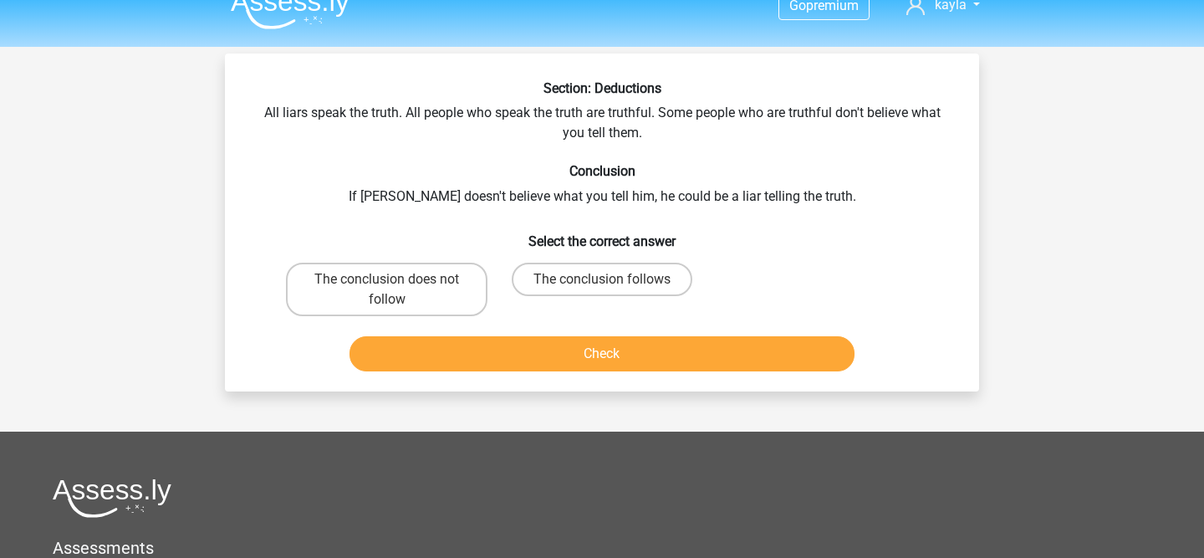
scroll to position [23, 0]
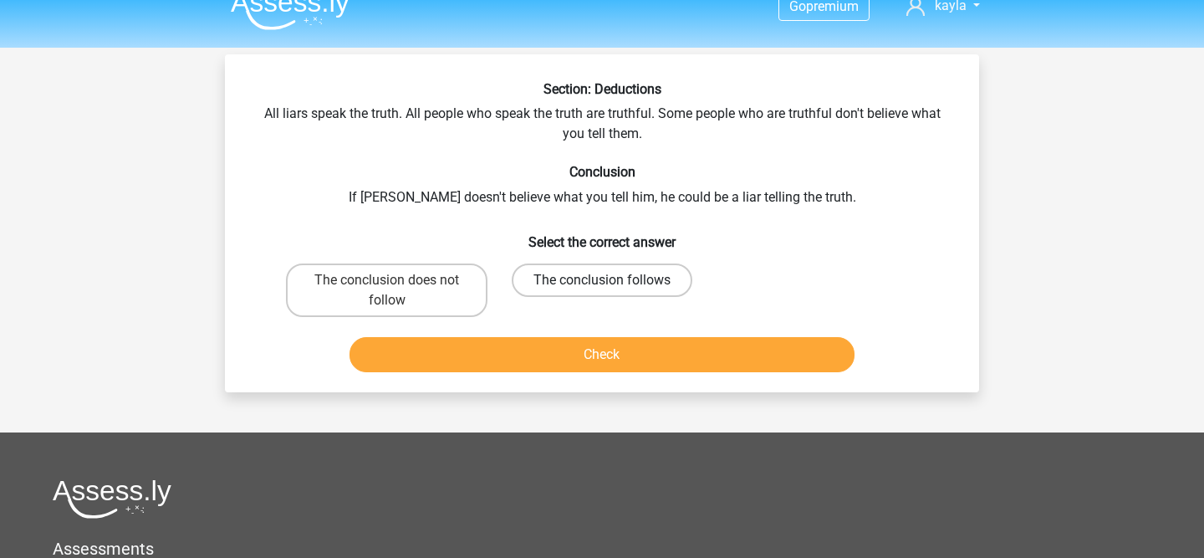
click at [623, 275] on label "The conclusion follows" at bounding box center [602, 279] width 181 height 33
click at [613, 280] on input "The conclusion follows" at bounding box center [607, 285] width 11 height 11
radio input "true"
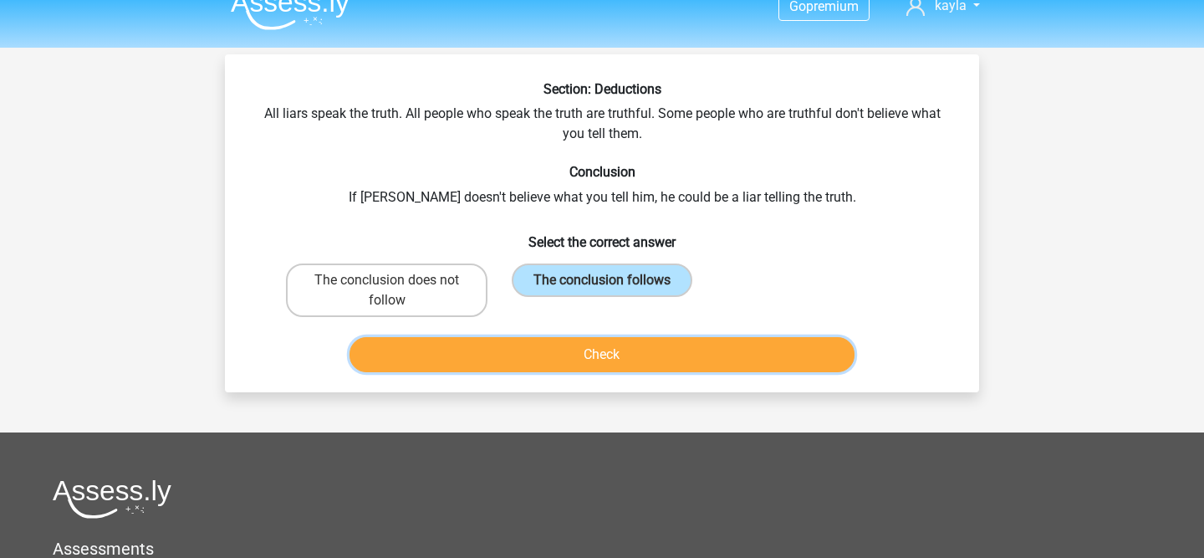
click at [636, 358] on button "Check" at bounding box center [603, 354] width 506 height 35
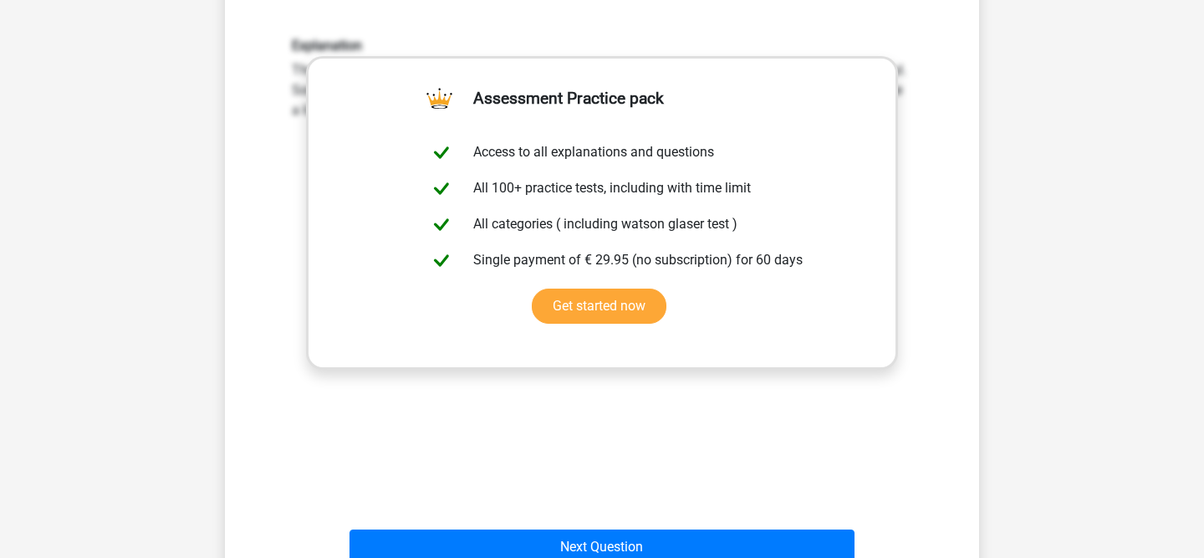
scroll to position [442, 0]
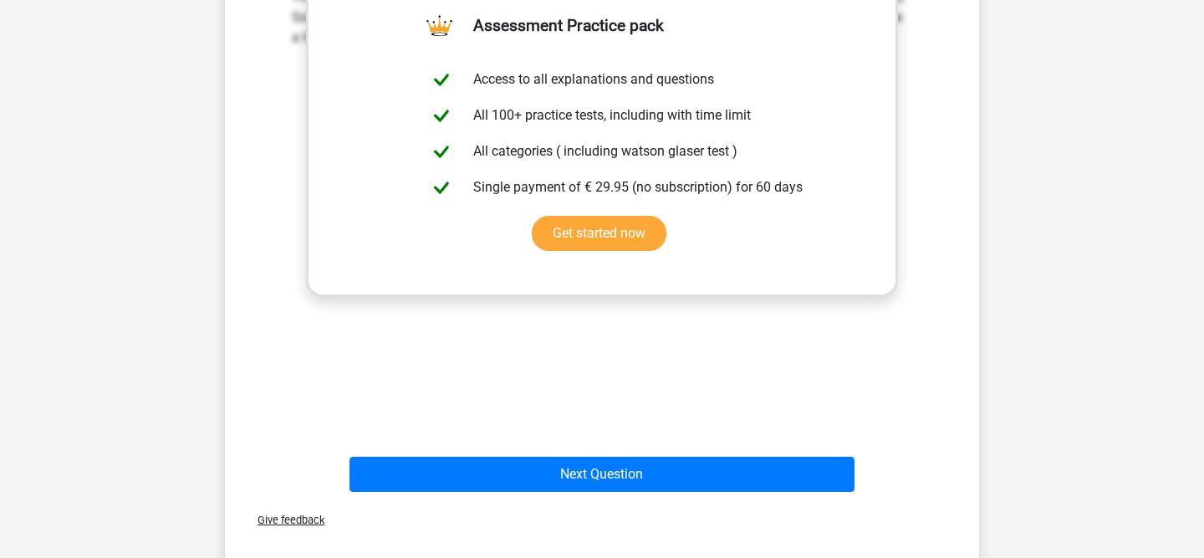
click at [586, 455] on div "Next Question" at bounding box center [602, 470] width 701 height 55
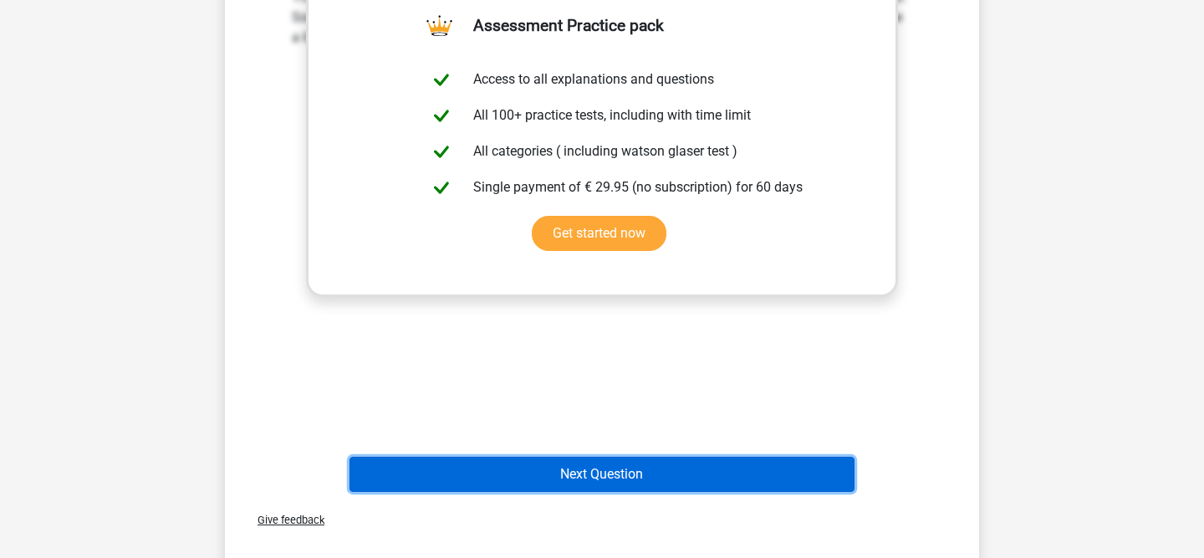
click at [586, 459] on button "Next Question" at bounding box center [603, 474] width 506 height 35
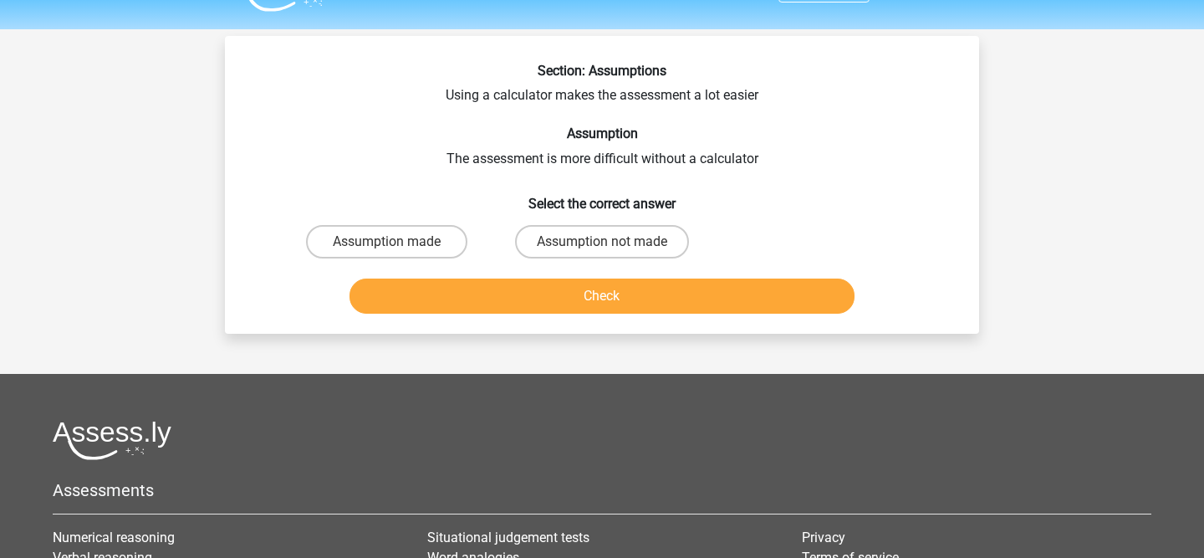
scroll to position [39, 0]
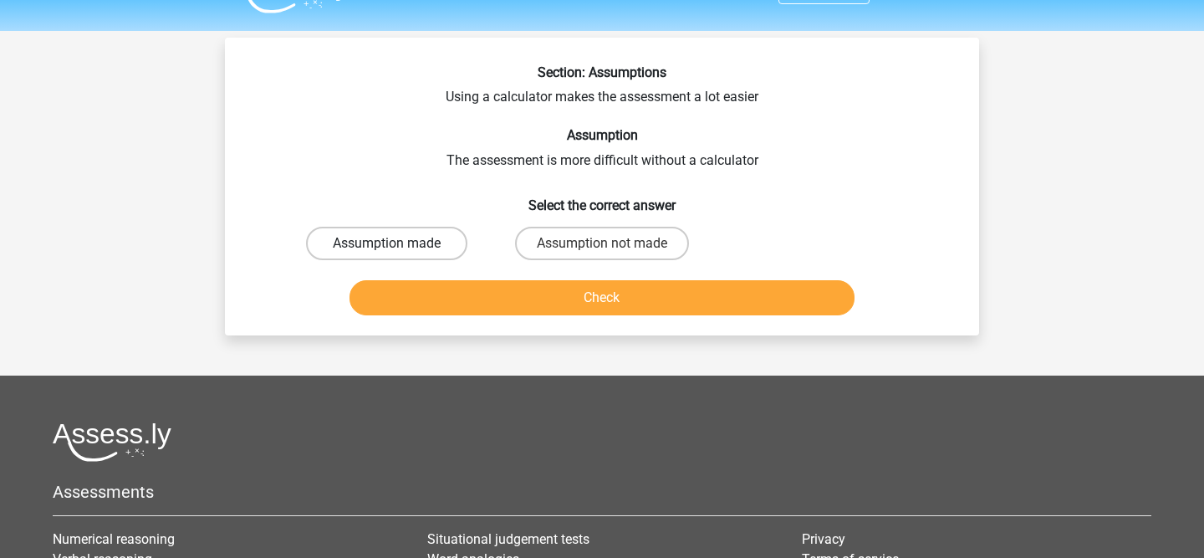
click at [431, 255] on label "Assumption made" at bounding box center [386, 243] width 161 height 33
click at [398, 254] on input "Assumption made" at bounding box center [392, 248] width 11 height 11
radio input "true"
click at [447, 294] on button "Check" at bounding box center [603, 297] width 506 height 35
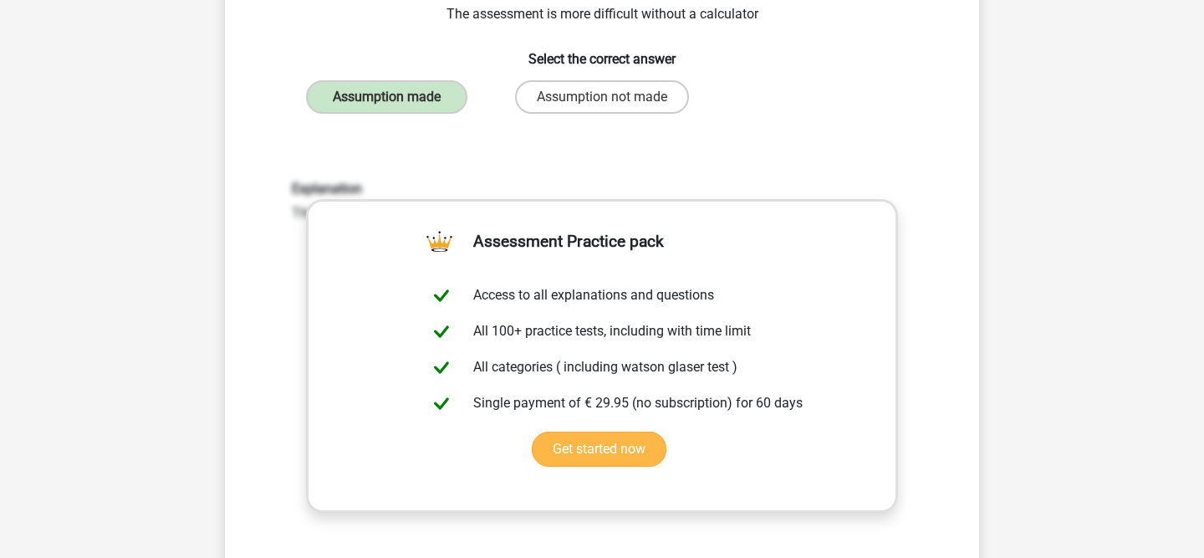
scroll to position [431, 0]
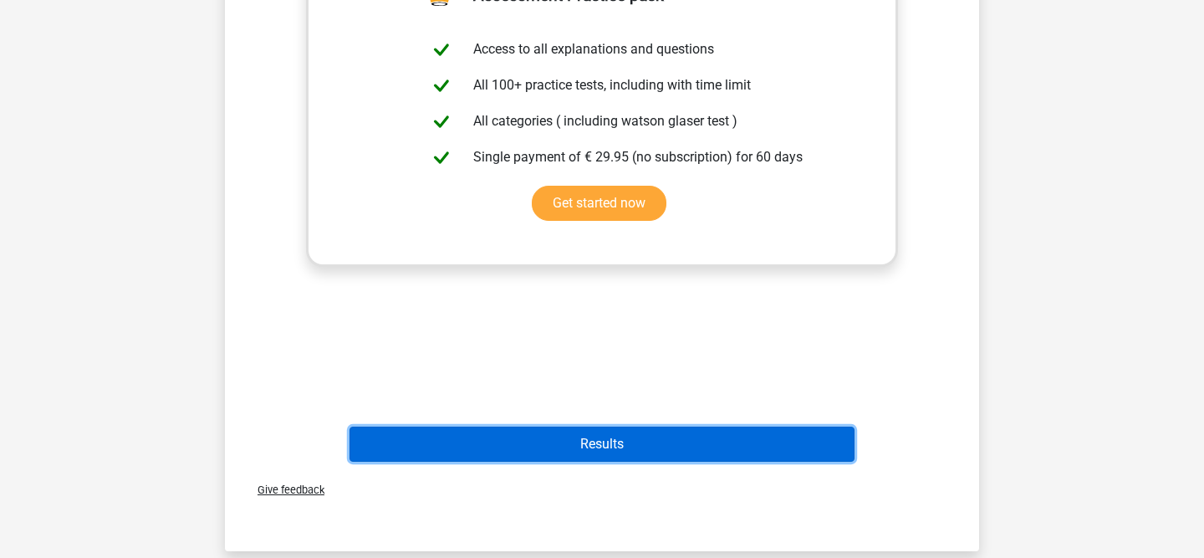
click at [571, 438] on button "Results" at bounding box center [603, 443] width 506 height 35
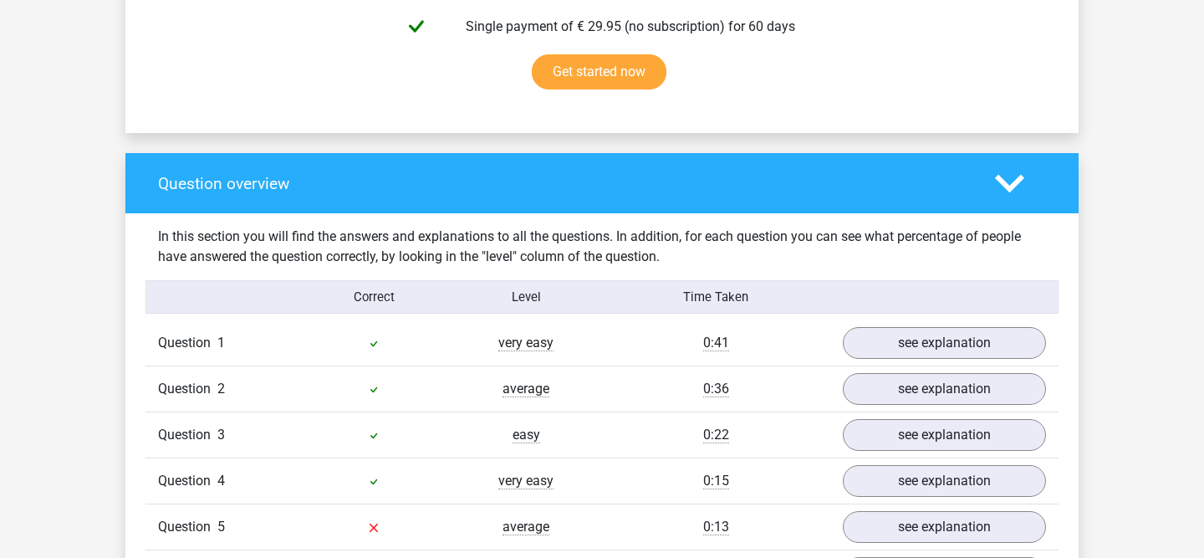
scroll to position [636, 0]
